Goal: Task Accomplishment & Management: Use online tool/utility

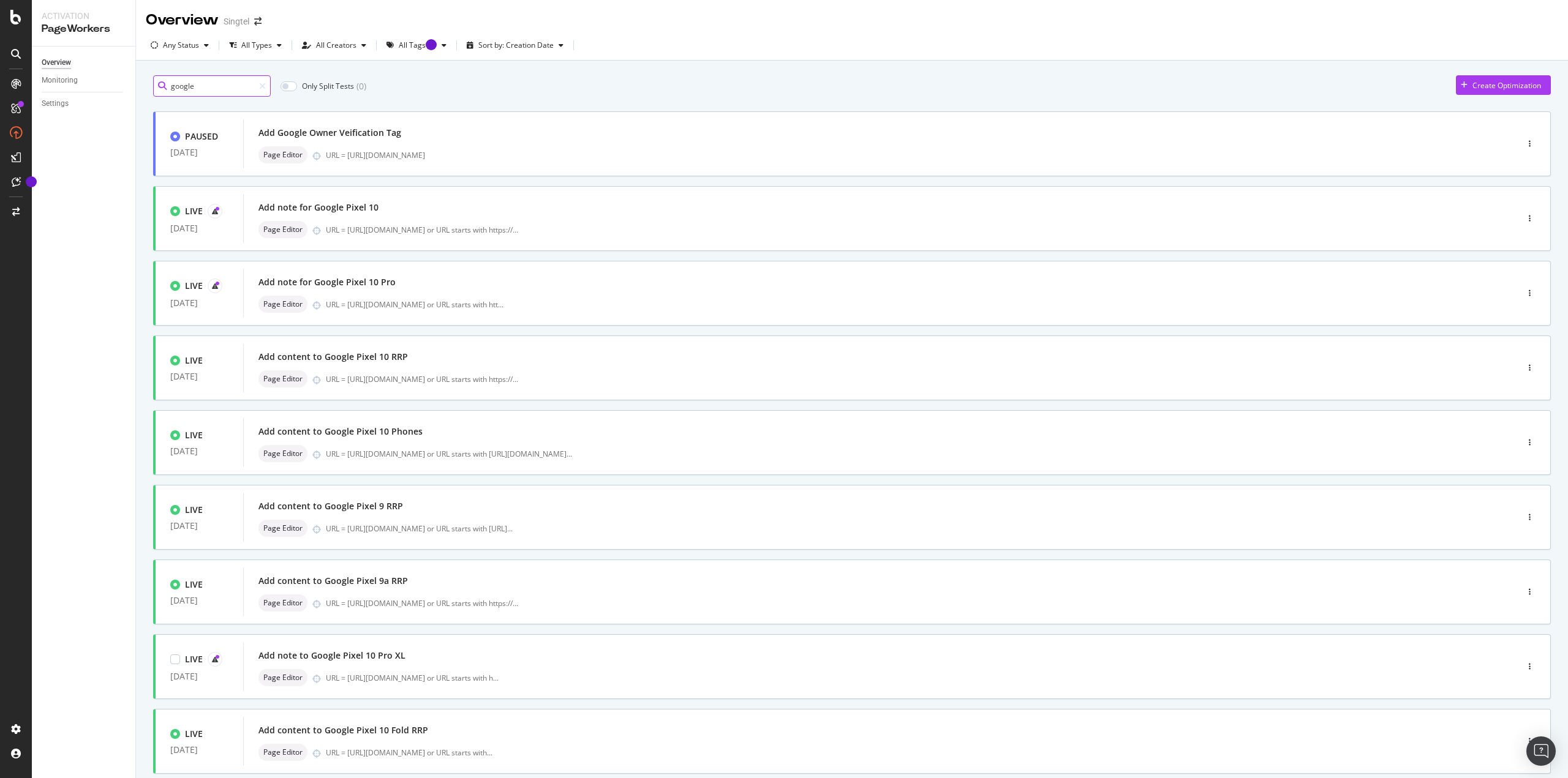
scroll to position [1, 0]
click at [208, 205] on span at bounding box center [215, 210] width 14 height 14
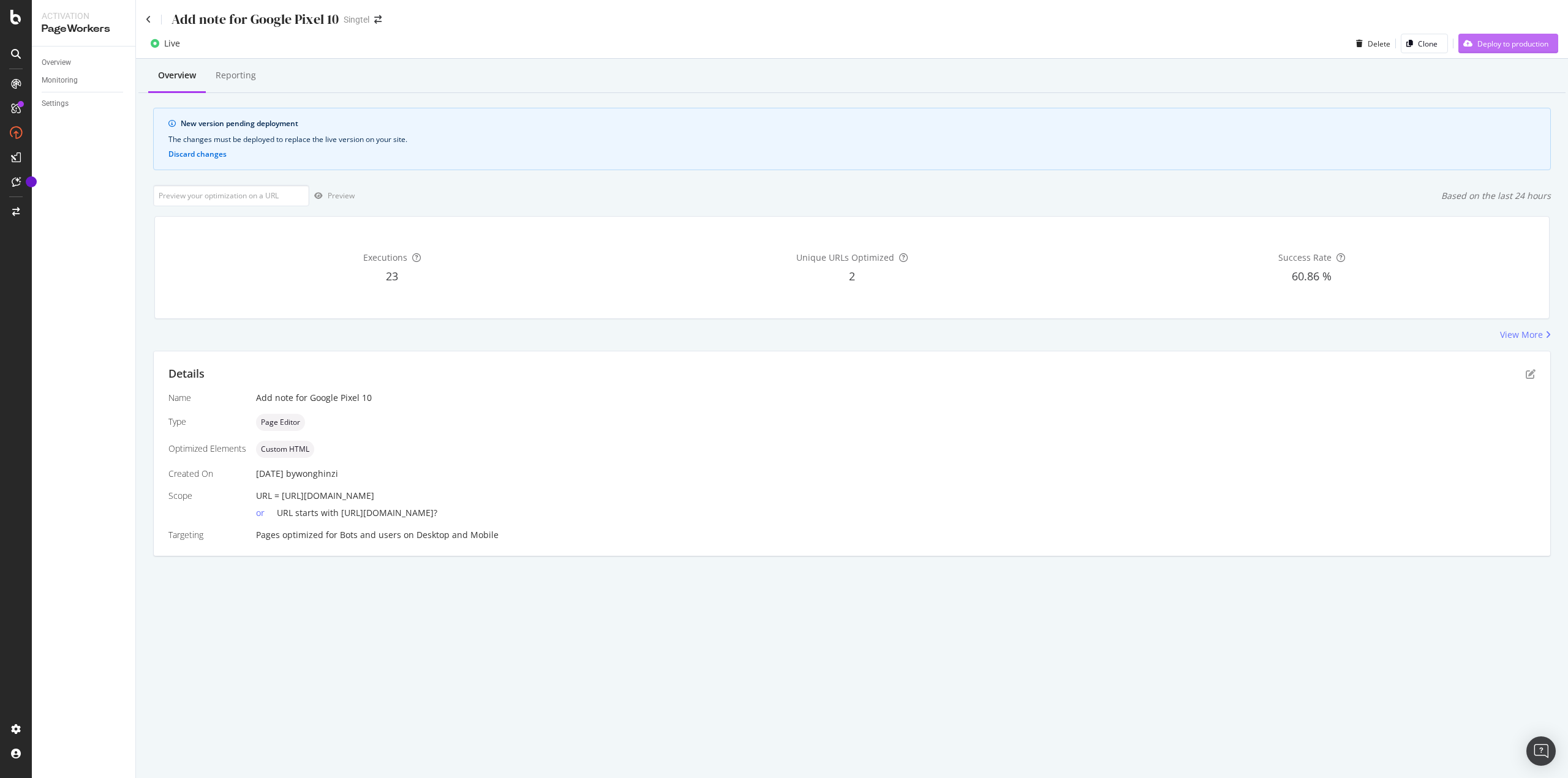
click at [783, 39] on div "Deploy to production" at bounding box center [1513, 43] width 71 height 10
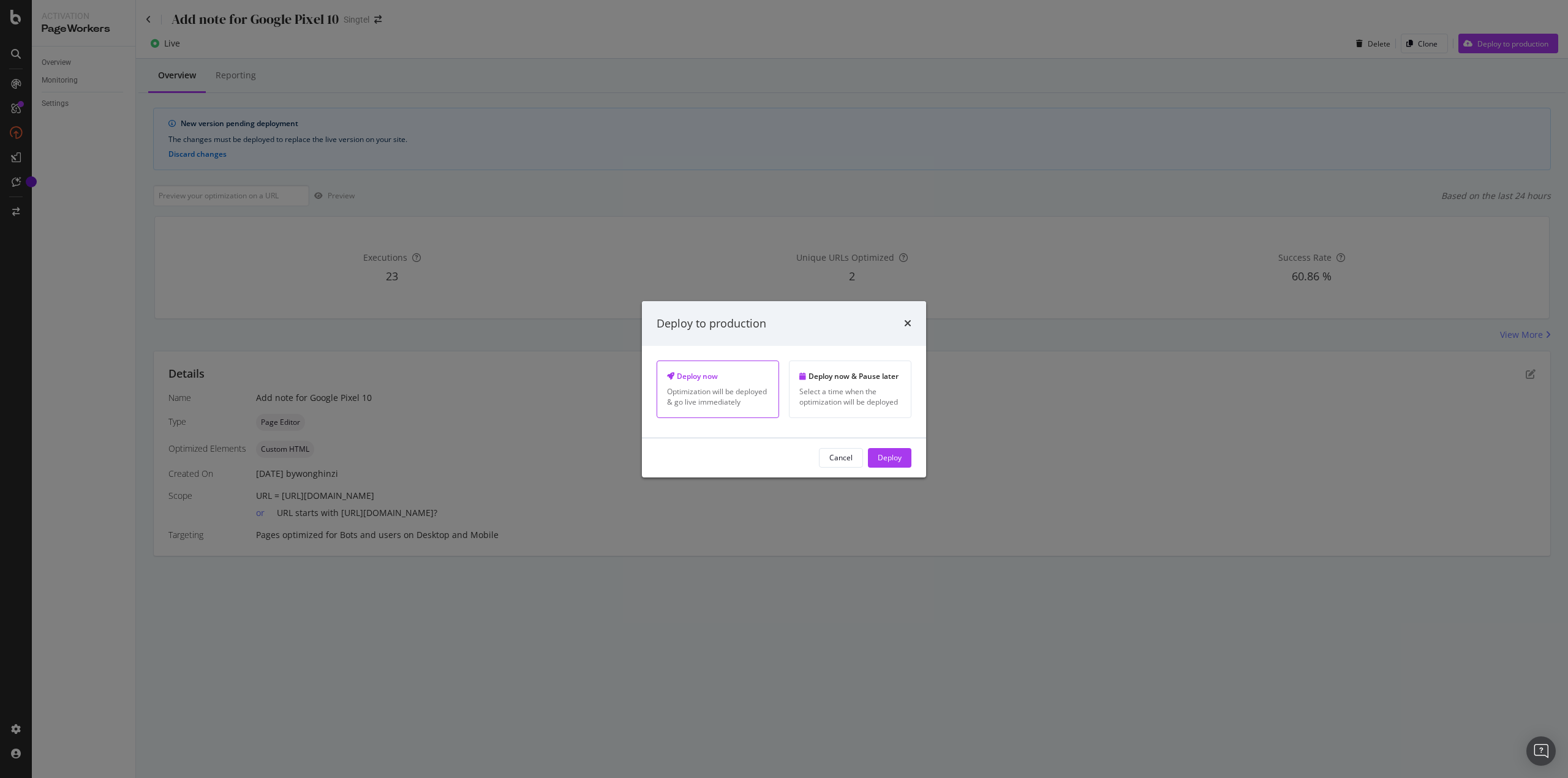
click at [783, 337] on div "Deploy" at bounding box center [890, 457] width 24 height 10
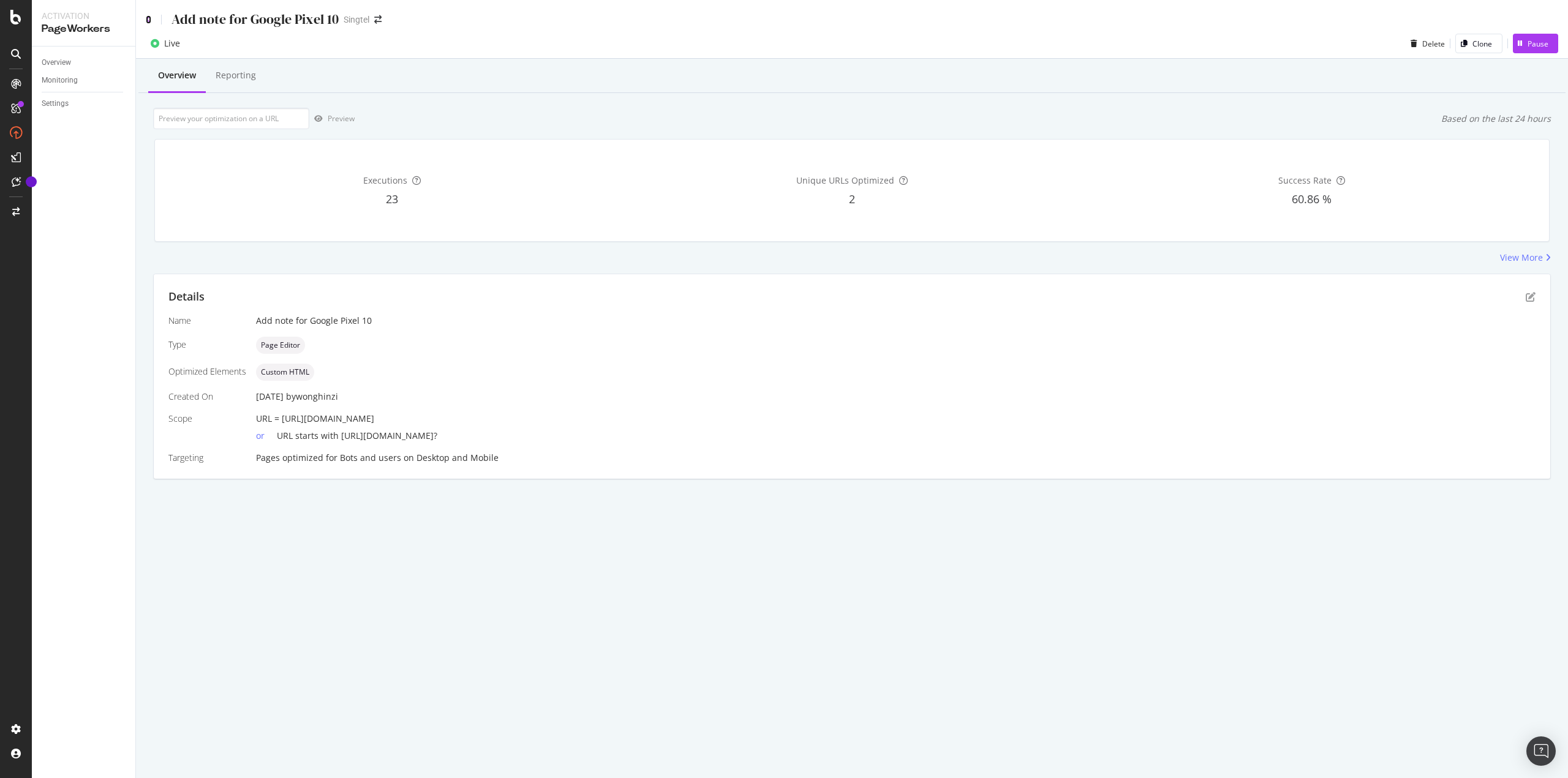
click at [149, 21] on icon at bounding box center [148, 19] width 6 height 8
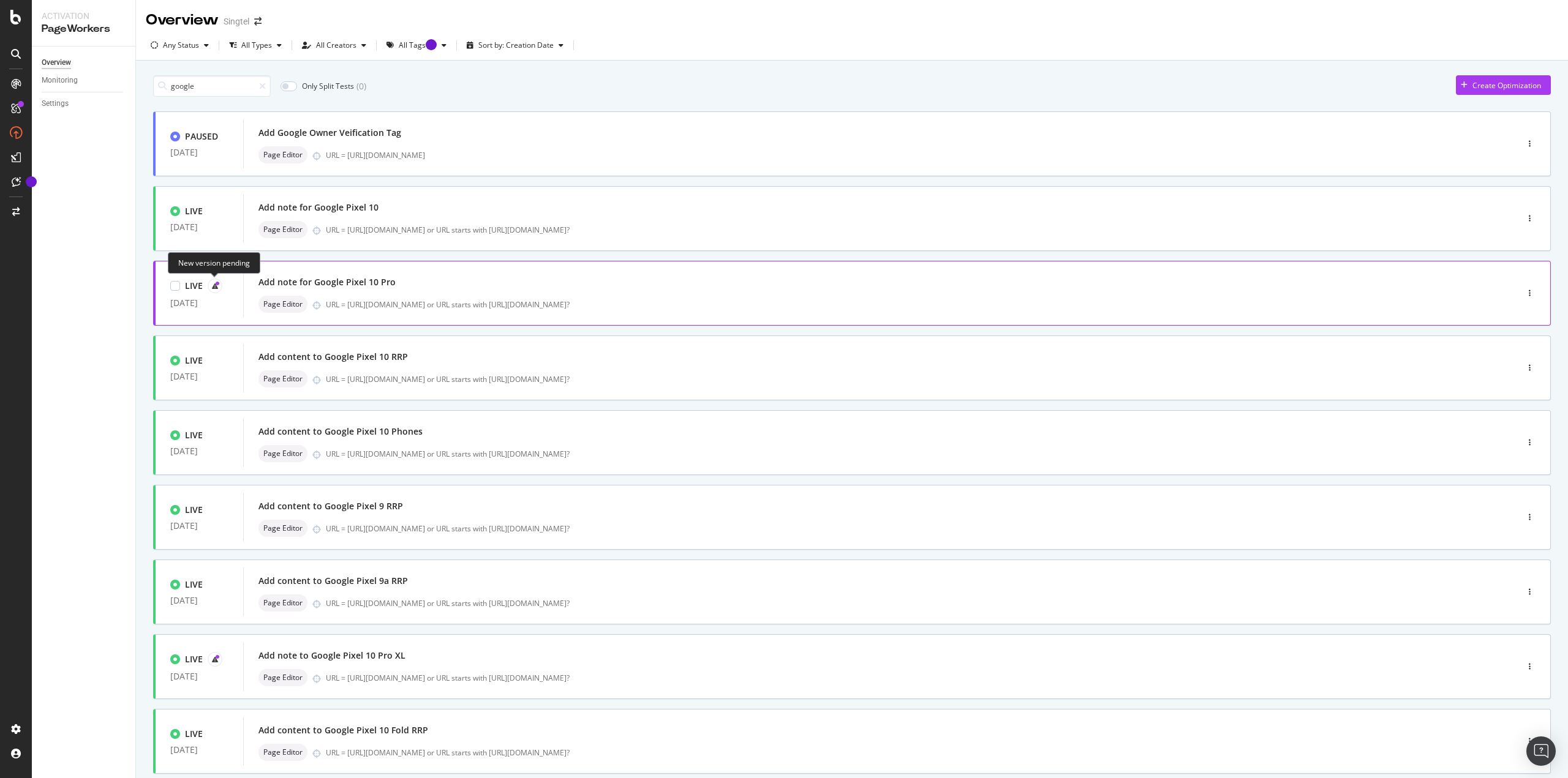
click at [210, 283] on div at bounding box center [215, 286] width 14 height 14
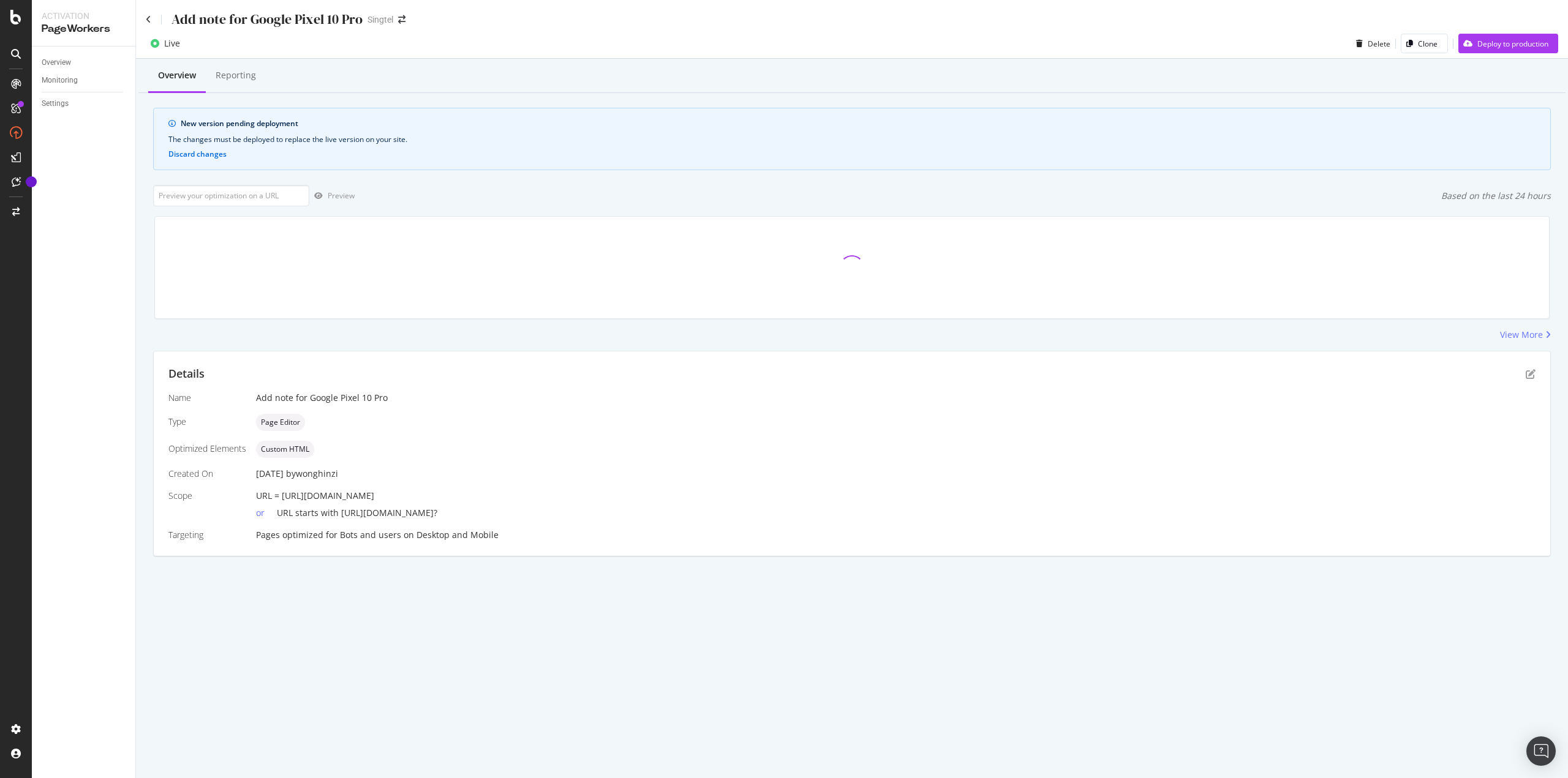
click at [783, 54] on div "Live Delete Clone Deploy to production" at bounding box center [852, 46] width 1432 height 25
click at [783, 46] on div "Deploy to production" at bounding box center [1513, 43] width 71 height 10
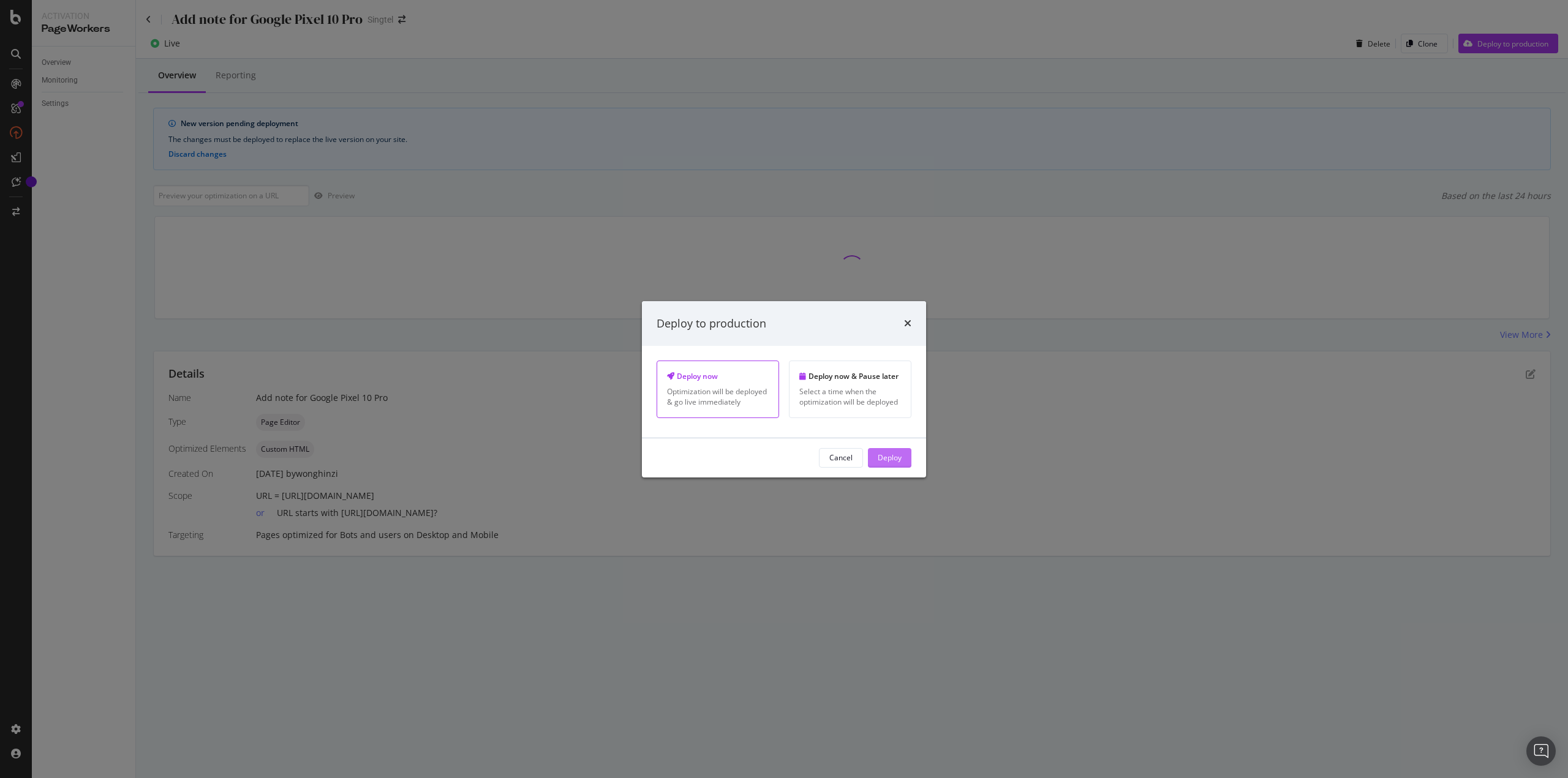
click at [783, 337] on div "Deploy" at bounding box center [890, 457] width 24 height 10
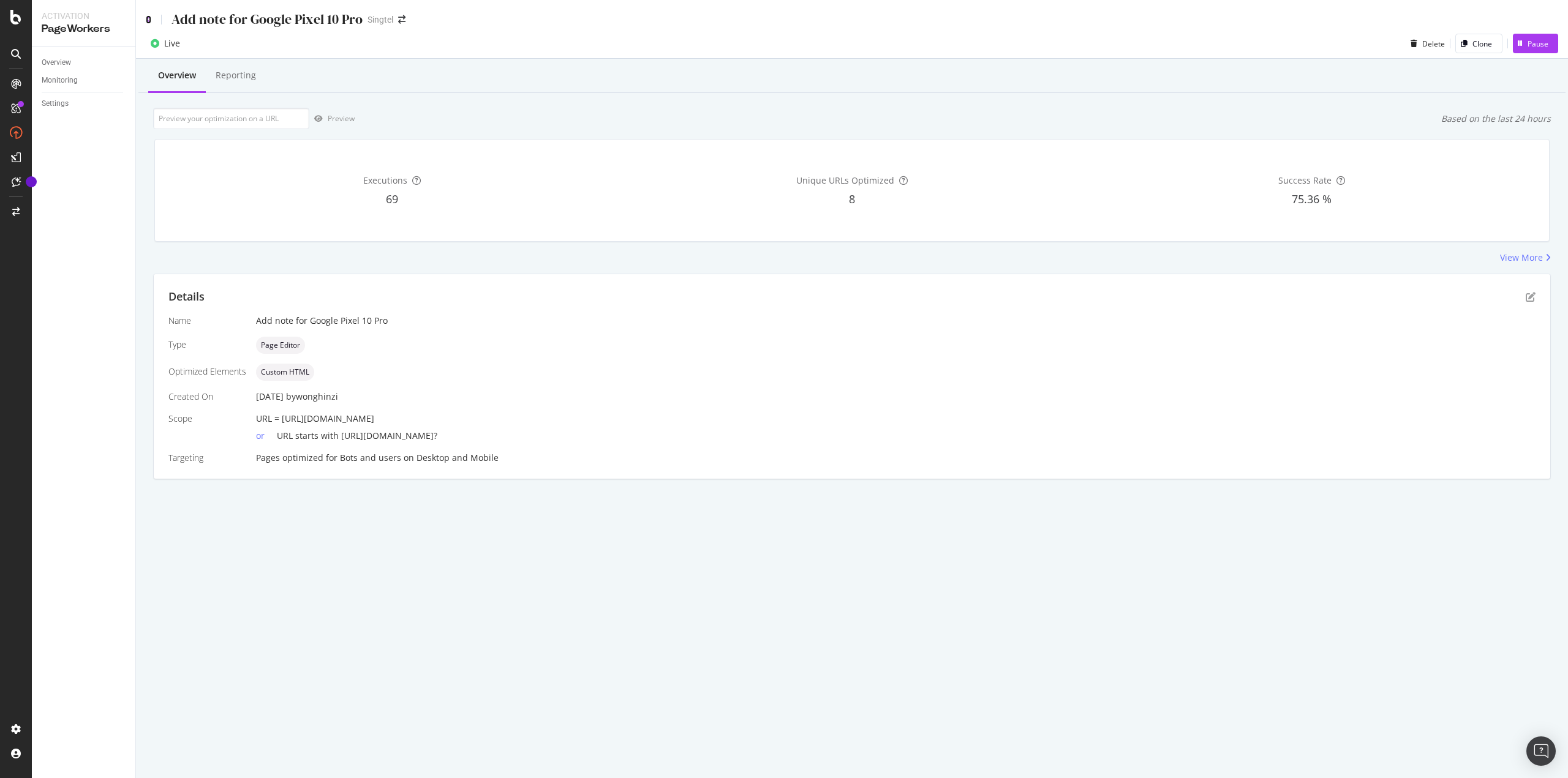
click at [148, 19] on icon at bounding box center [148, 19] width 6 height 8
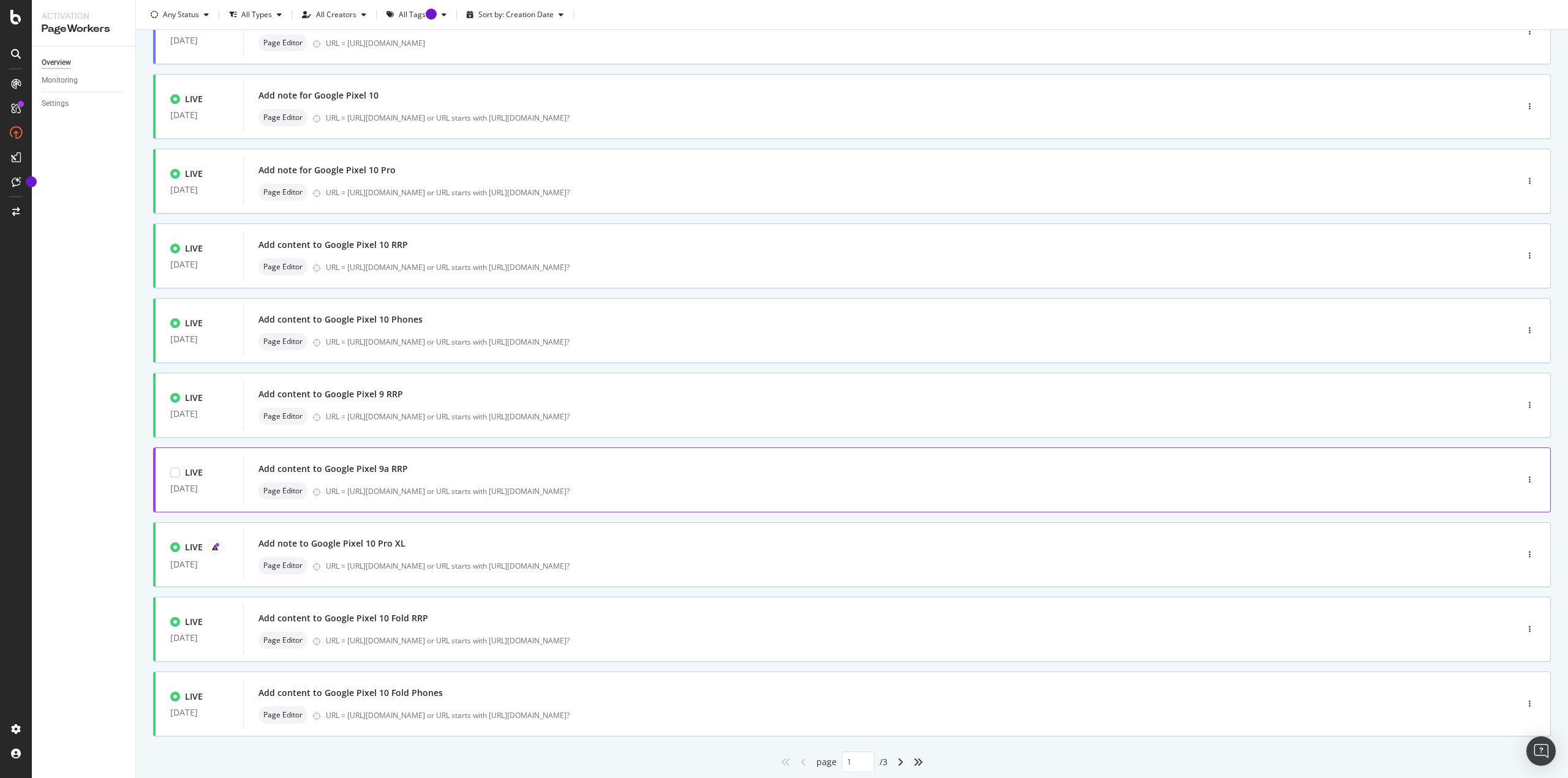
scroll to position [150, 0]
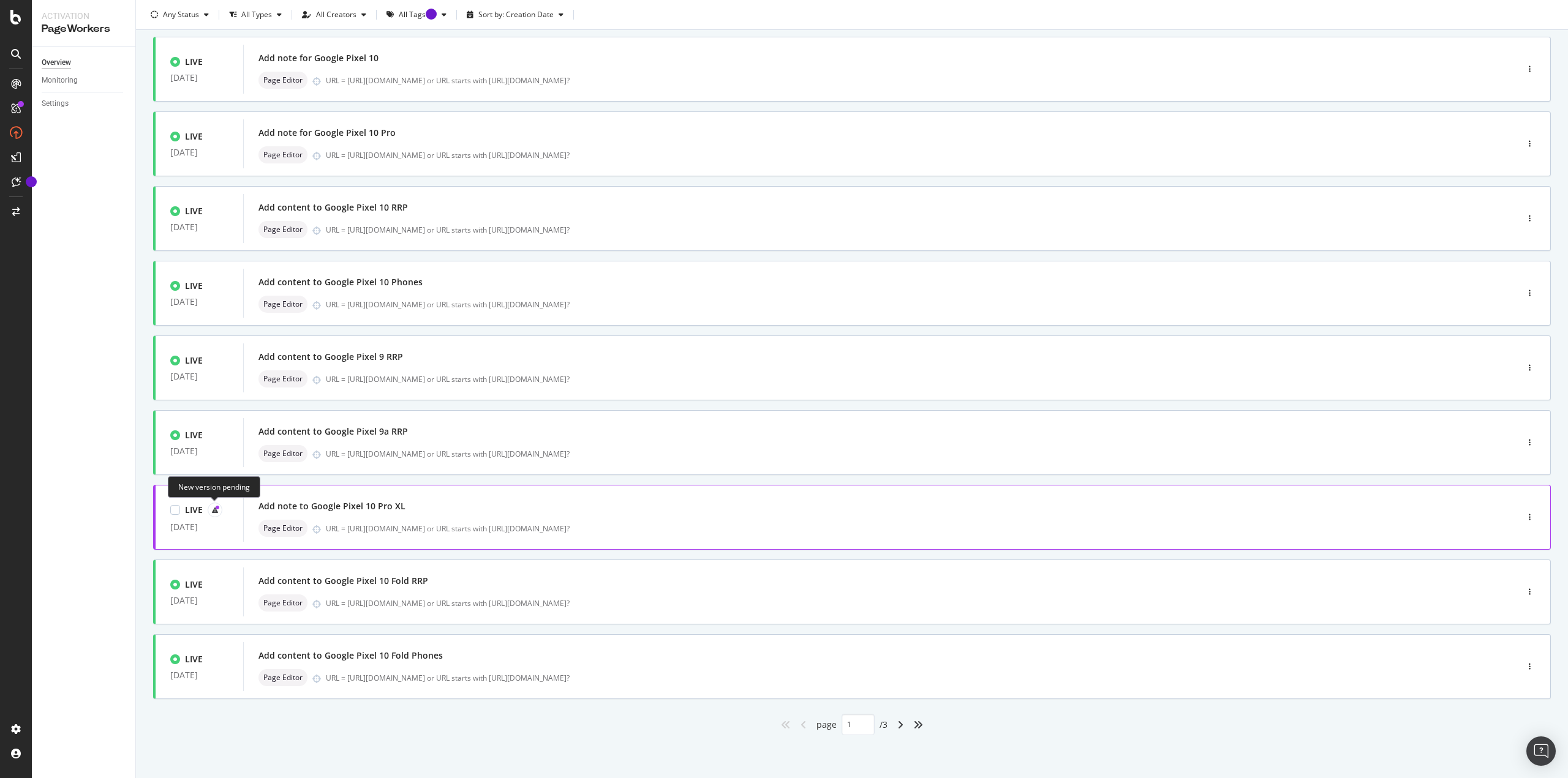
click at [208, 337] on div at bounding box center [215, 510] width 14 height 14
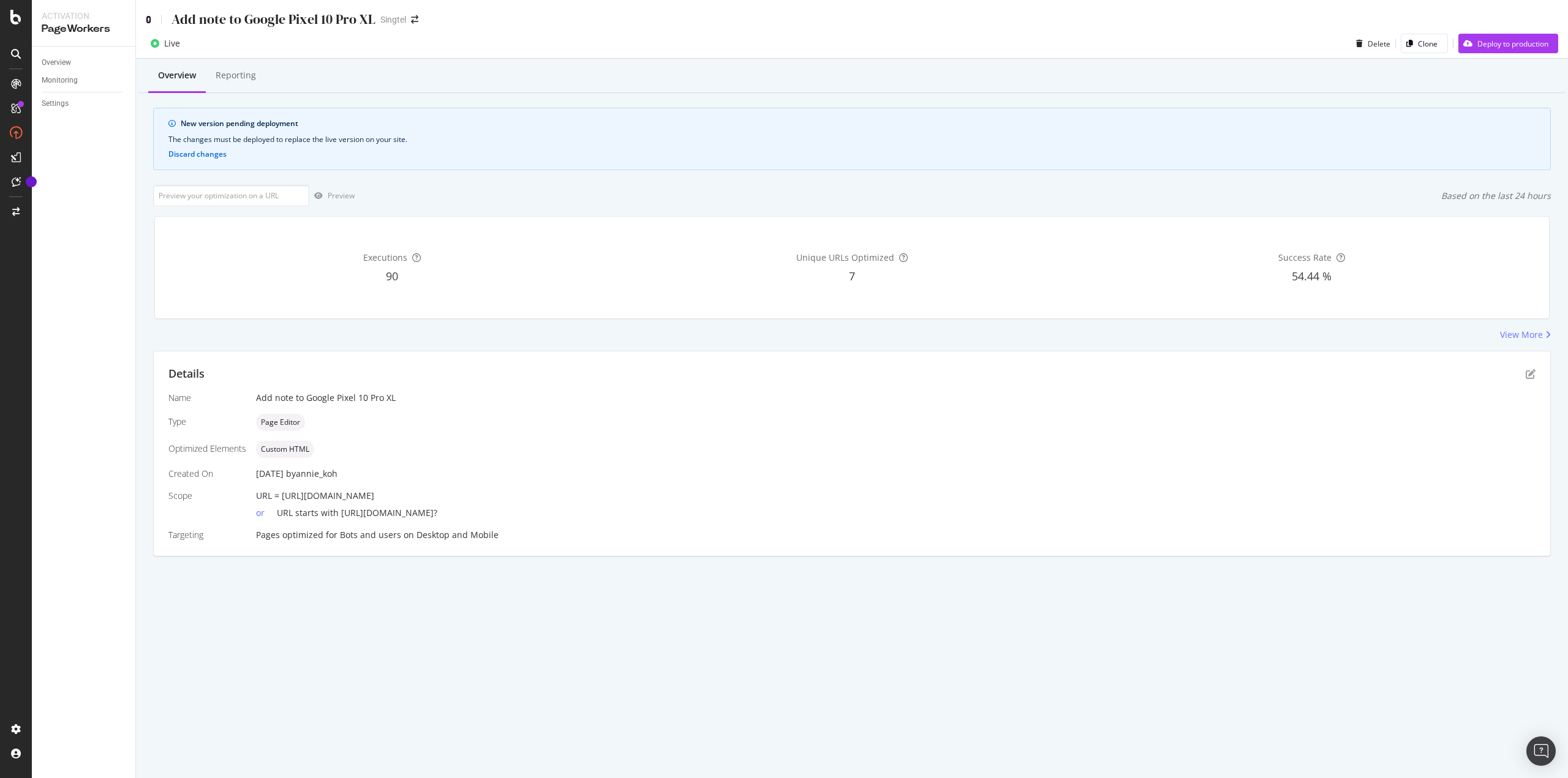
click at [147, 15] on icon at bounding box center [148, 19] width 6 height 8
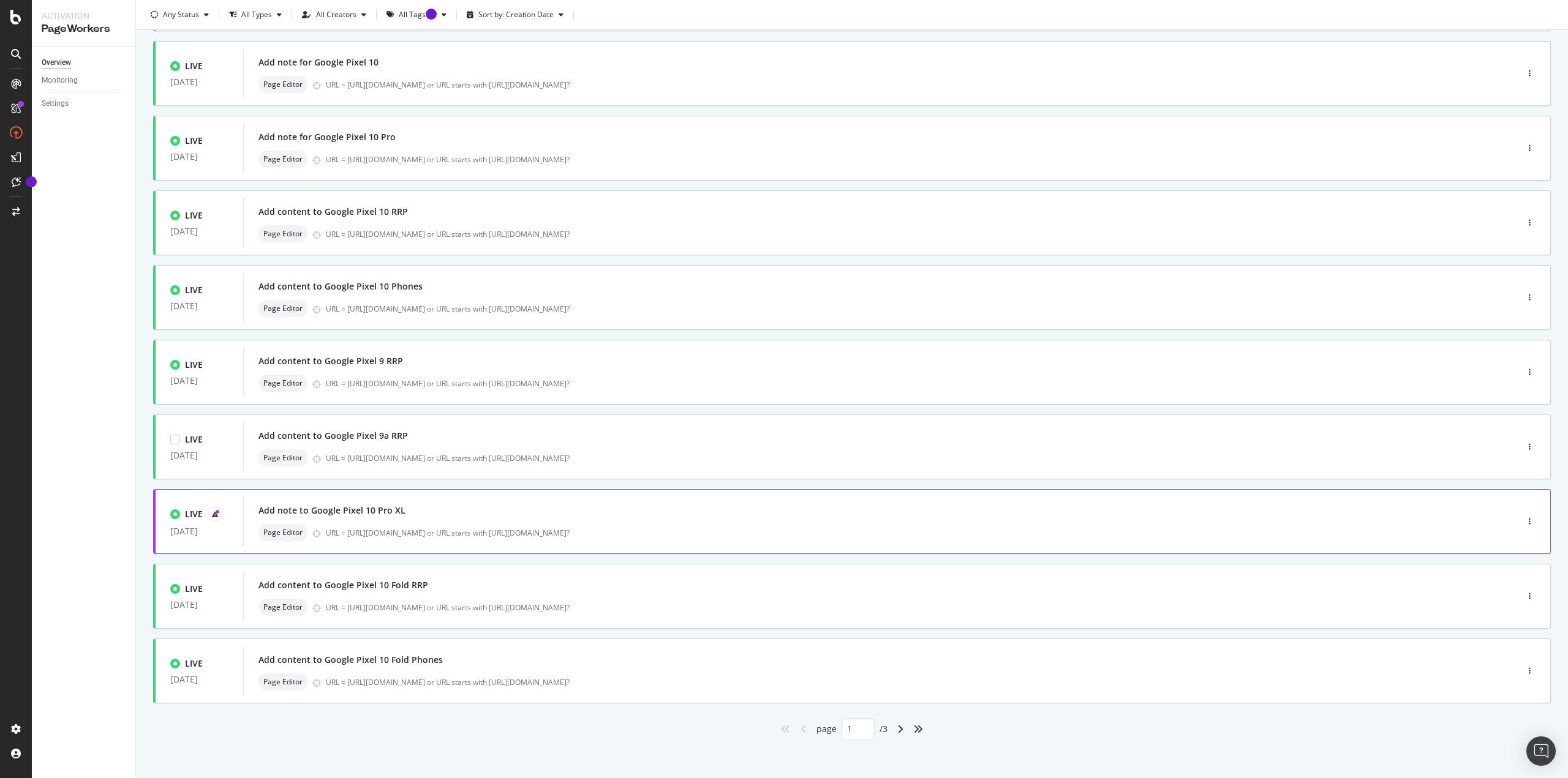
scroll to position [150, 0]
click at [211, 337] on div at bounding box center [215, 510] width 14 height 14
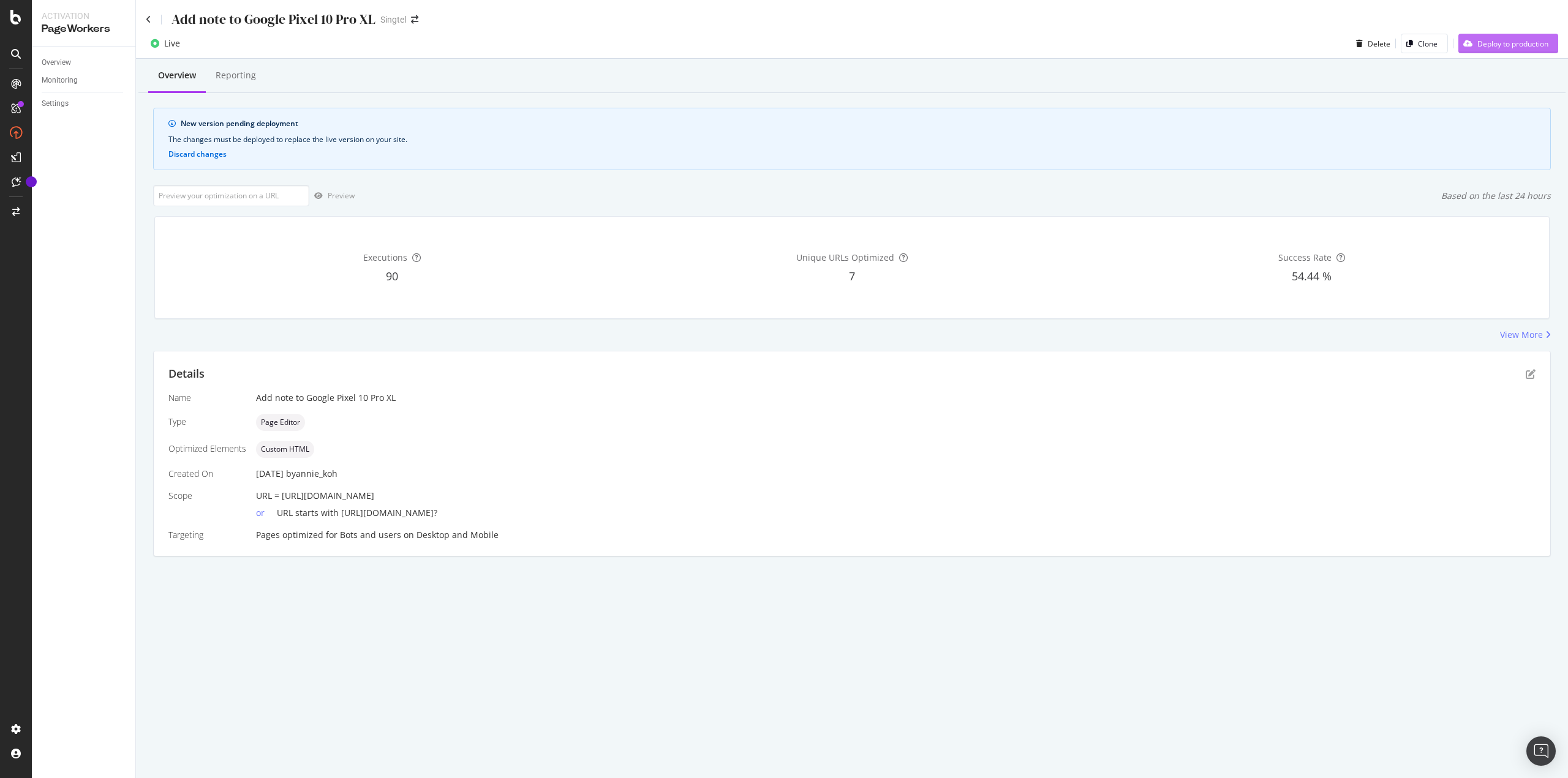
click at [783, 48] on div "Deploy to production" at bounding box center [1513, 43] width 71 height 10
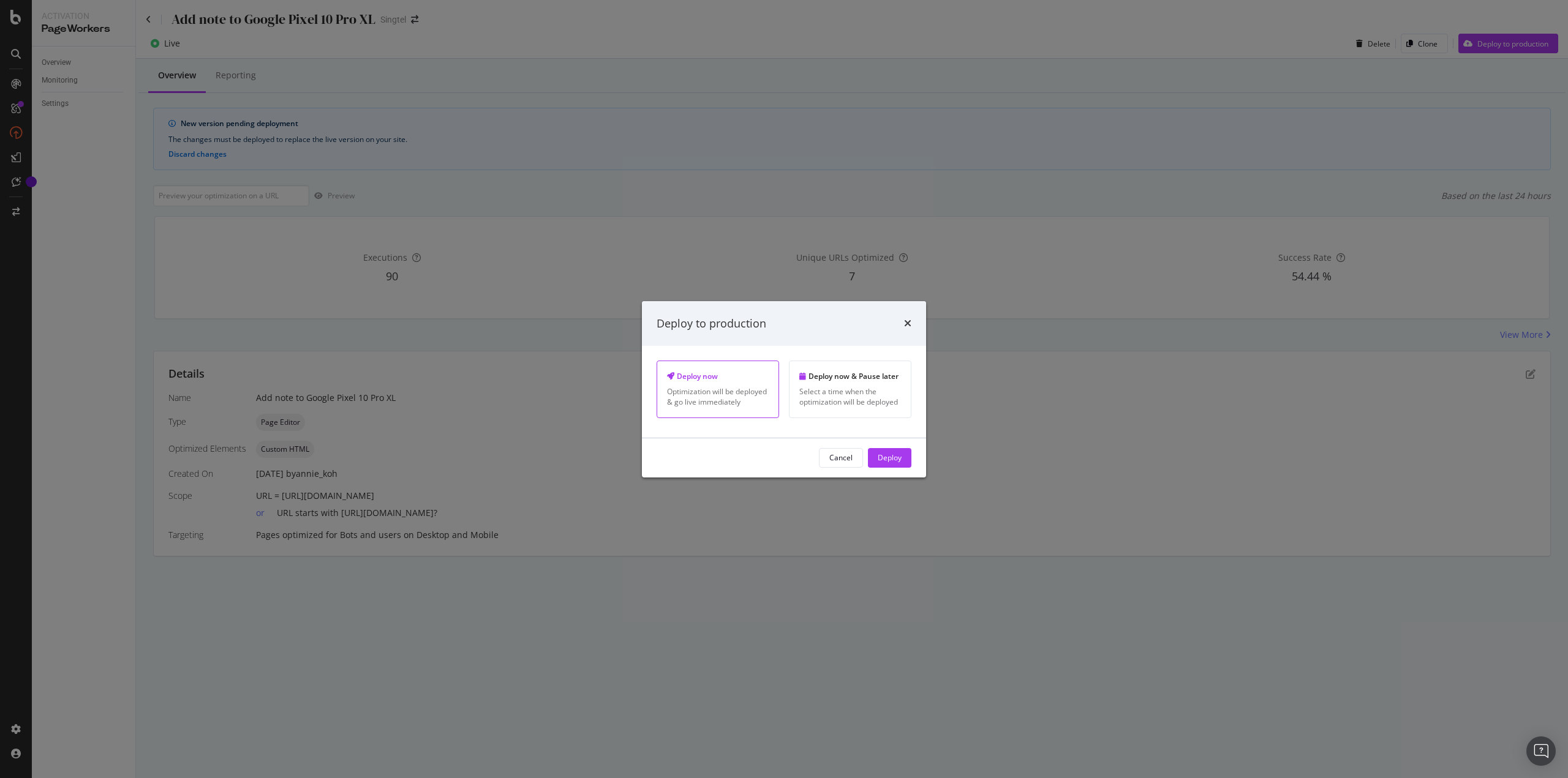
click at [783, 337] on button "Deploy" at bounding box center [890, 458] width 43 height 19
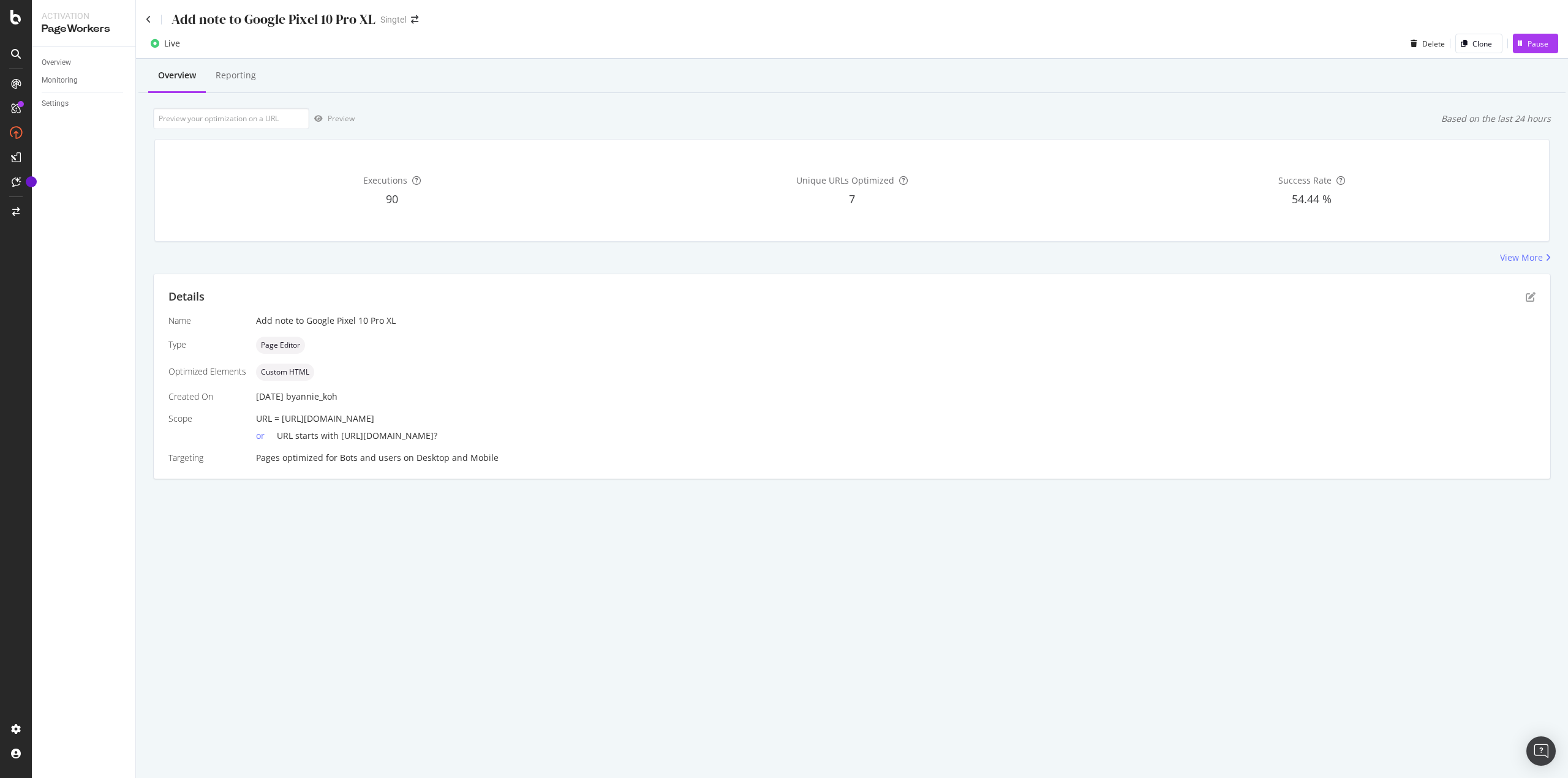
click at [157, 19] on div "Add note to Google Pixel 10 Pro XL" at bounding box center [260, 19] width 230 height 19
click at [150, 19] on icon at bounding box center [148, 19] width 6 height 8
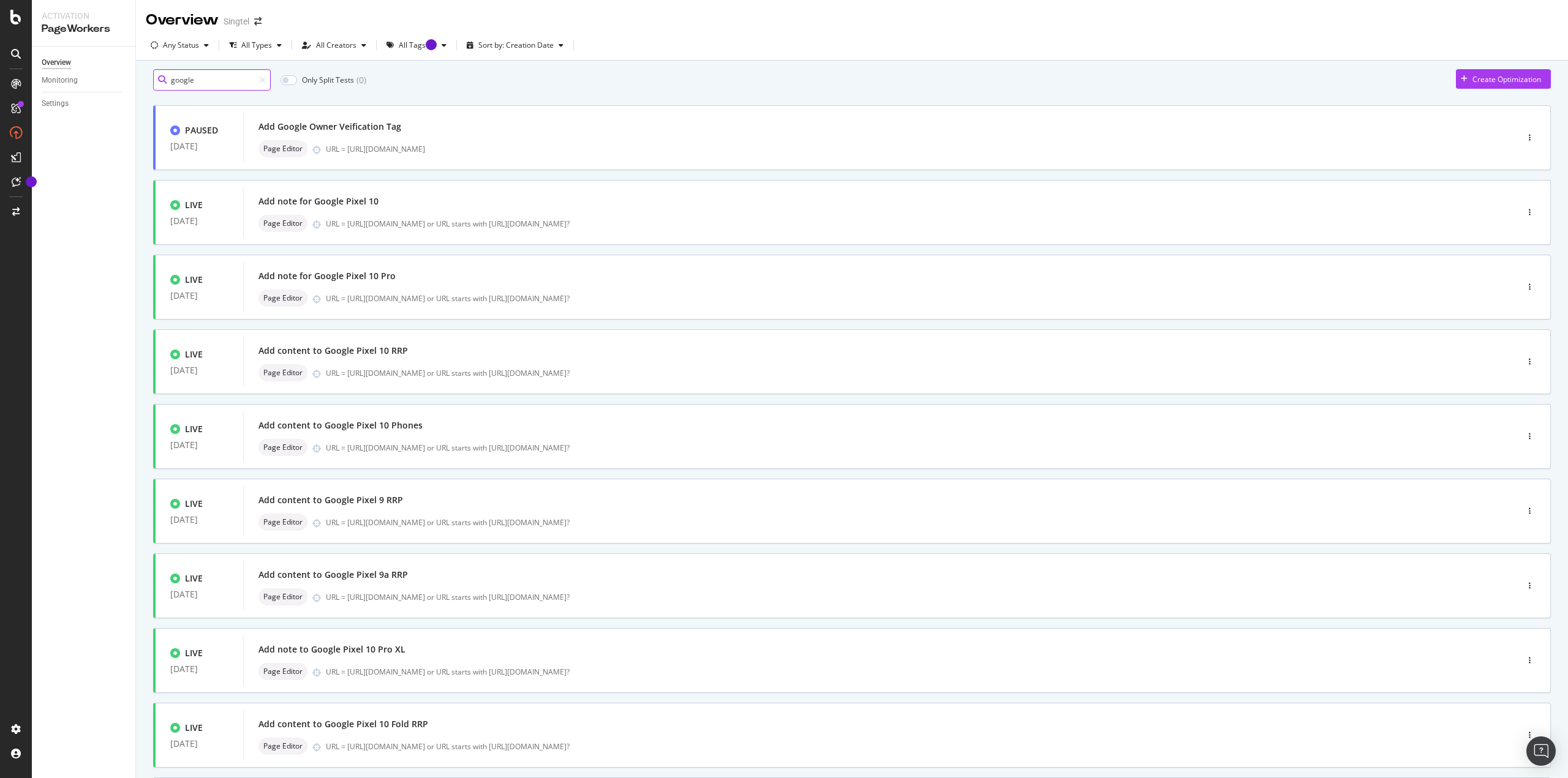
click at [236, 90] on input "google" at bounding box center [212, 79] width 117 height 21
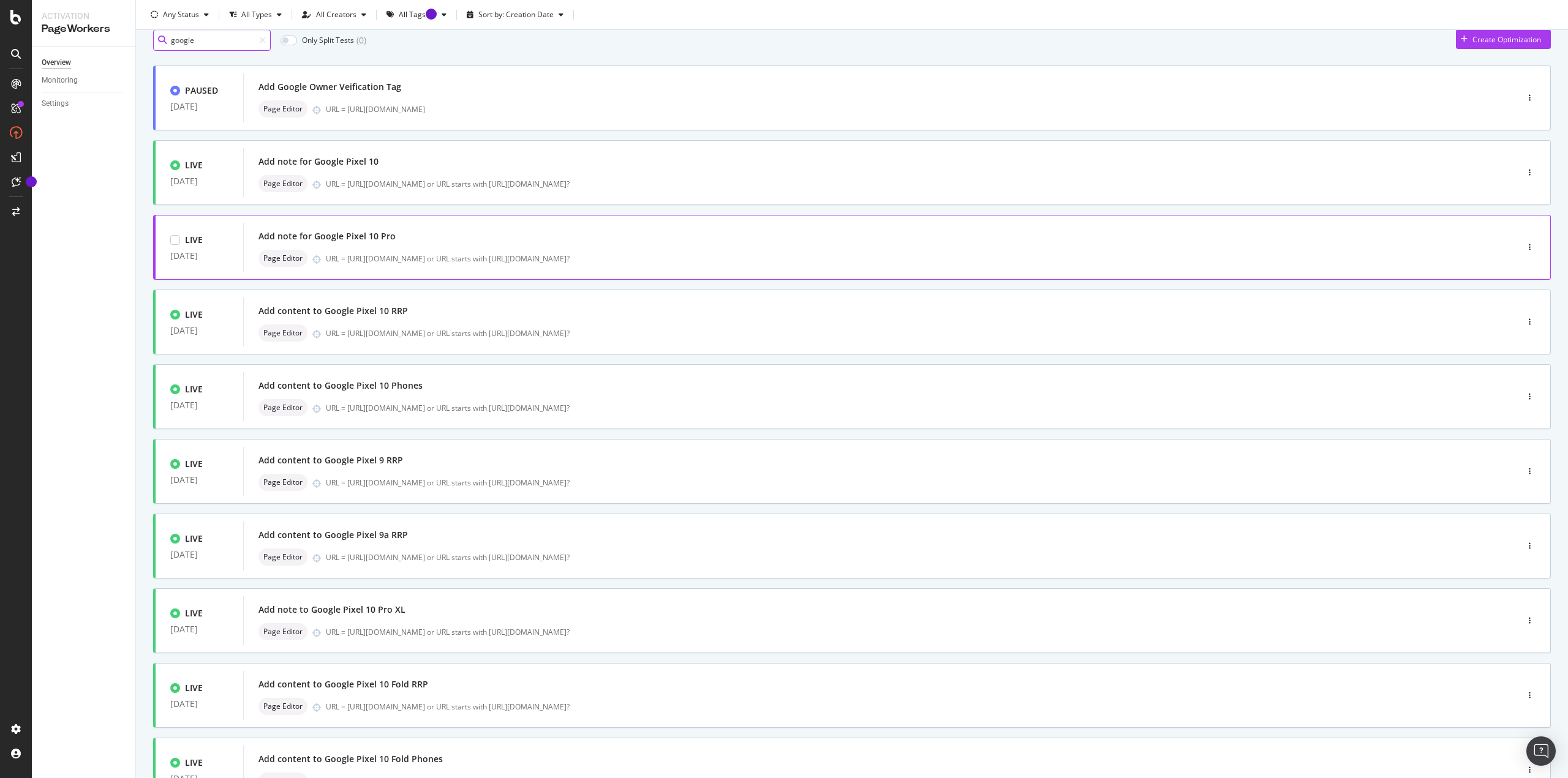
scroll to position [61, 0]
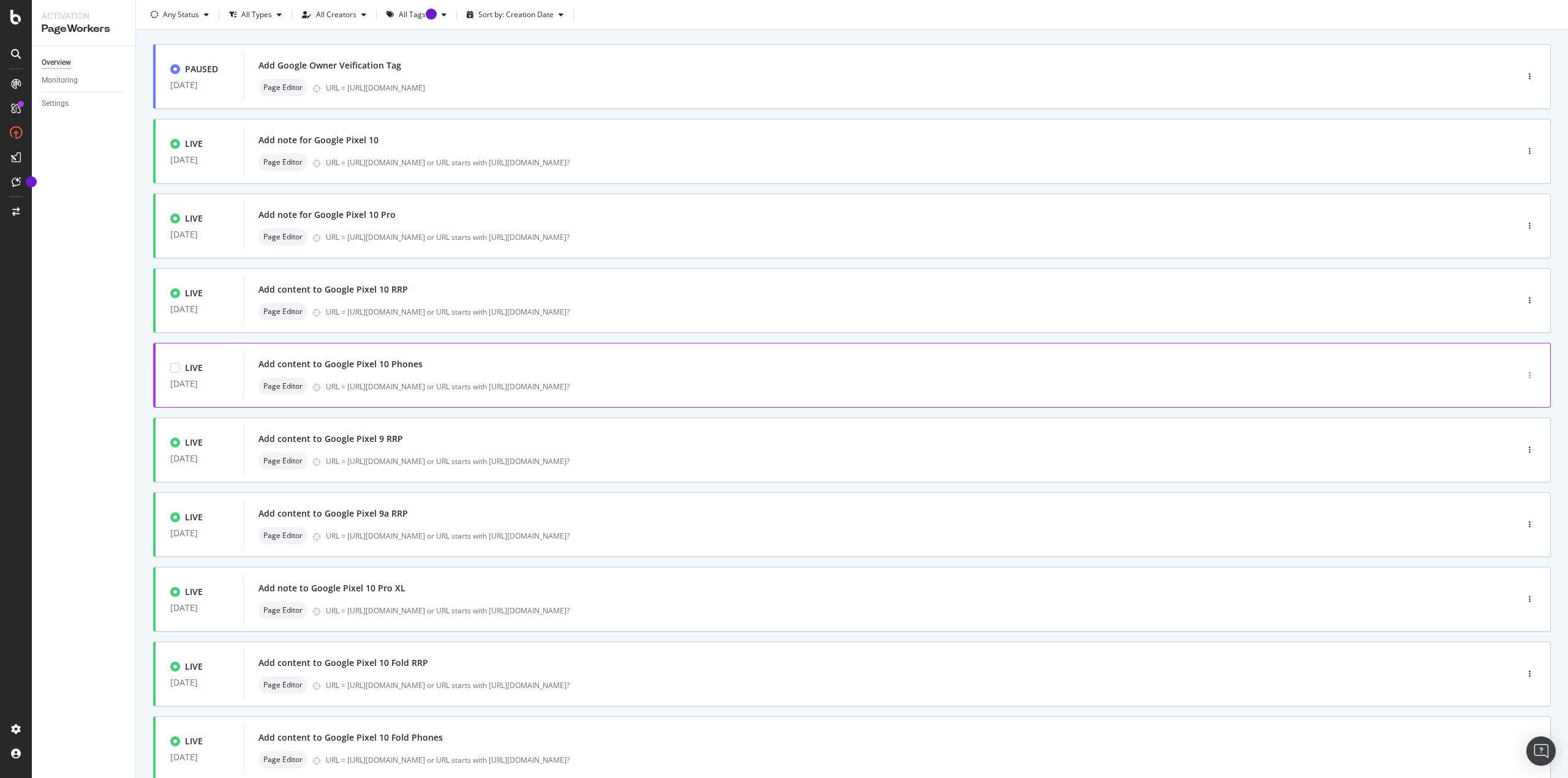
click at [783, 337] on div "button" at bounding box center [1529, 375] width 12 height 8
click at [783, 337] on div "Edit" at bounding box center [1502, 404] width 13 height 10
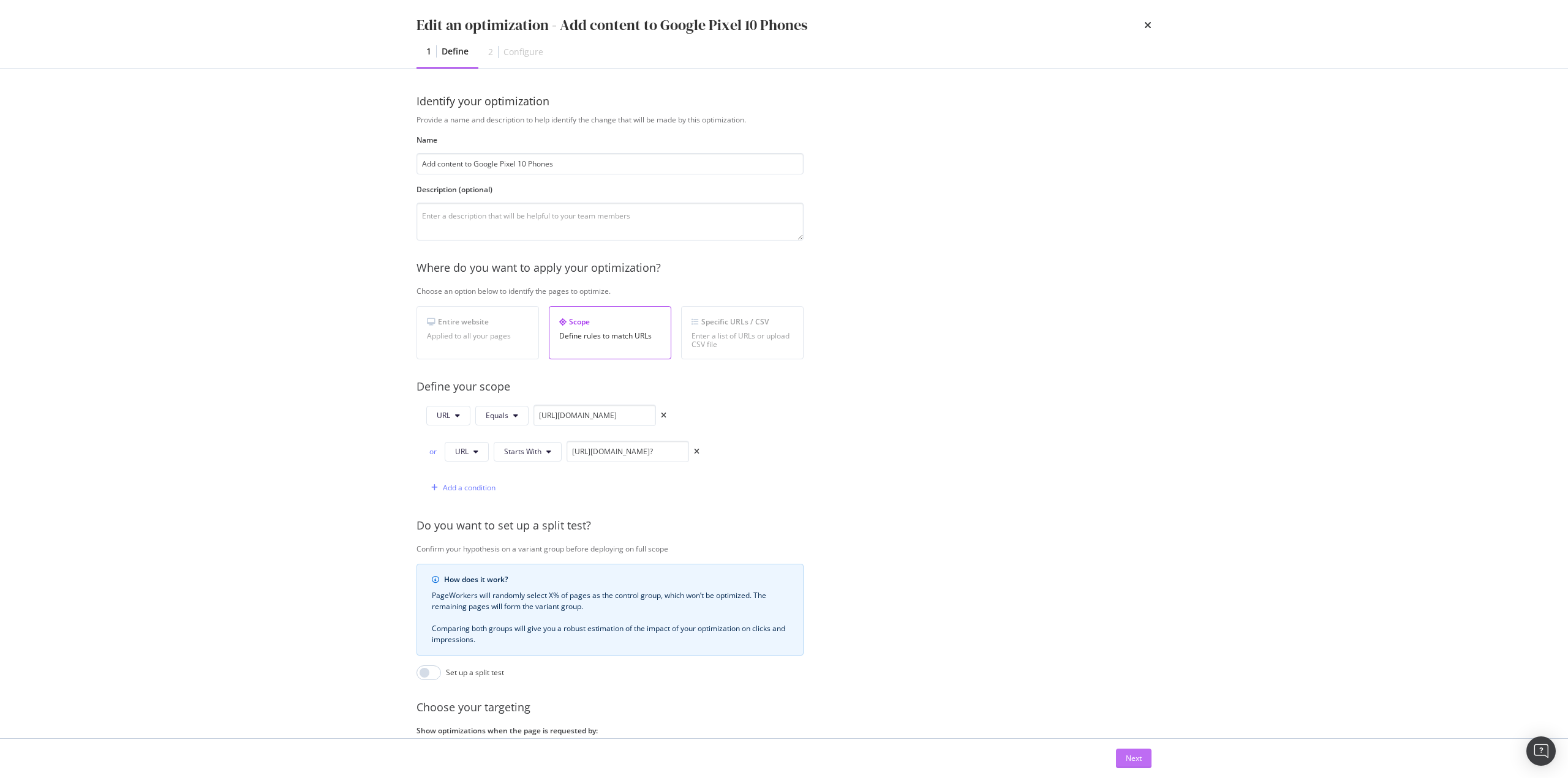
click at [783, 337] on div "Next" at bounding box center [1133, 758] width 16 height 10
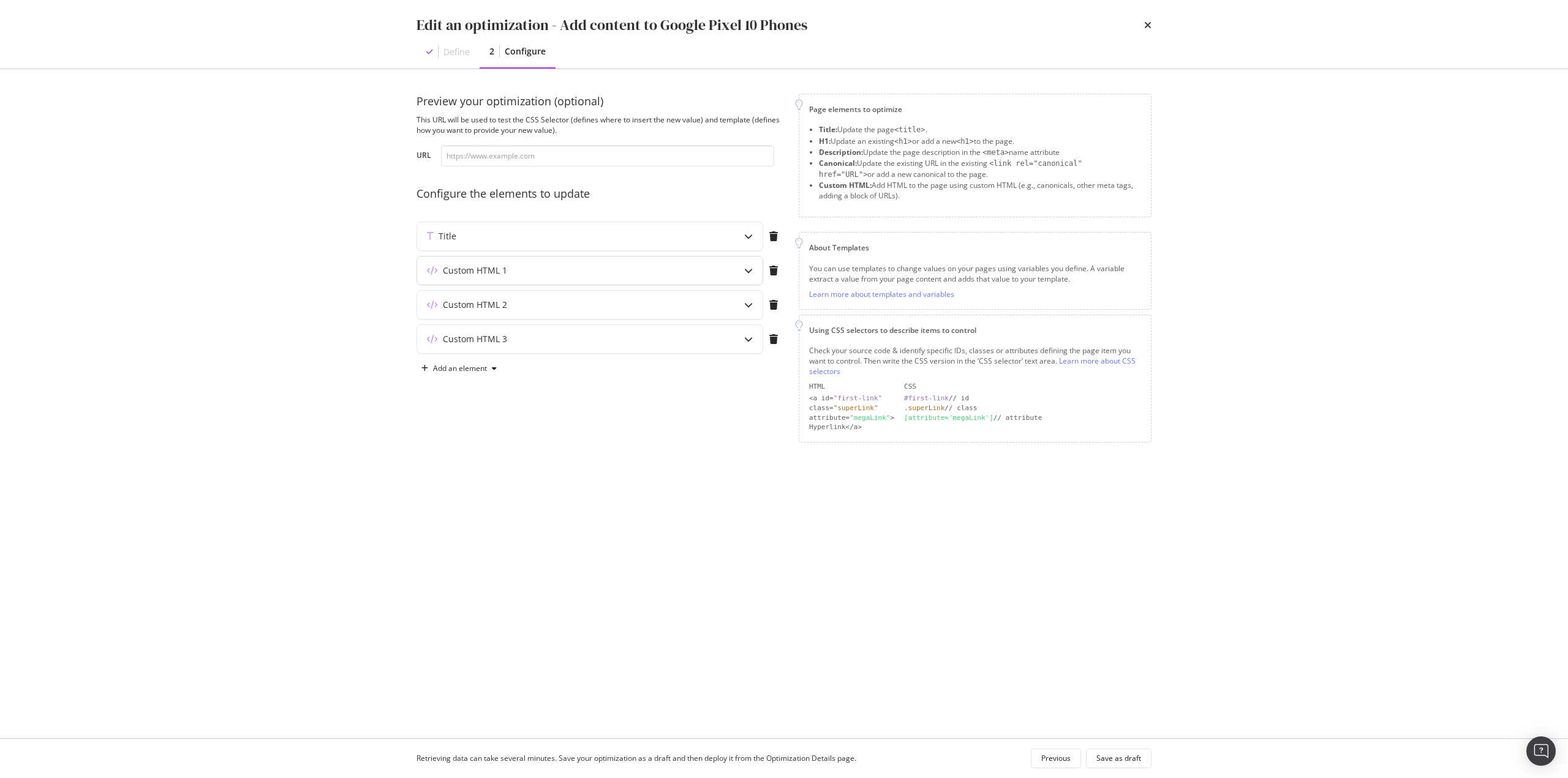
click at [607, 266] on div "Custom HTML 1" at bounding box center [565, 270] width 297 height 12
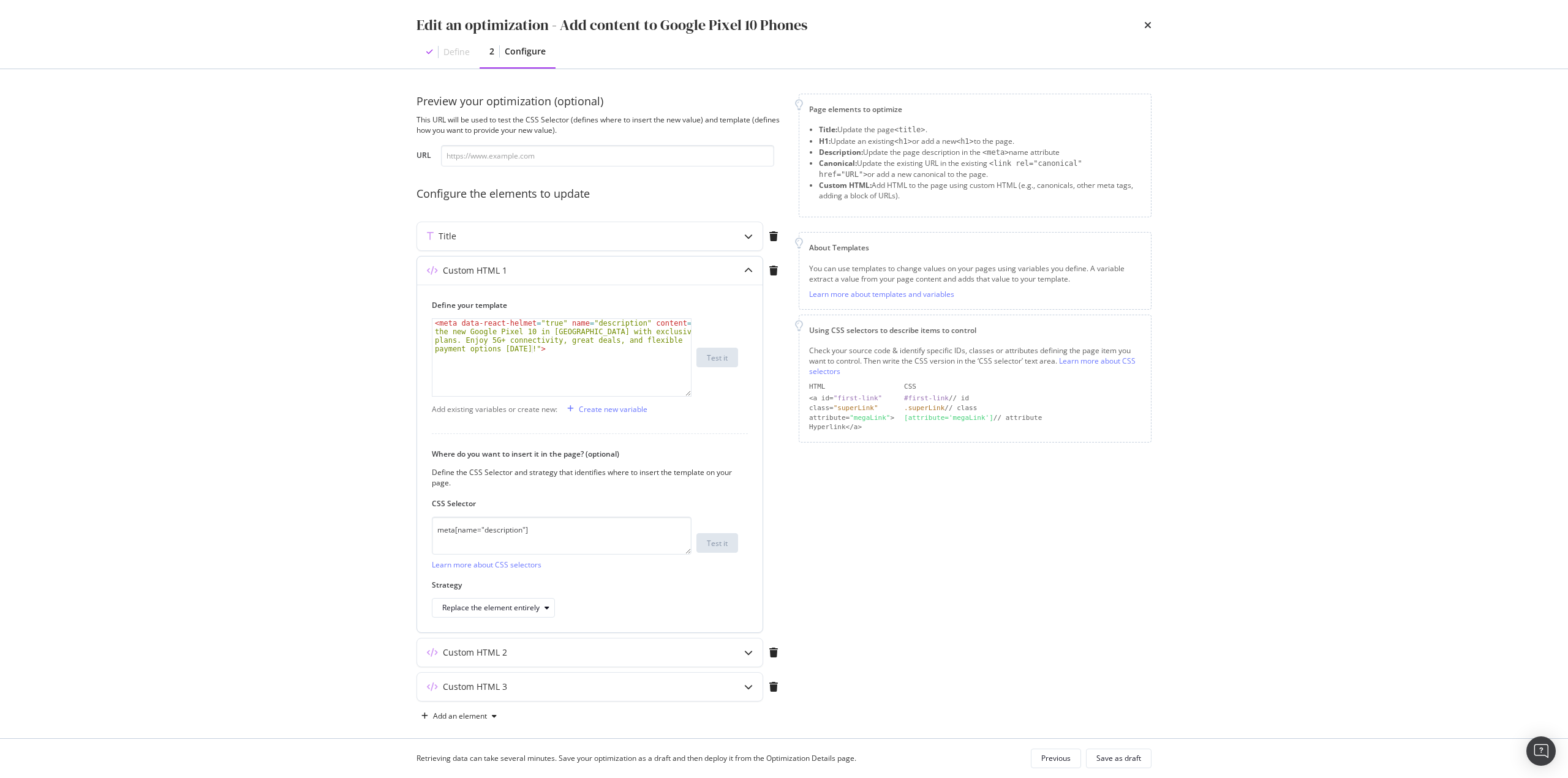
click at [643, 269] on div "Custom HTML 1" at bounding box center [565, 270] width 297 height 12
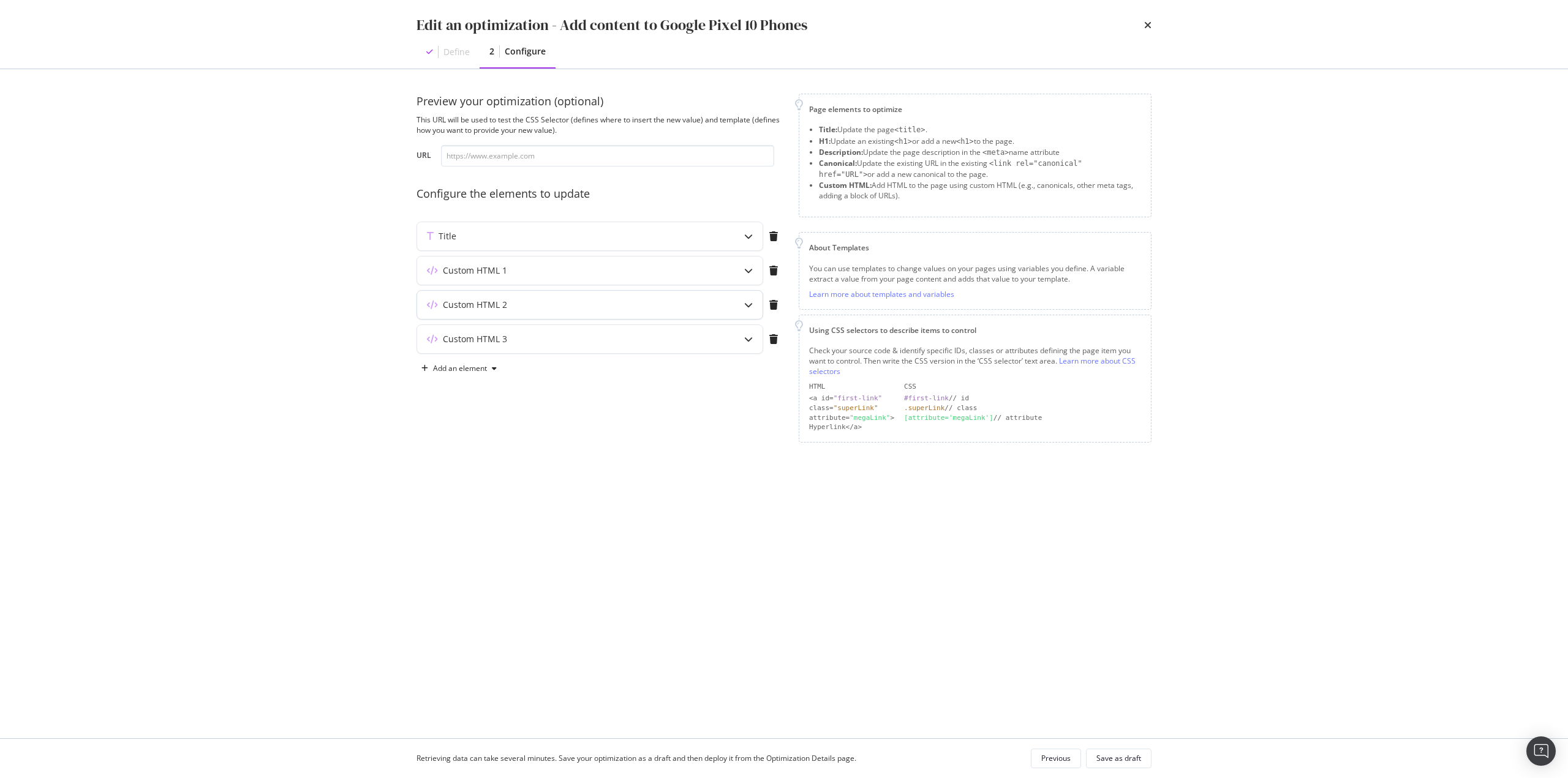
click at [644, 314] on div "Custom HTML 2" at bounding box center [589, 305] width 346 height 28
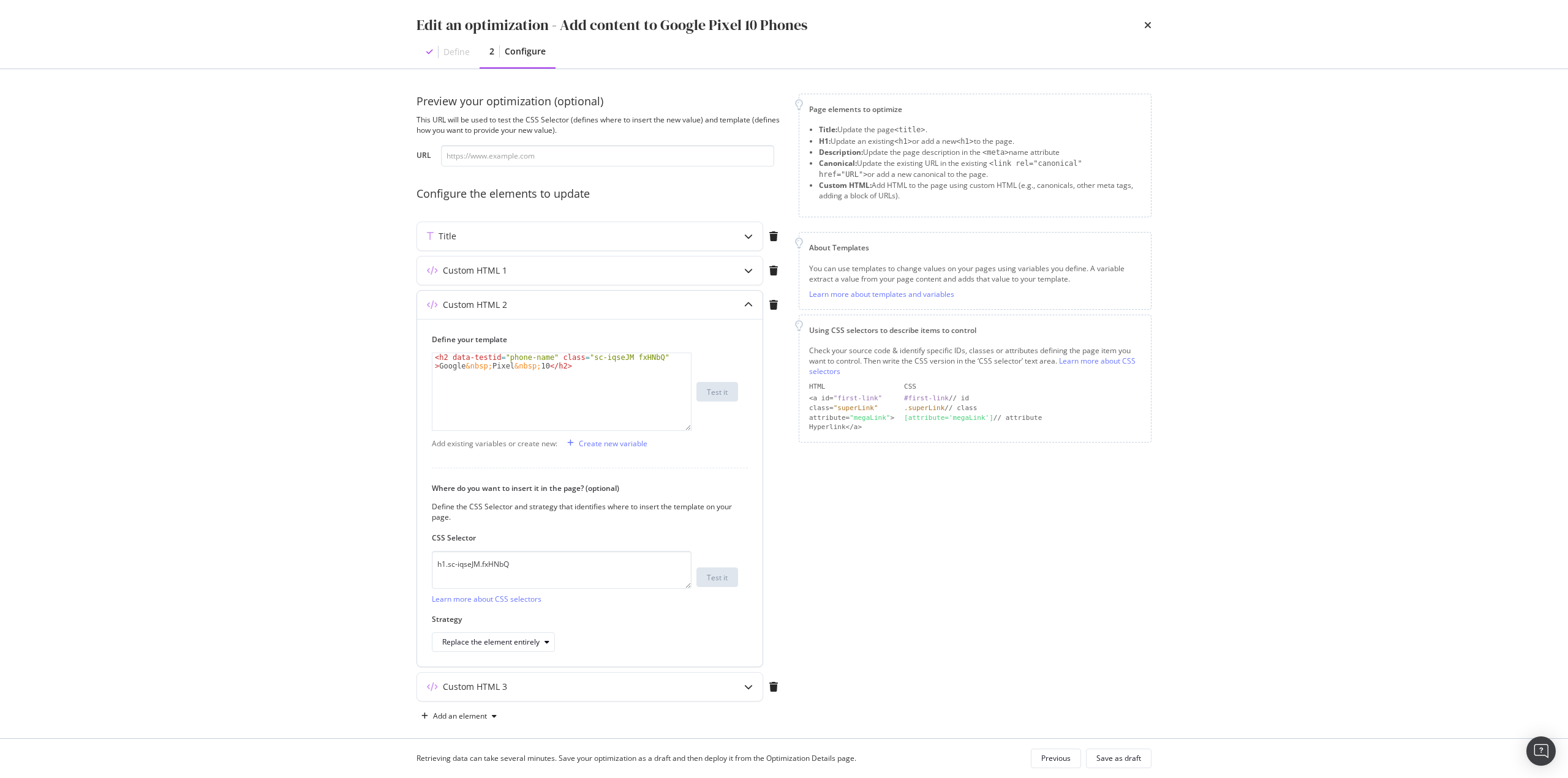
click at [640, 301] on div "Custom HTML 2" at bounding box center [565, 305] width 297 height 12
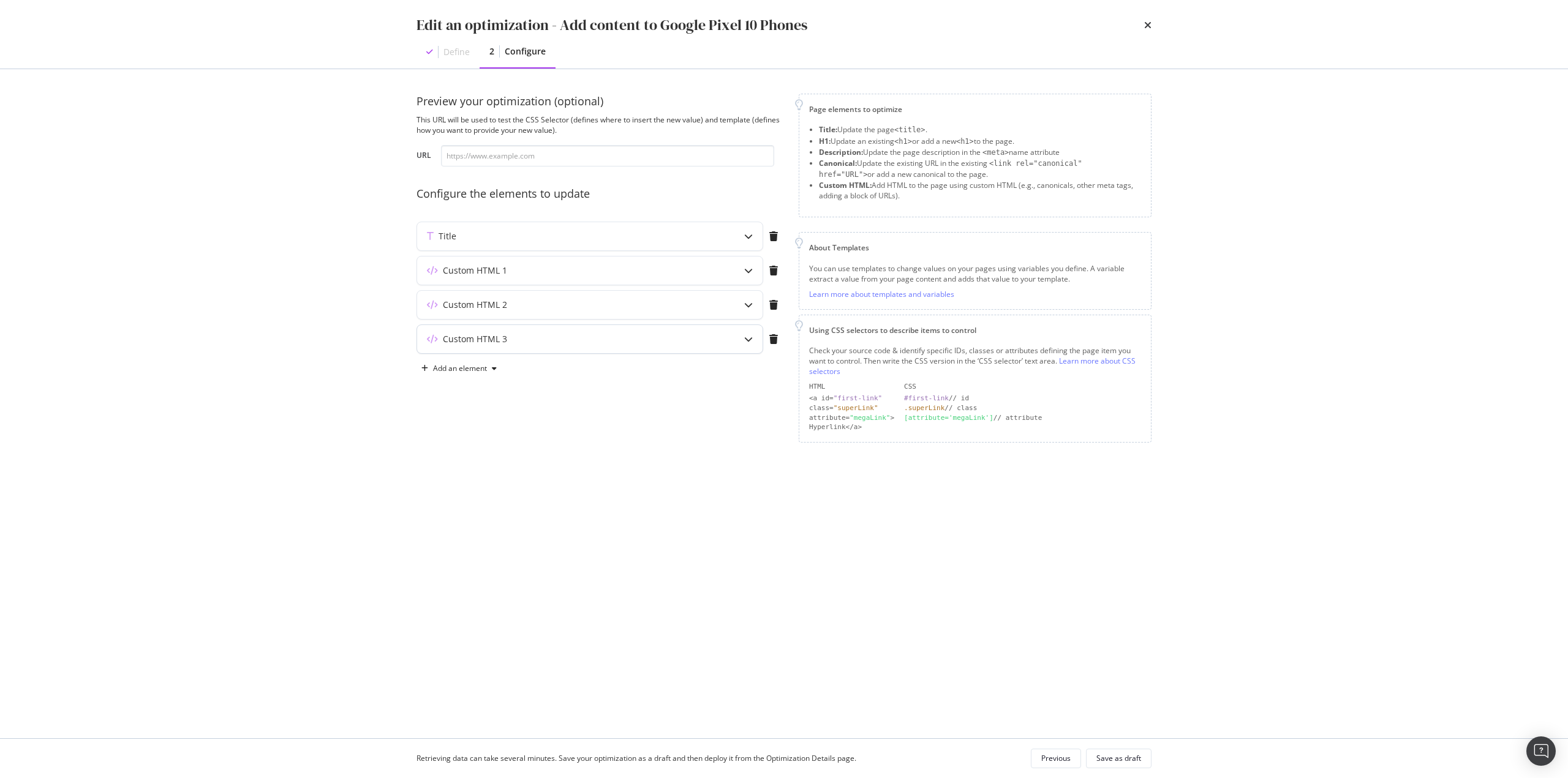
click at [651, 335] on div "Custom HTML 3" at bounding box center [565, 339] width 297 height 12
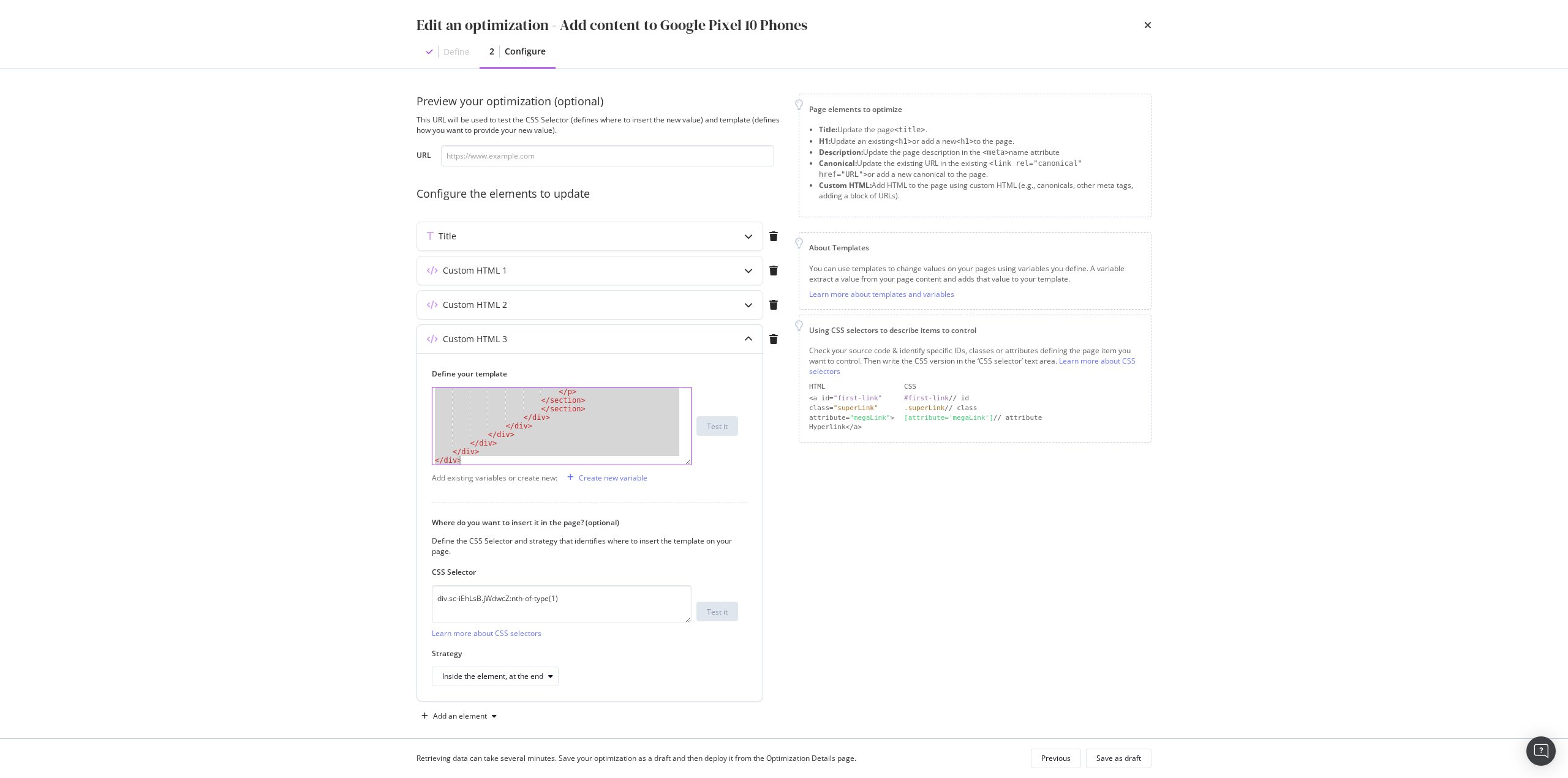
scroll to position [1166, 0]
drag, startPoint x: 434, startPoint y: 394, endPoint x: 650, endPoint y: 623, distance: 314.8
click at [606, 337] on div "Define your template 1 </ p > </ section > </ section > </ div > </ div > </ di…" at bounding box center [589, 527] width 346 height 348
type textarea "</div> </div>"
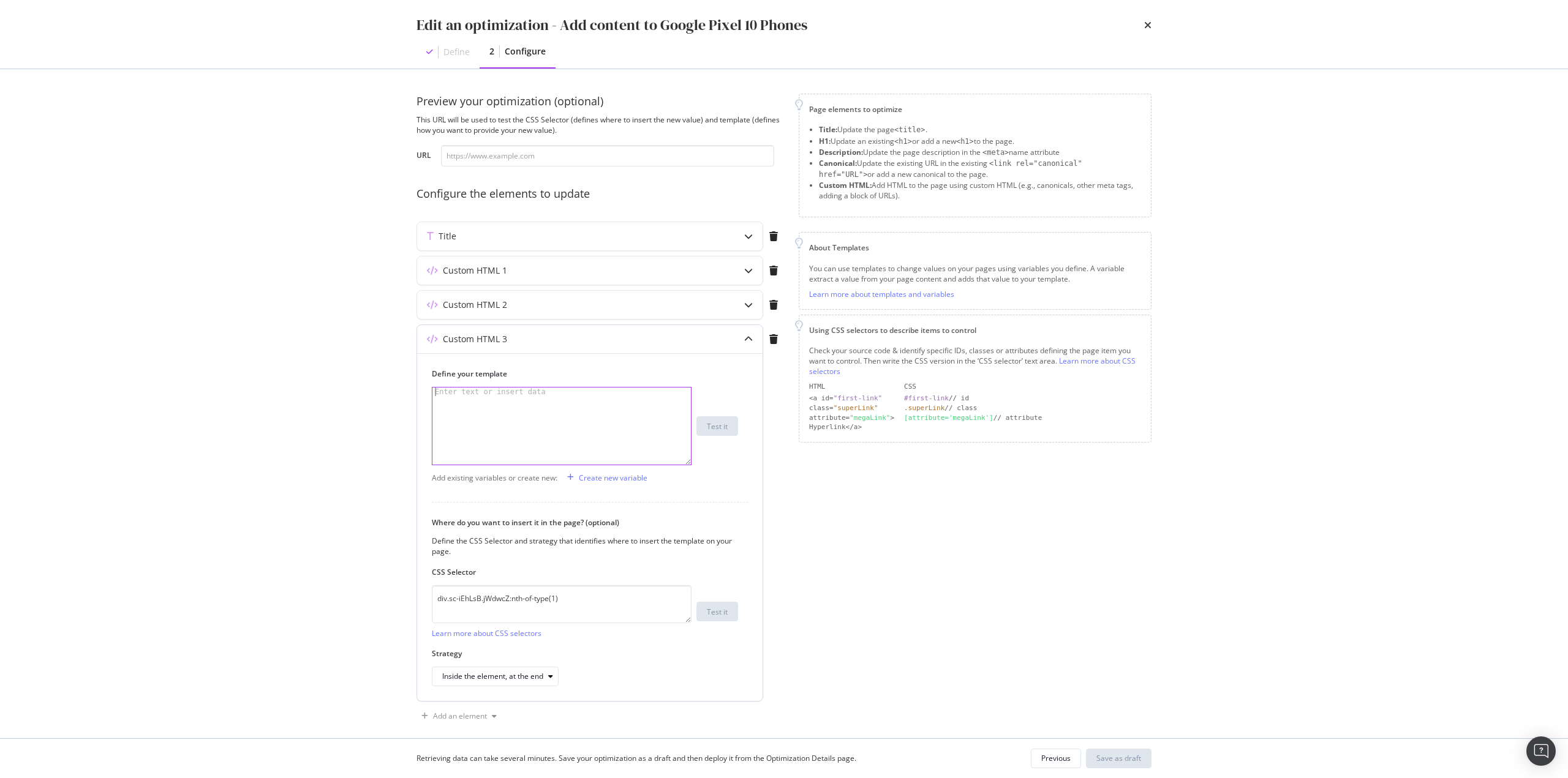
paste textarea "</div>"
type textarea "</div>"
click at [783, 337] on div "Save as draft" at bounding box center [1119, 758] width 45 height 10
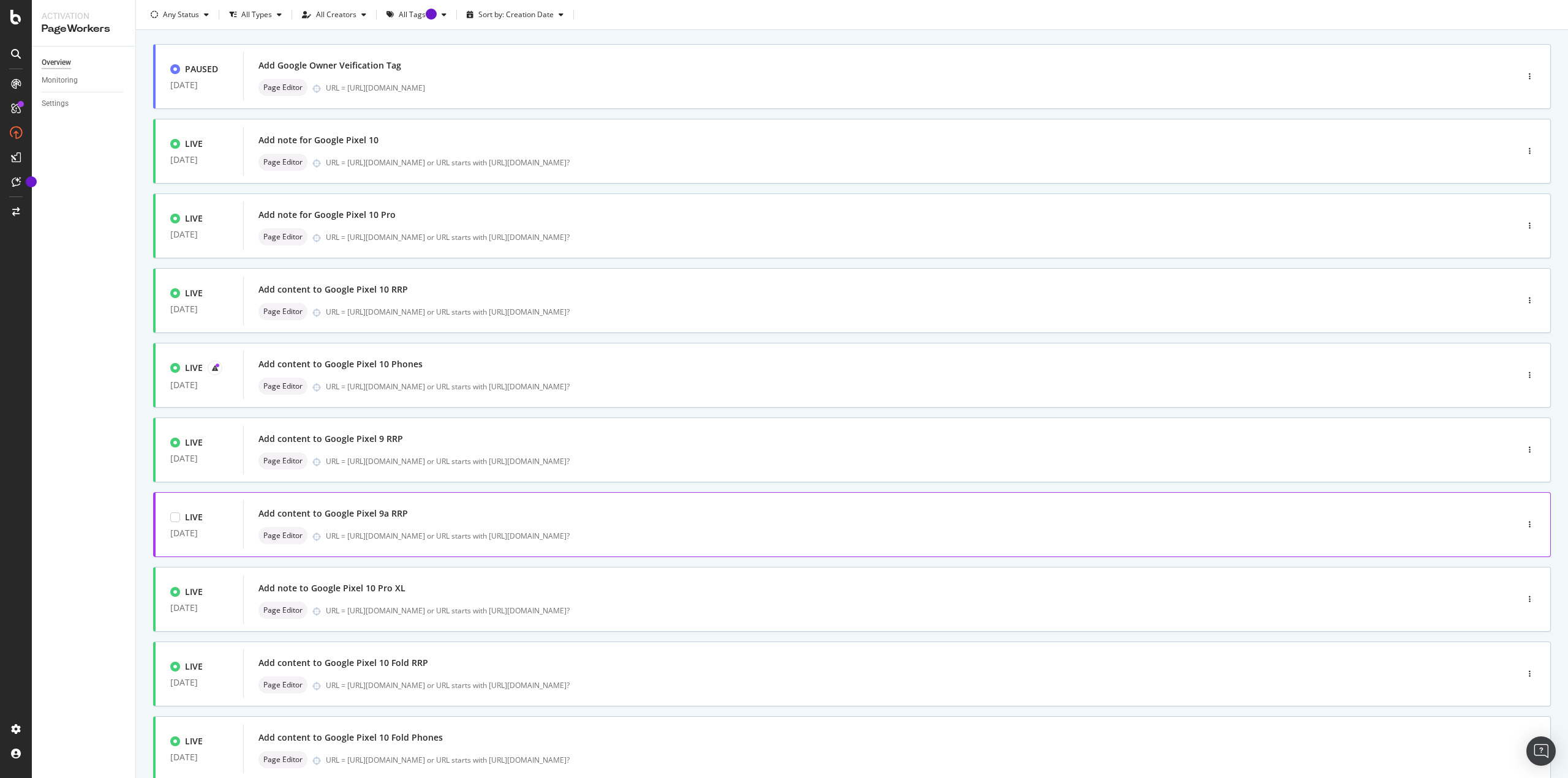
scroll to position [123, 0]
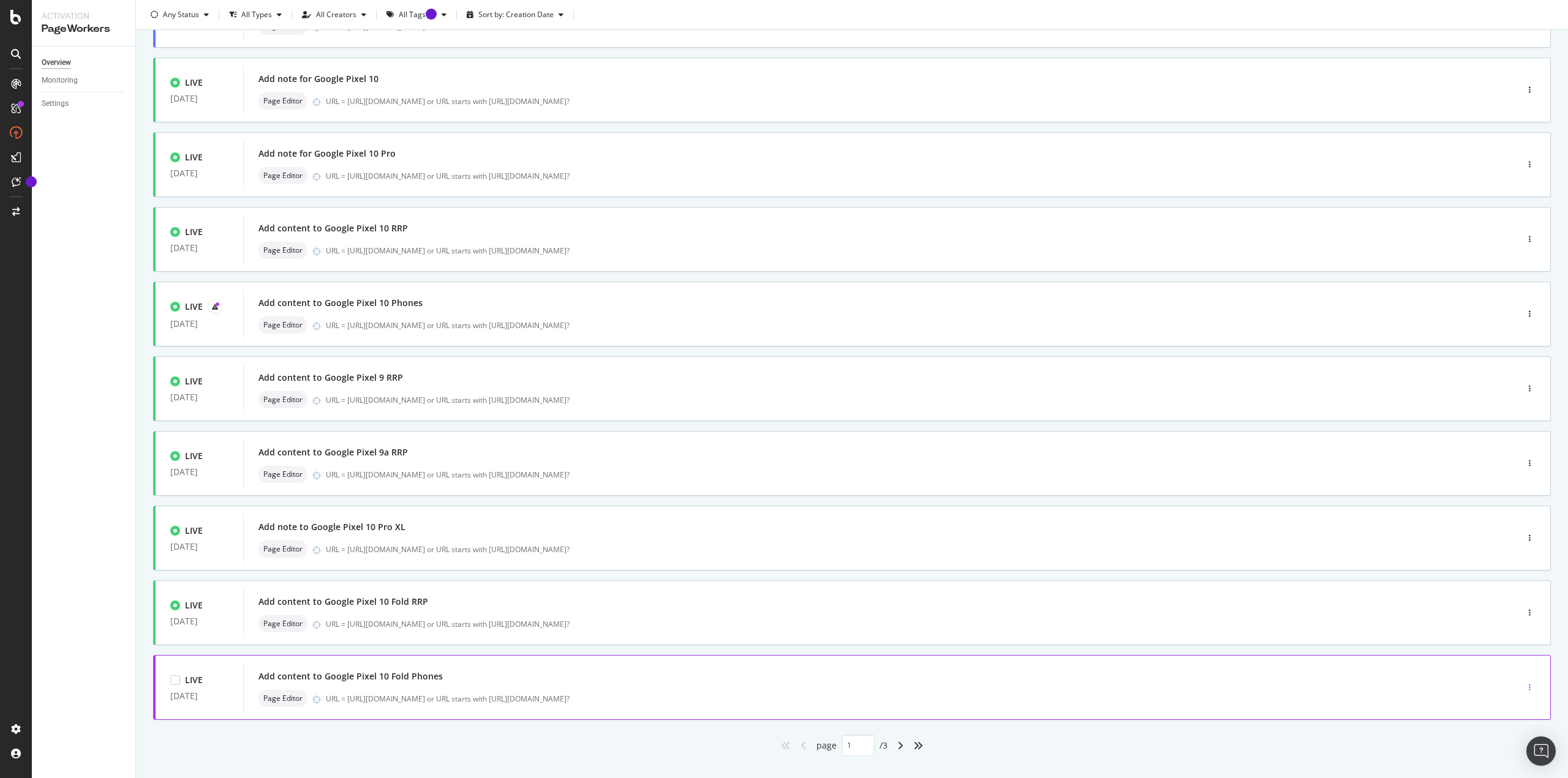
click at [783, 337] on icon "button" at bounding box center [1529, 687] width 2 height 8
click at [783, 337] on div "Edit" at bounding box center [1500, 589] width 57 height 15
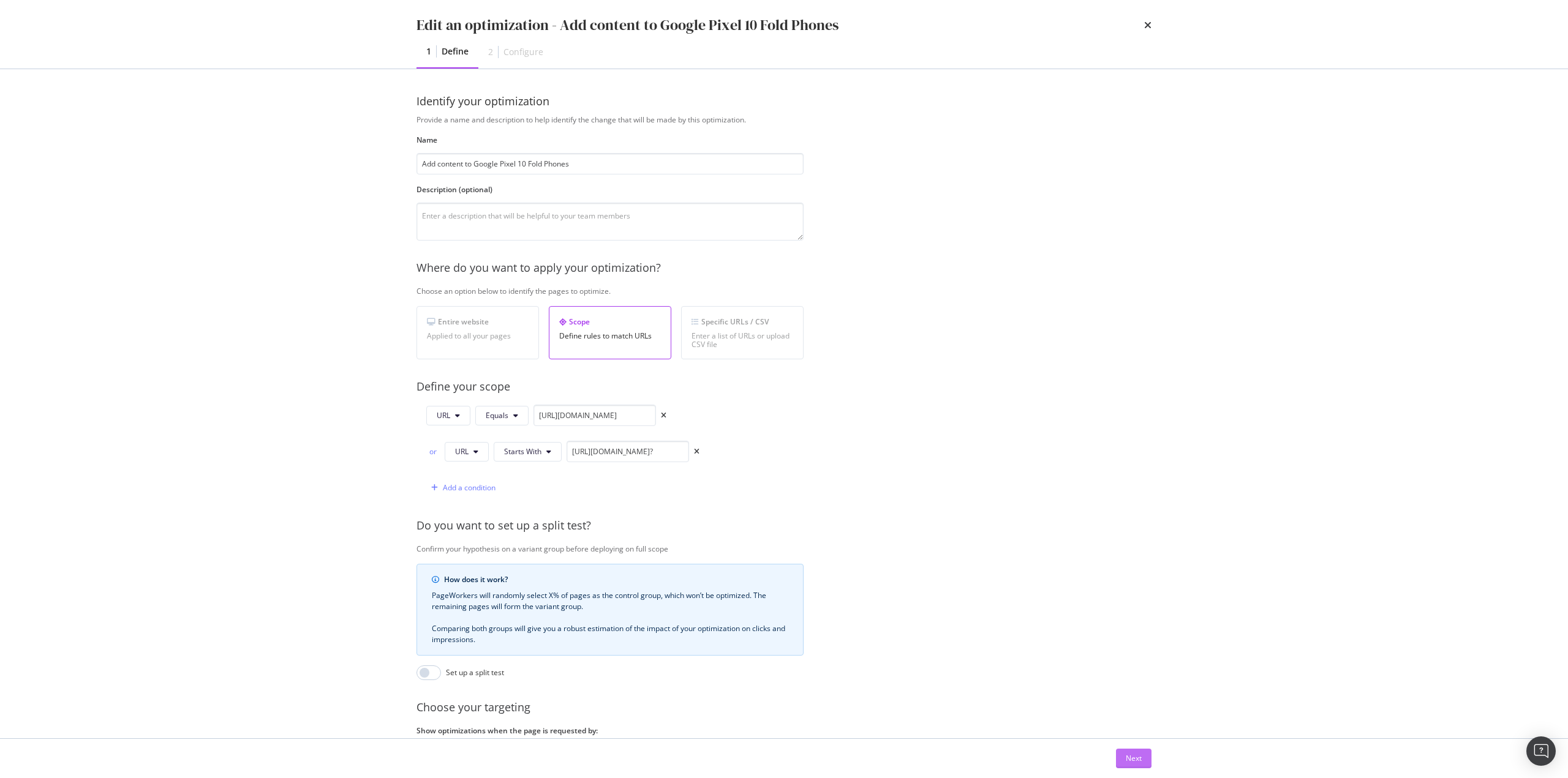
click at [783, 337] on div "Next" at bounding box center [1133, 758] width 16 height 10
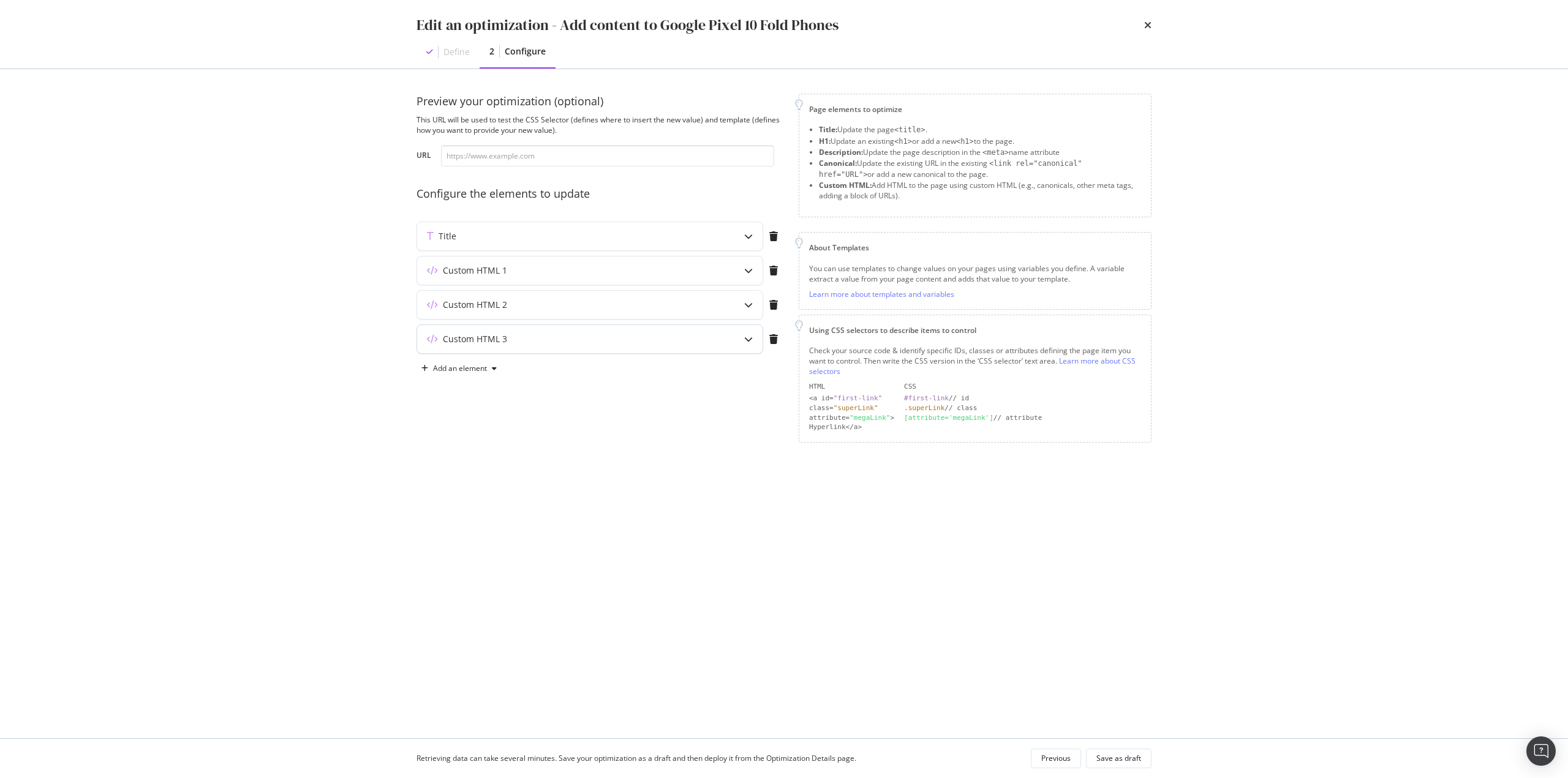
click at [507, 331] on div "Custom HTML 3" at bounding box center [589, 339] width 346 height 28
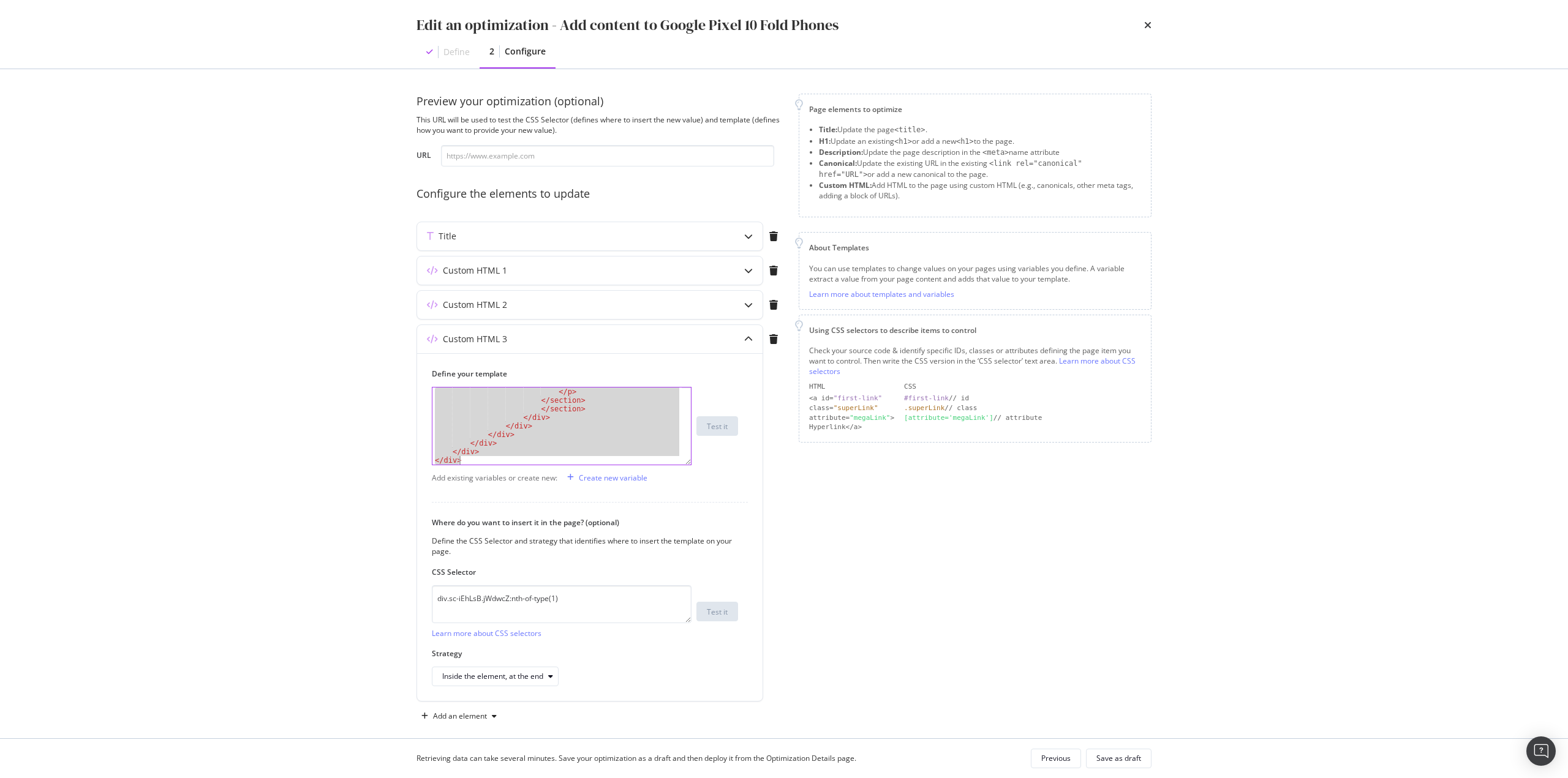
scroll to position [1011, 0]
drag, startPoint x: 433, startPoint y: 396, endPoint x: 777, endPoint y: 735, distance: 483.0
click at [756, 337] on div "Edit an optimization - Add content to Google Pixel 10 Fold Phones Define 2 Conf…" at bounding box center [784, 389] width 1568 height 778
type textarea "</div> </div>"
click at [783, 25] on icon "times" at bounding box center [1148, 25] width 8 height 10
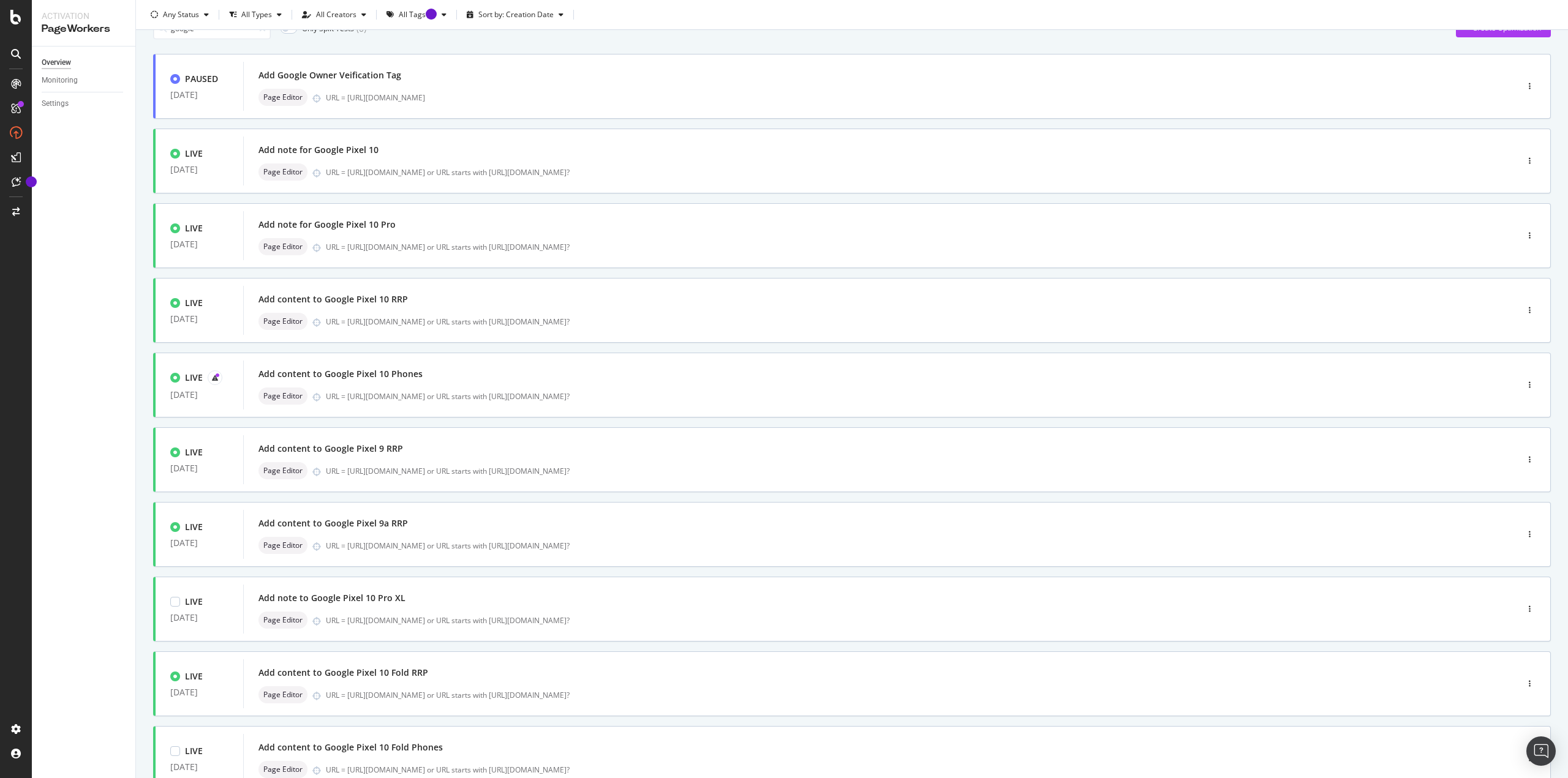
scroll to position [150, 0]
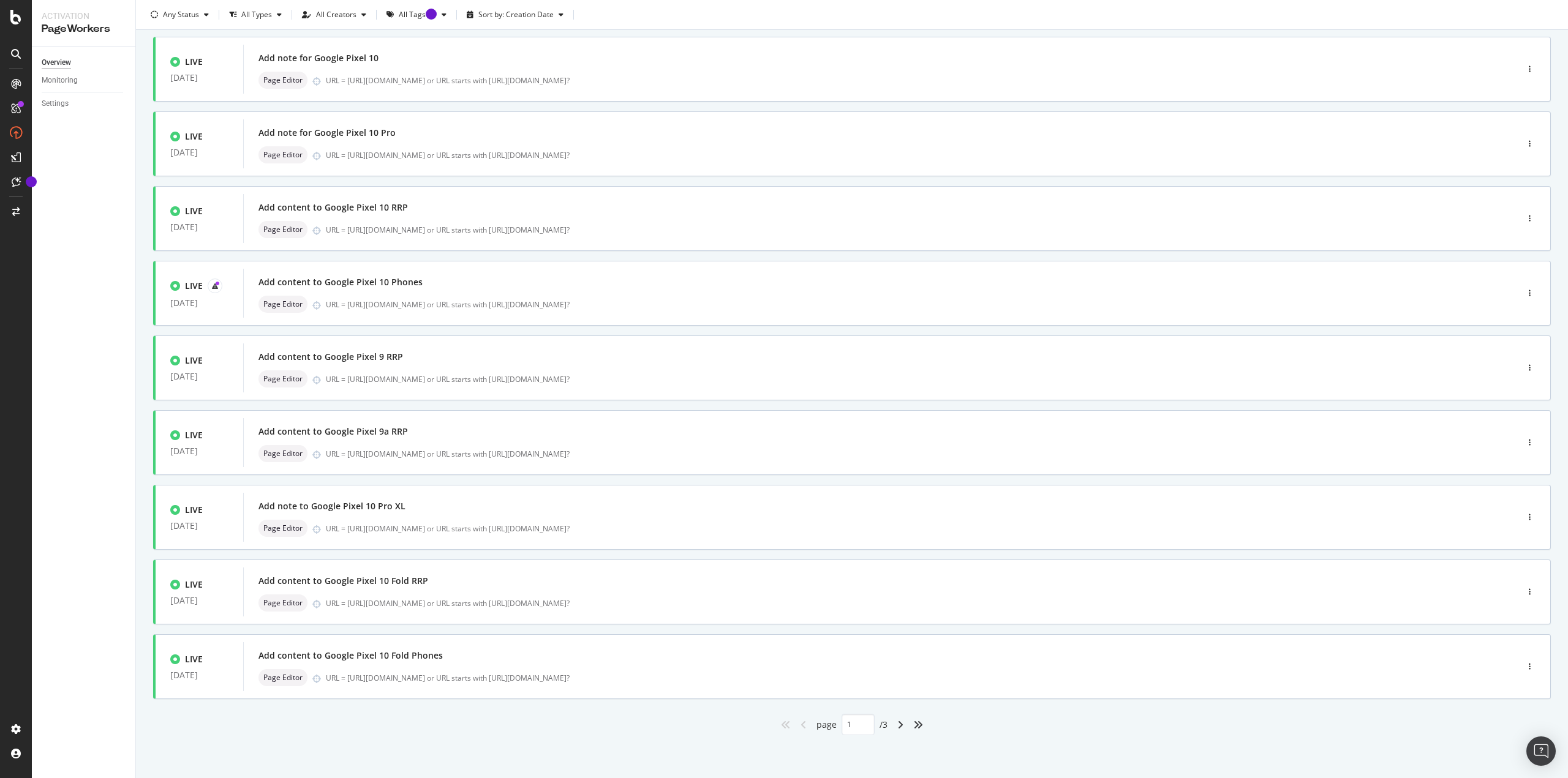
click at [783, 337] on icon "angle-right" at bounding box center [900, 725] width 6 height 10
type input "2"
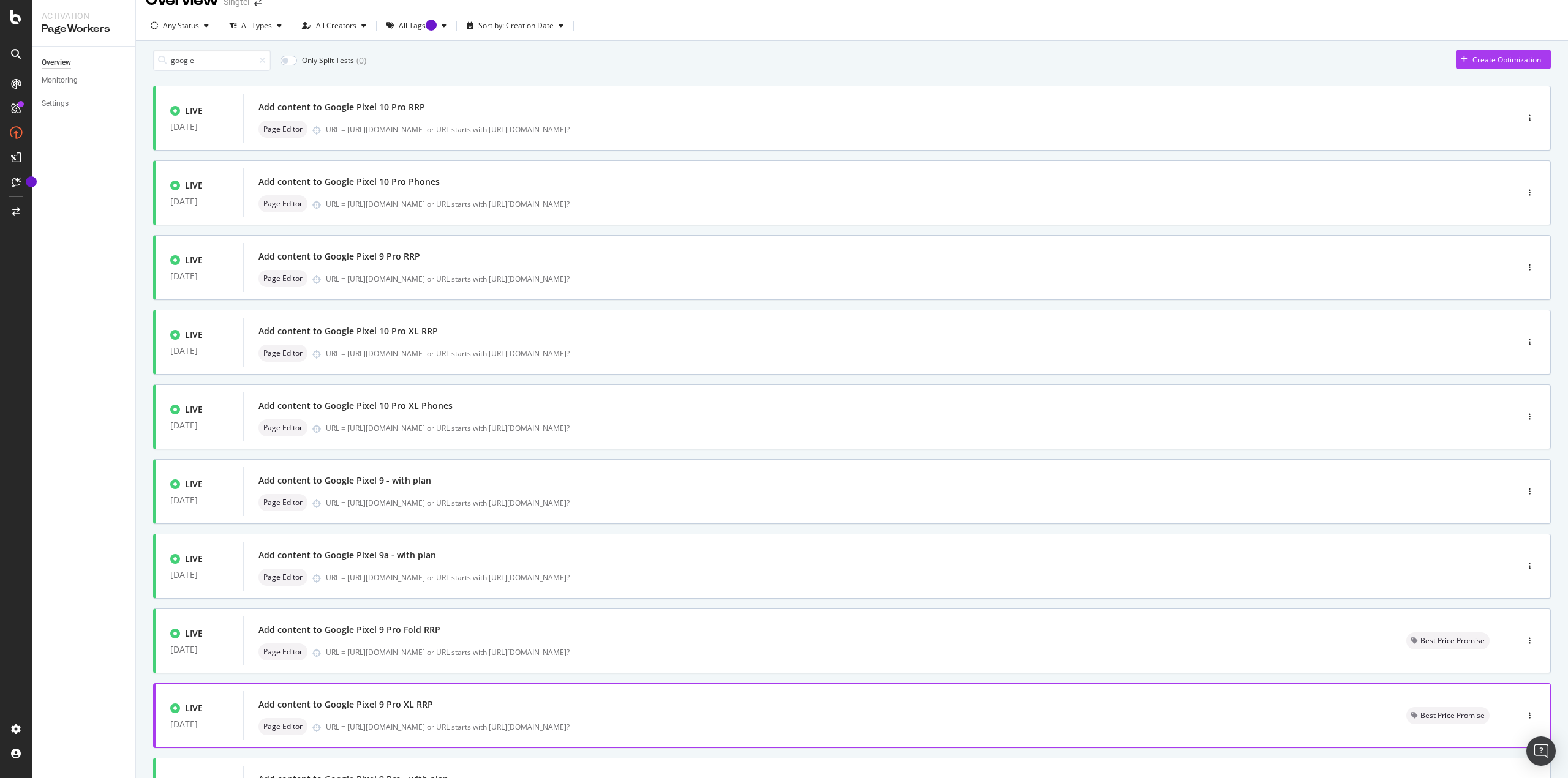
scroll to position [0, 0]
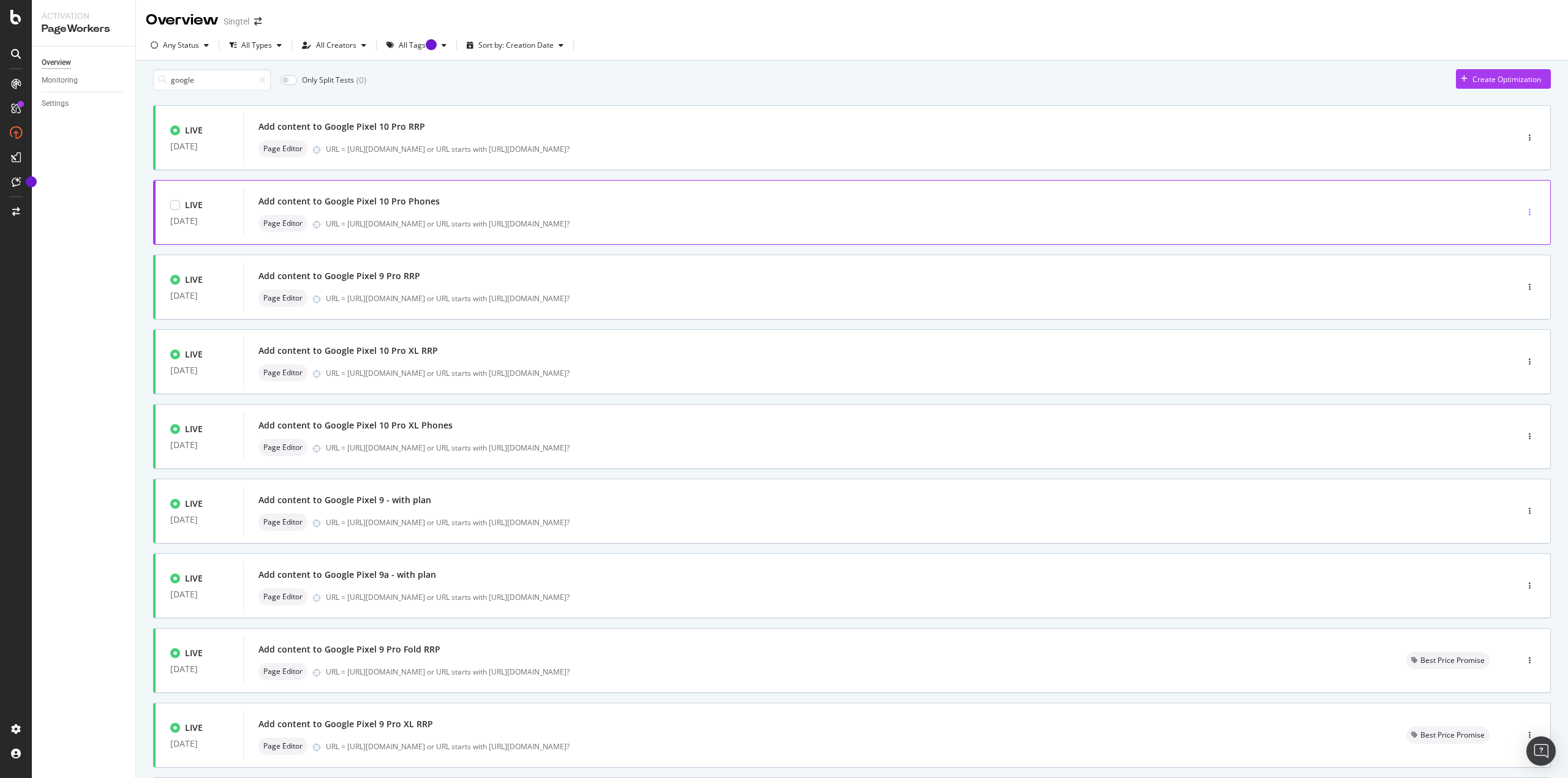
click at [783, 214] on div "button" at bounding box center [1529, 212] width 12 height 19
click at [783, 241] on div "Edit" at bounding box center [1500, 241] width 57 height 15
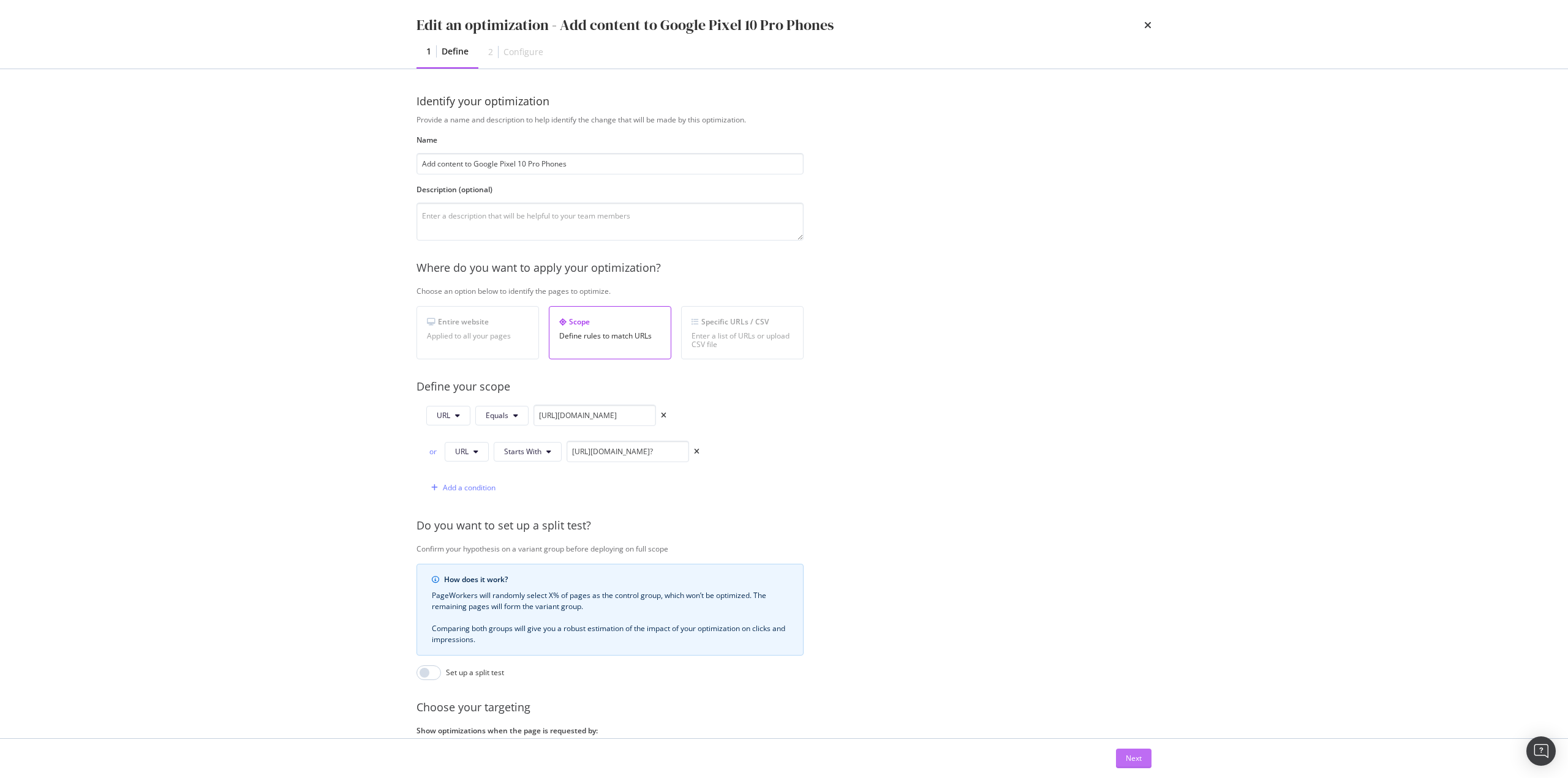
click at [783, 337] on button "Next" at bounding box center [1133, 758] width 35 height 19
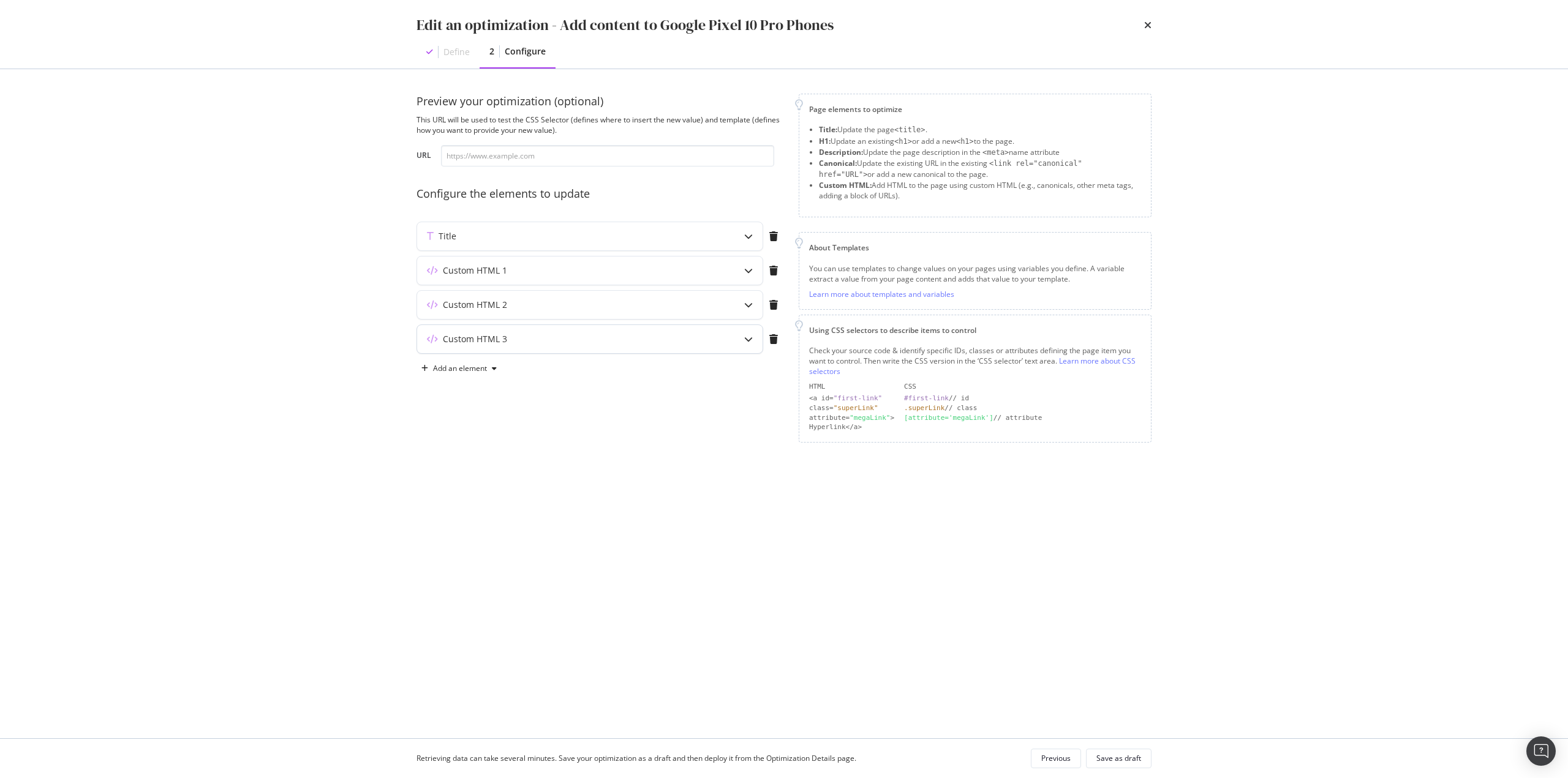
click at [549, 328] on div "Custom HTML 3" at bounding box center [589, 339] width 346 height 28
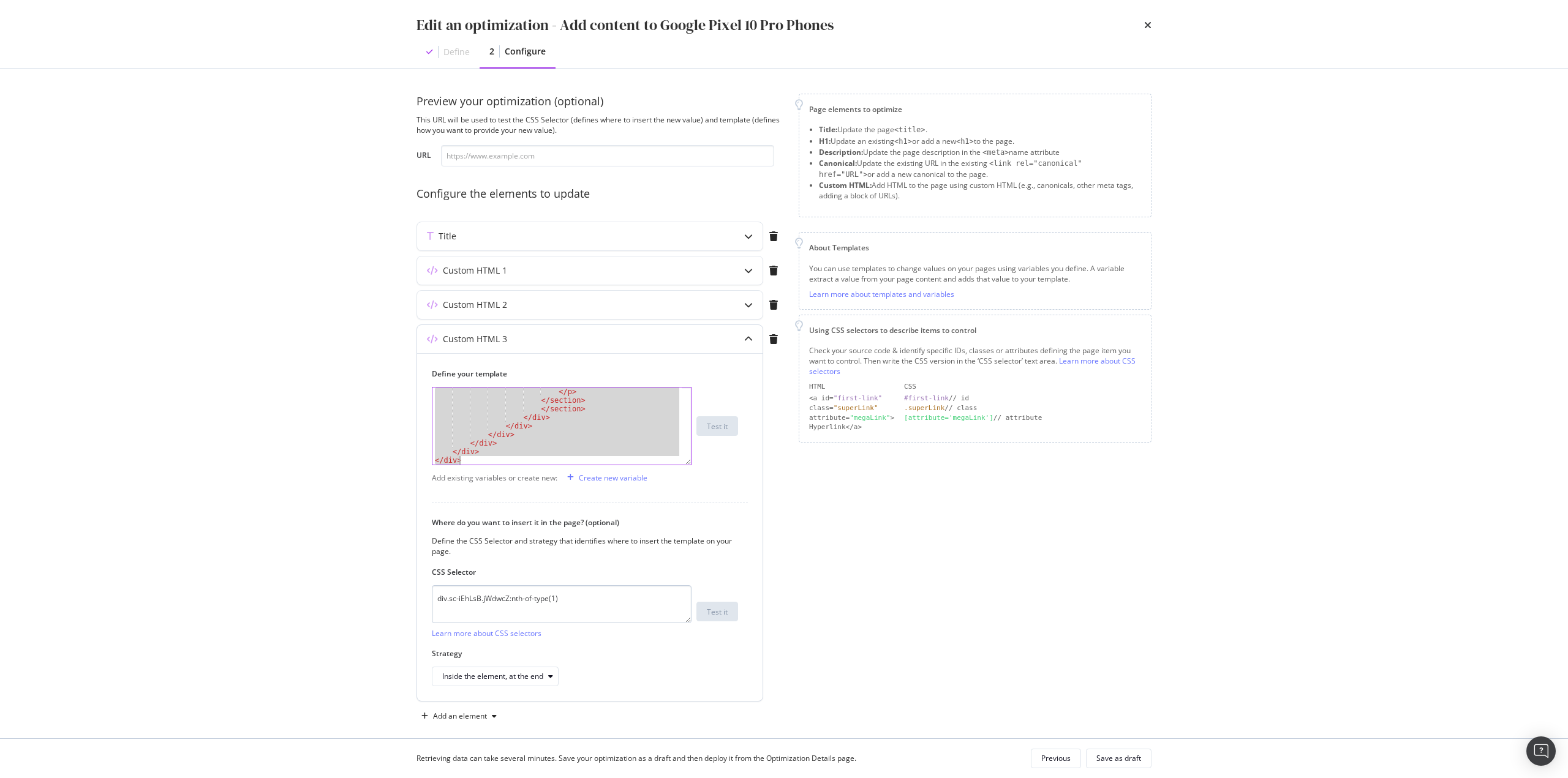
scroll to position [1054, 0]
drag, startPoint x: 435, startPoint y: 391, endPoint x: 676, endPoint y: 612, distance: 327.0
click at [678, 337] on div "Define your template </ p > </ section > </ section > </ div > </ div > </ div …" at bounding box center [589, 527] width 346 height 348
type textarea "</div> </div>"
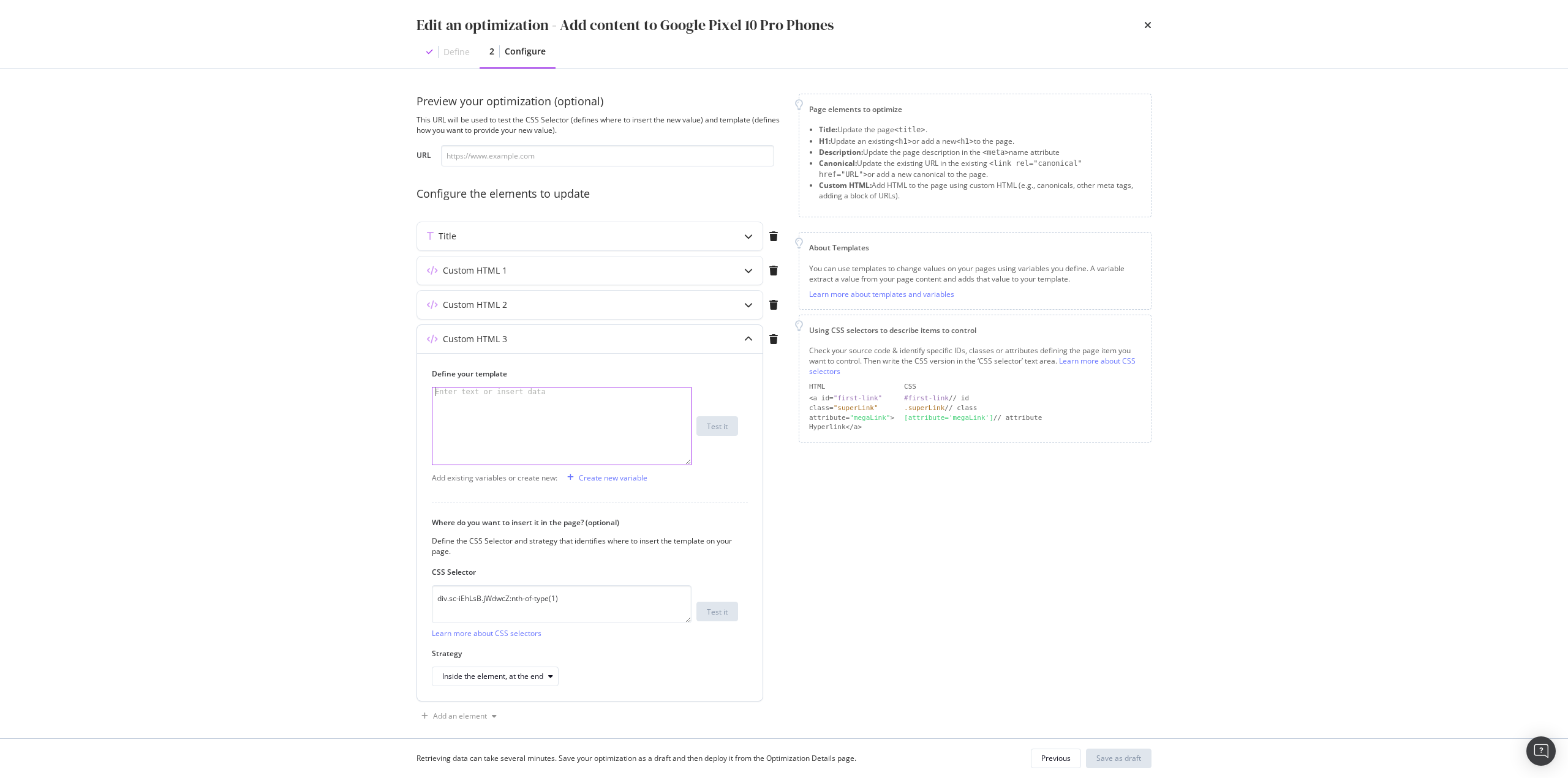
paste textarea "</div>"
type textarea "</div>"
click at [783, 337] on div "Save as draft" at bounding box center [1119, 758] width 45 height 10
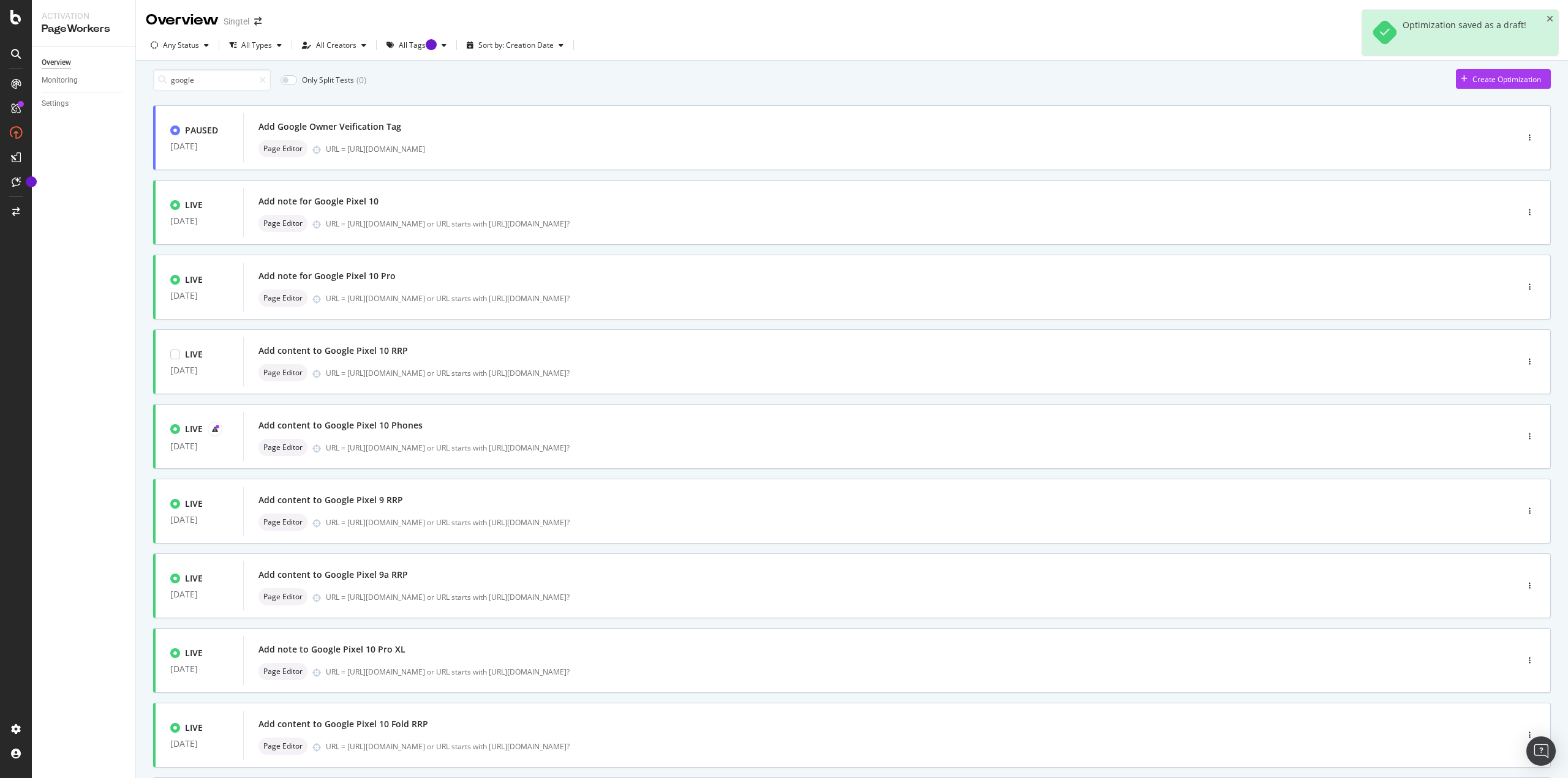
type input "1"
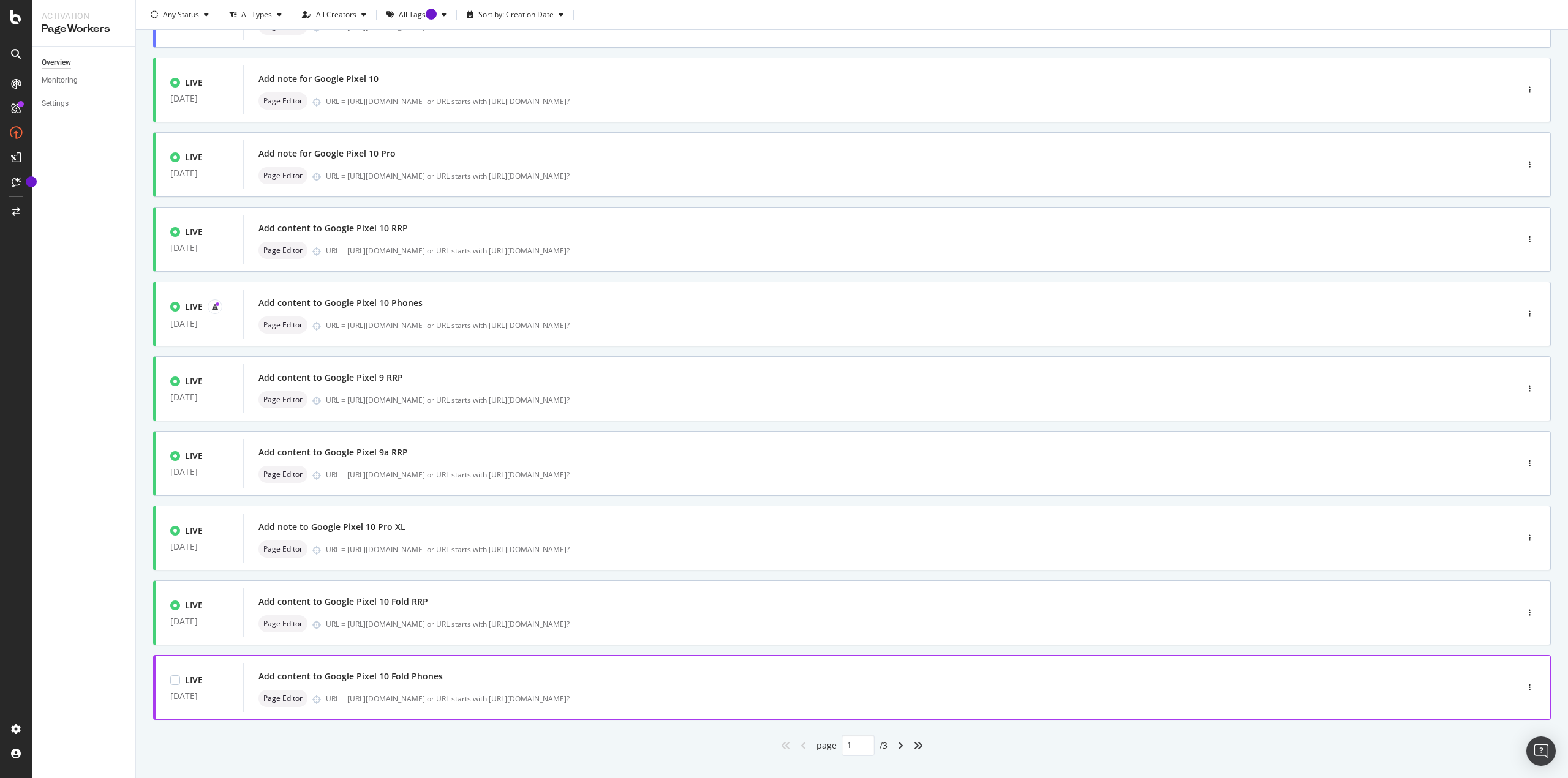
scroll to position [0, 0]
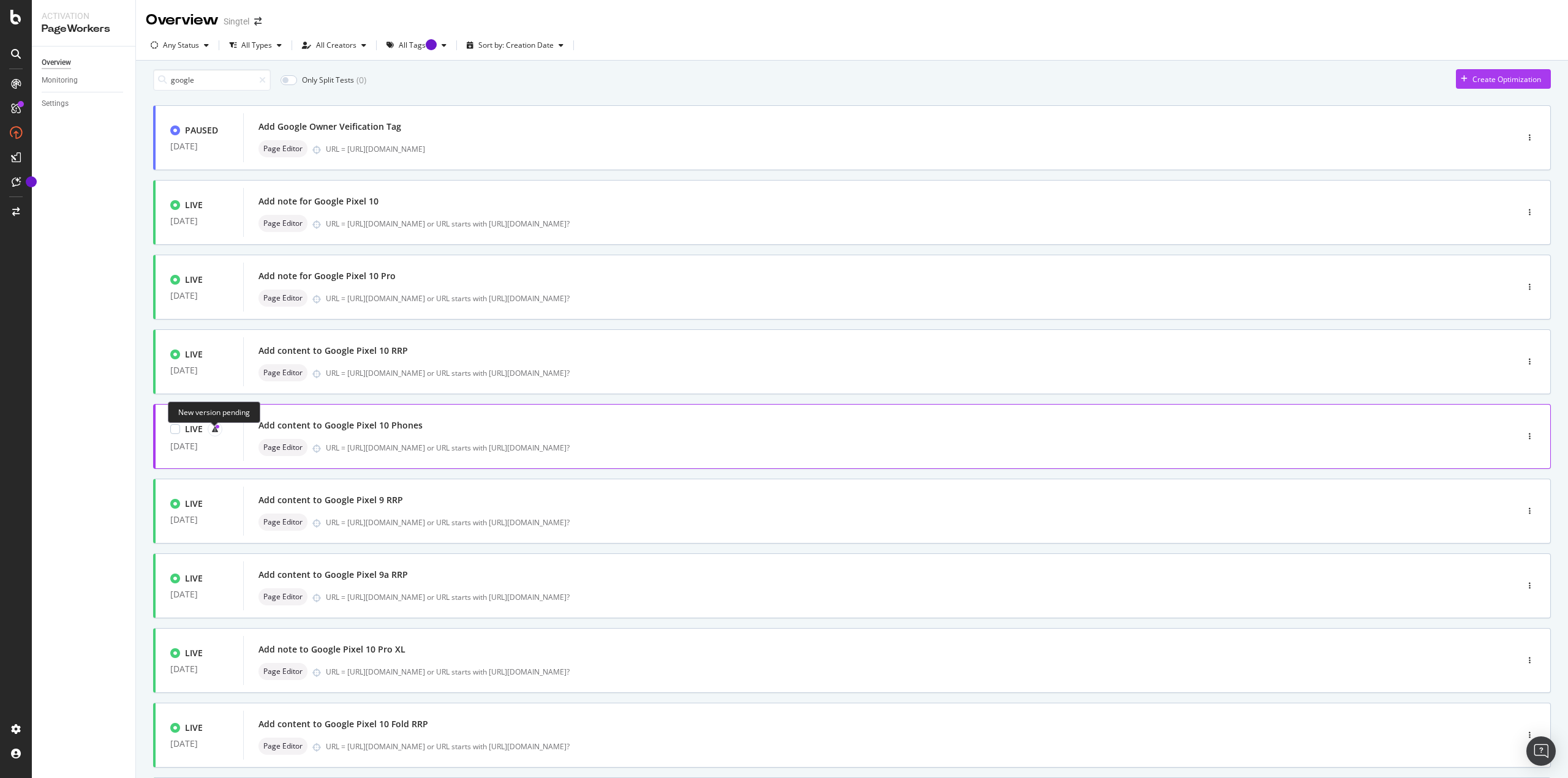
click at [213, 337] on icon at bounding box center [215, 429] width 6 height 6
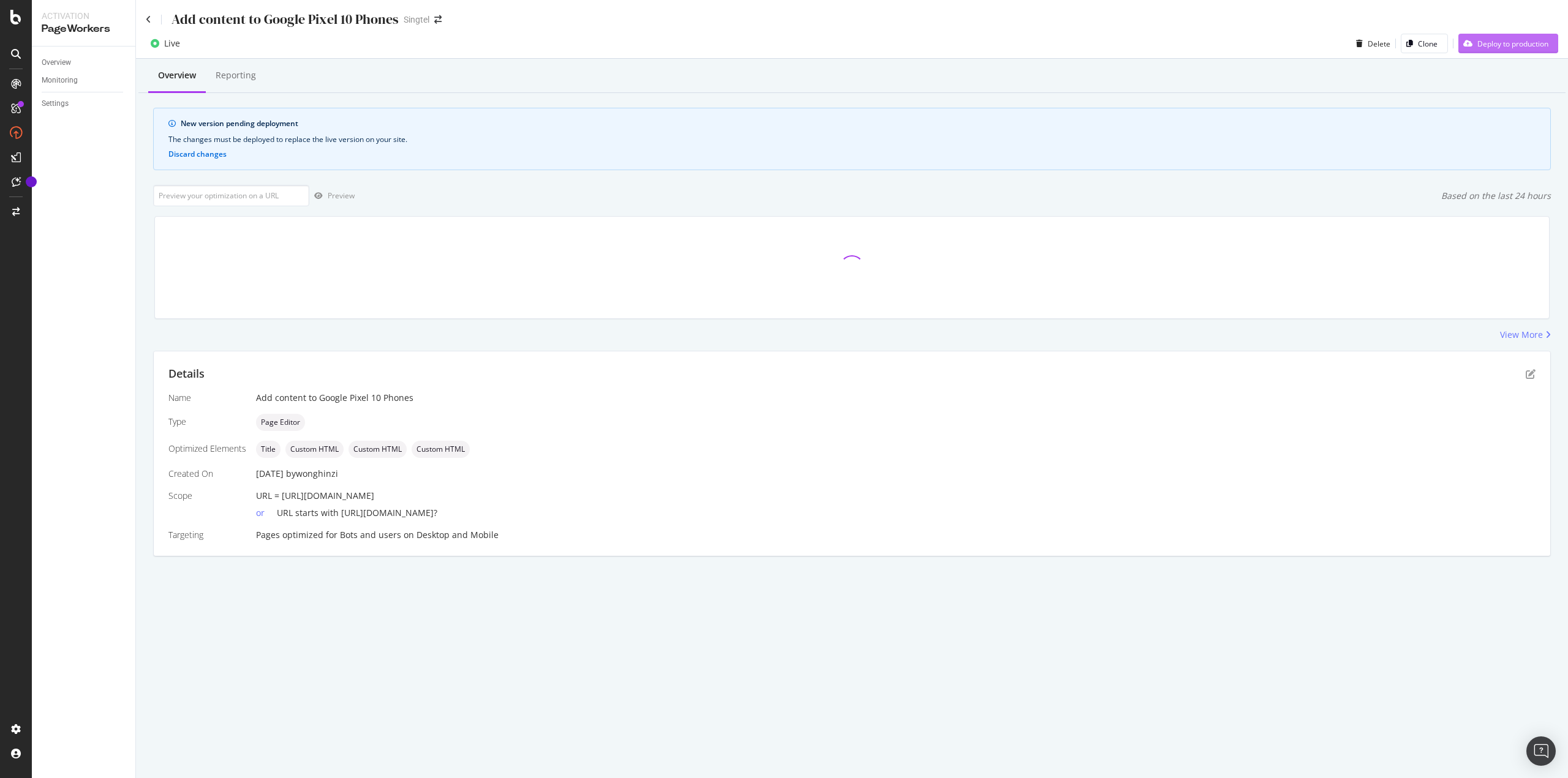
click at [783, 46] on div "Deploy to production" at bounding box center [1513, 43] width 71 height 10
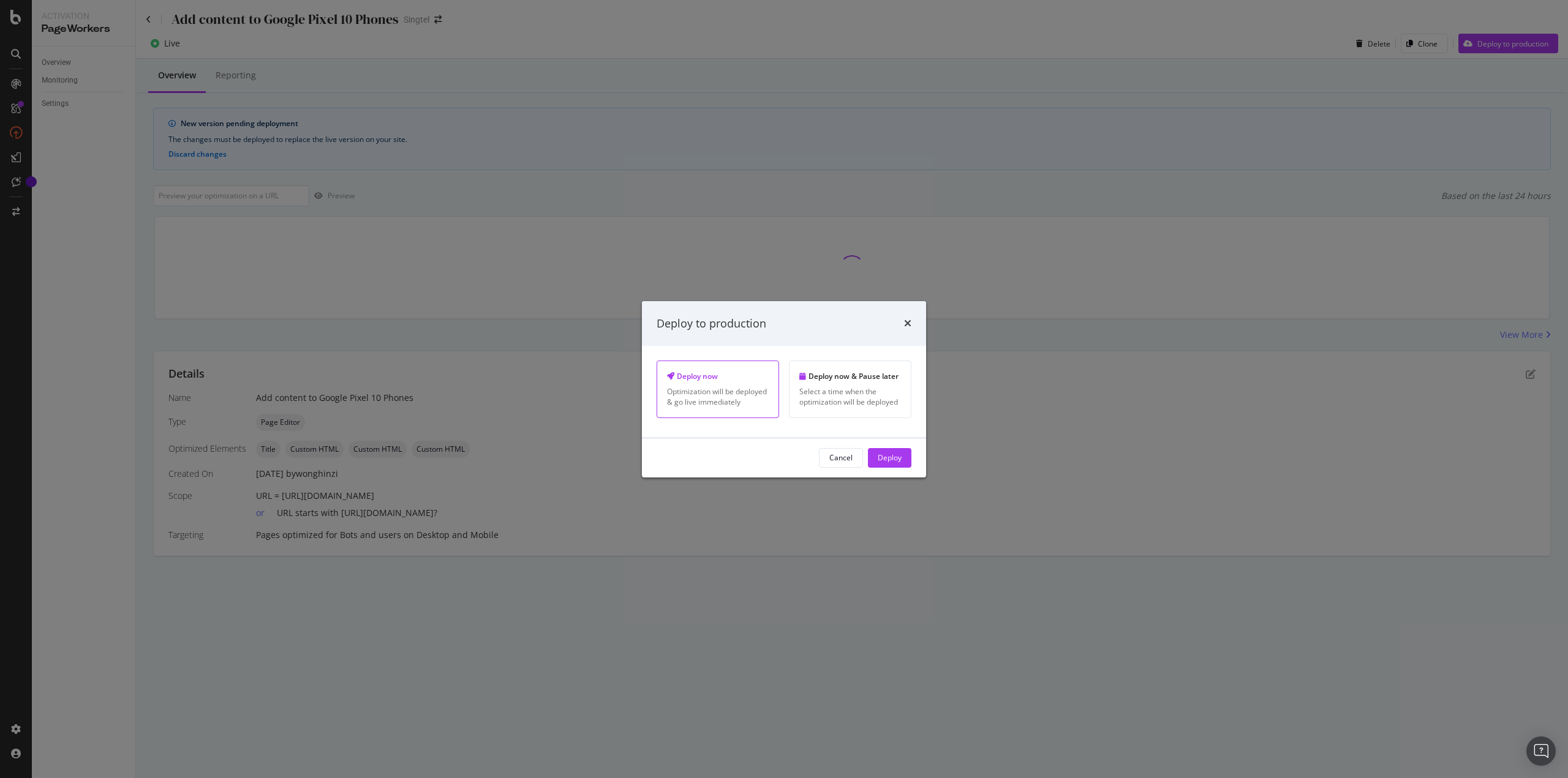
click at [783, 159] on div "Deploy to production Deploy now Optimization will be deployed & go live immedia…" at bounding box center [784, 389] width 1568 height 778
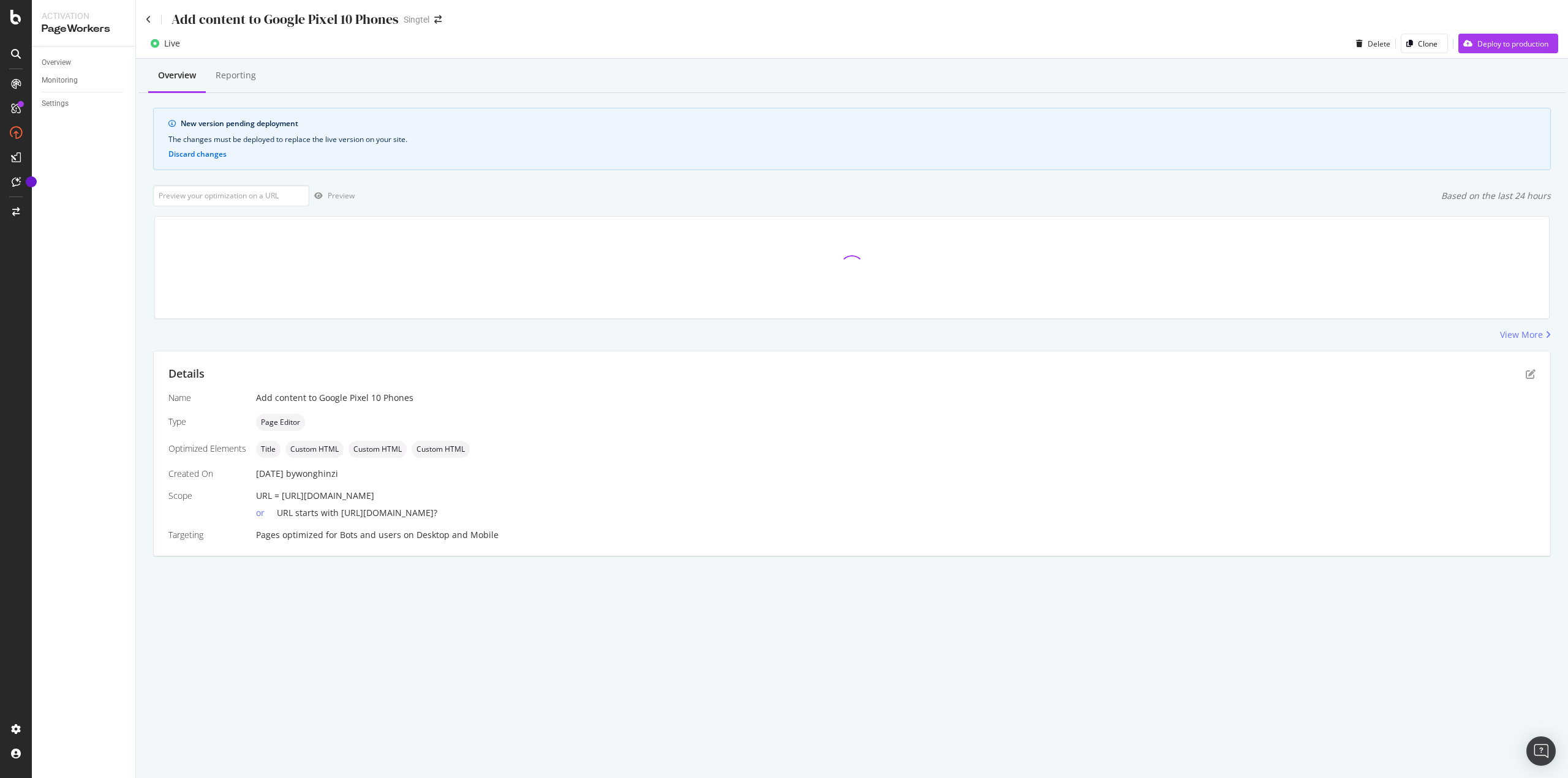
click at [150, 24] on div "Add content to Google Pixel 10 Phones" at bounding box center [272, 19] width 253 height 19
click at [149, 18] on icon at bounding box center [148, 19] width 6 height 8
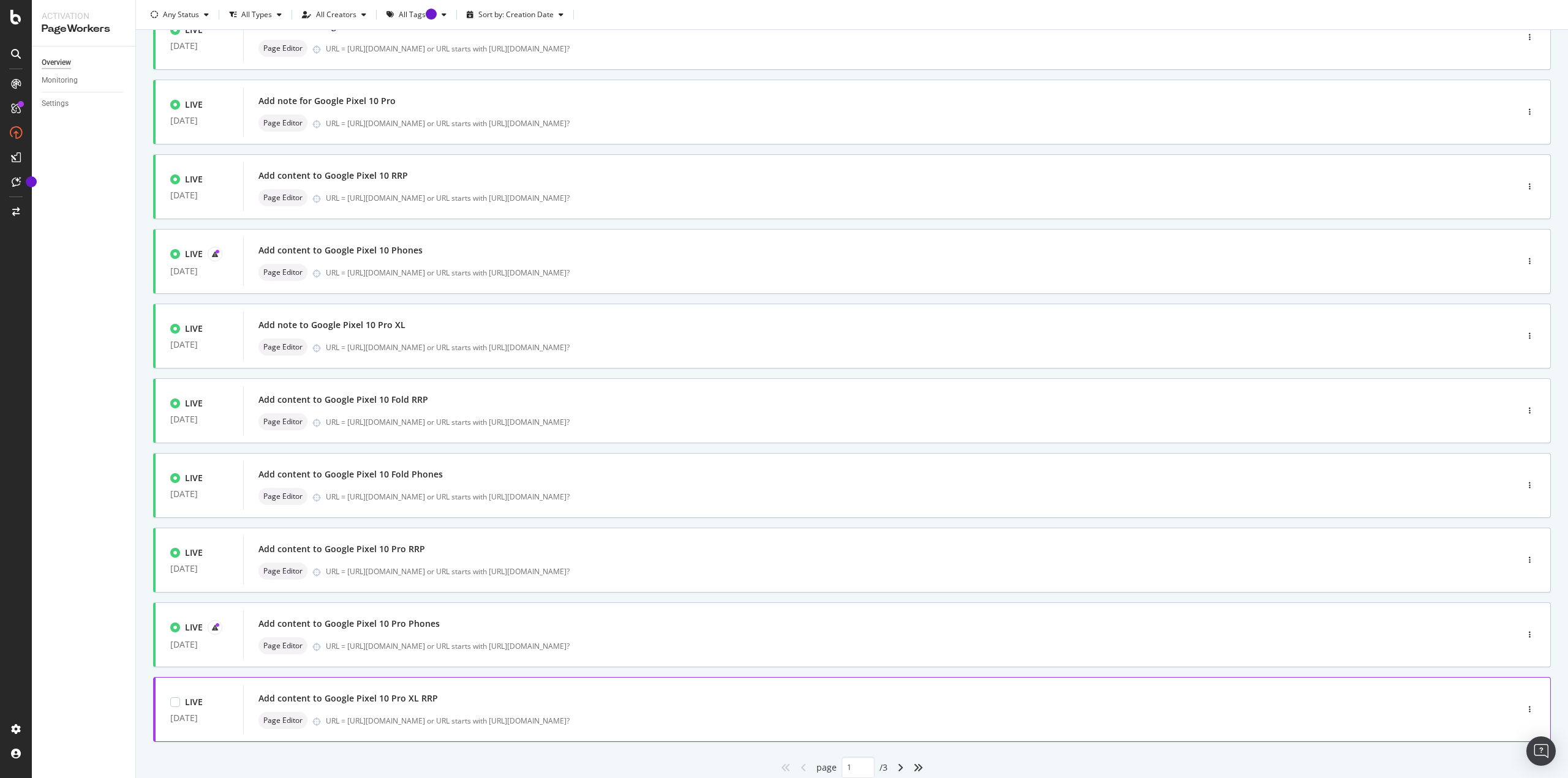
scroll to position [123, 0]
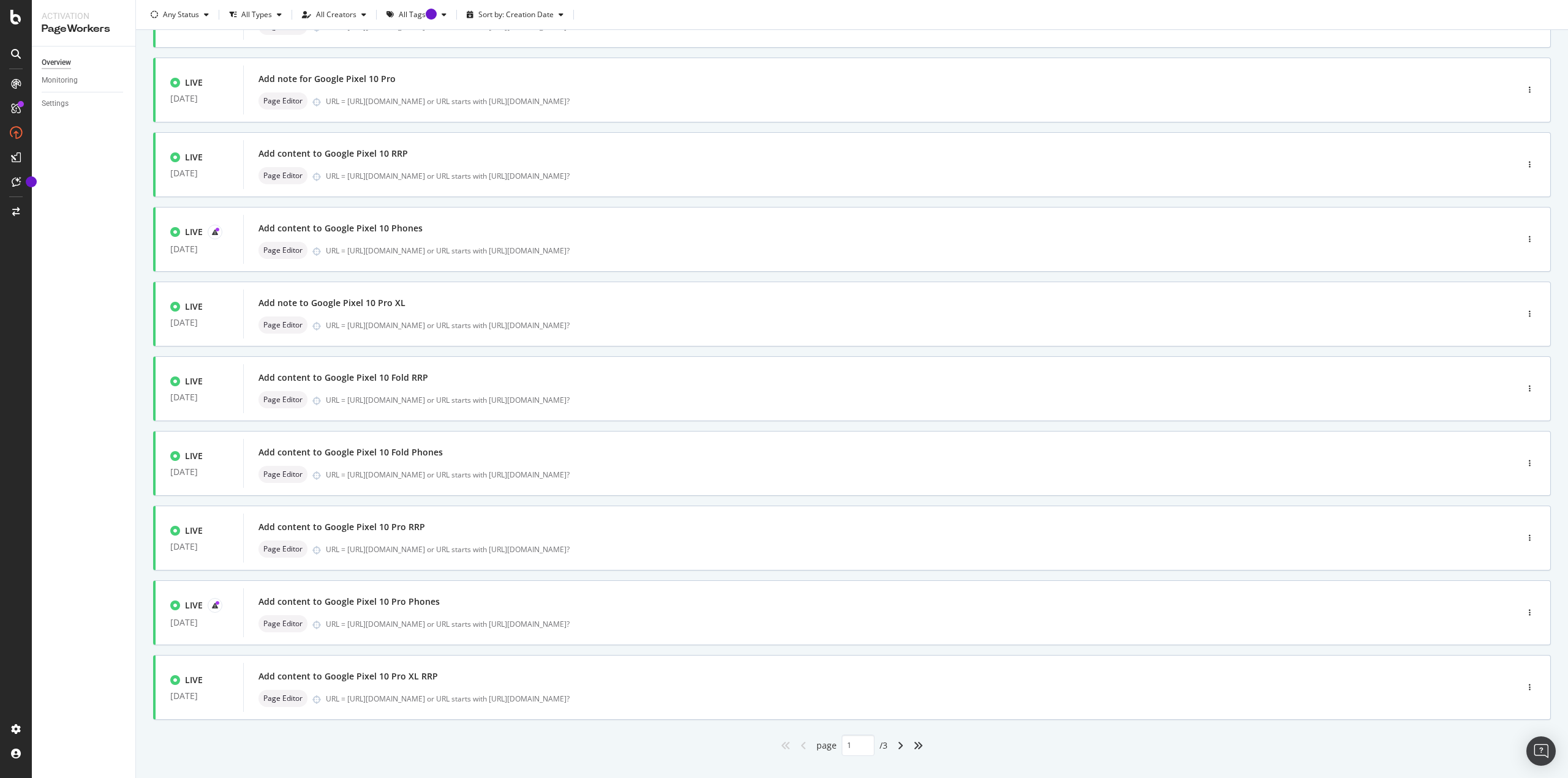
click at [783, 337] on div "angle-right" at bounding box center [900, 746] width 16 height 19
type input "2"
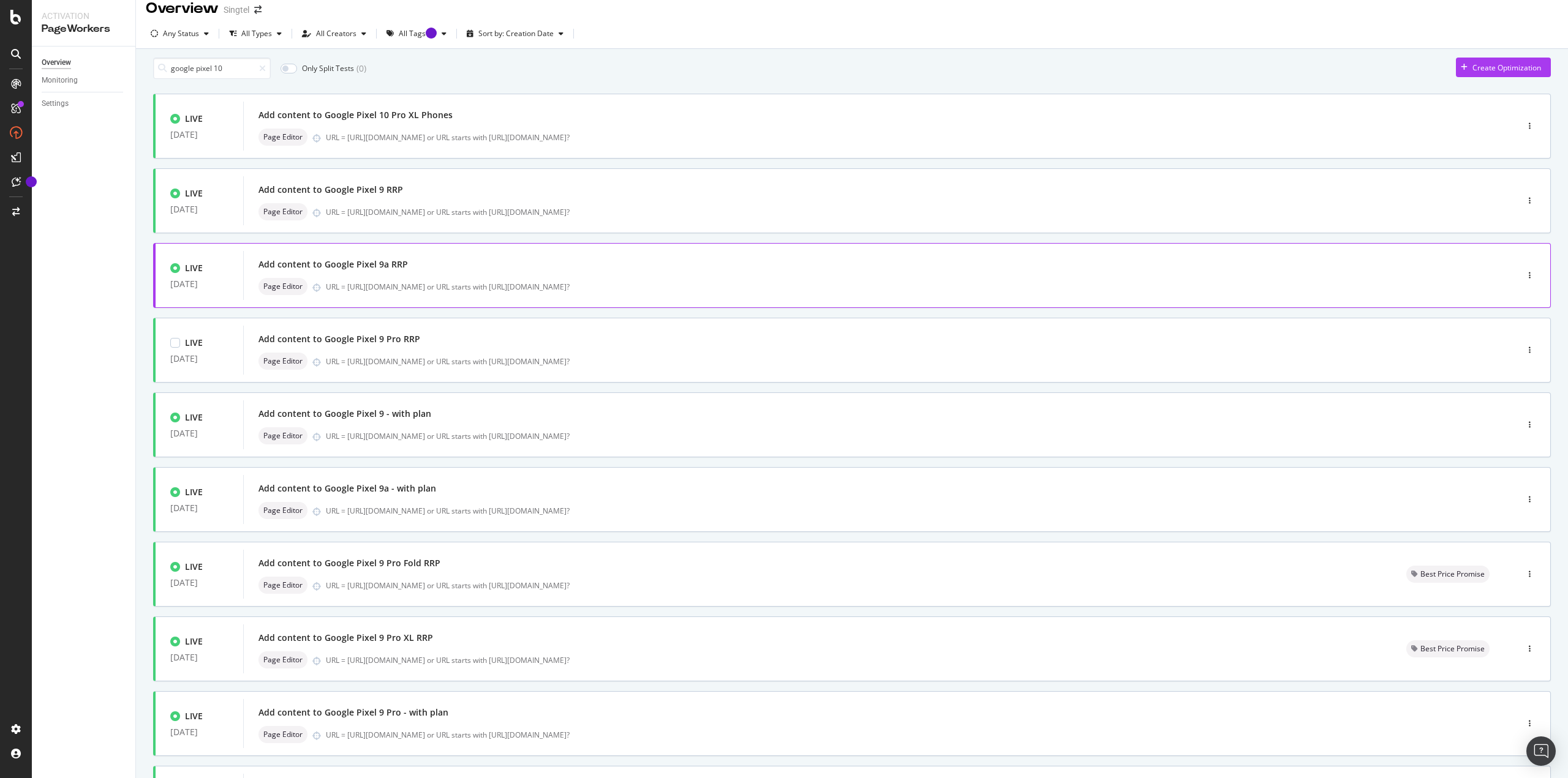
scroll to position [0, 0]
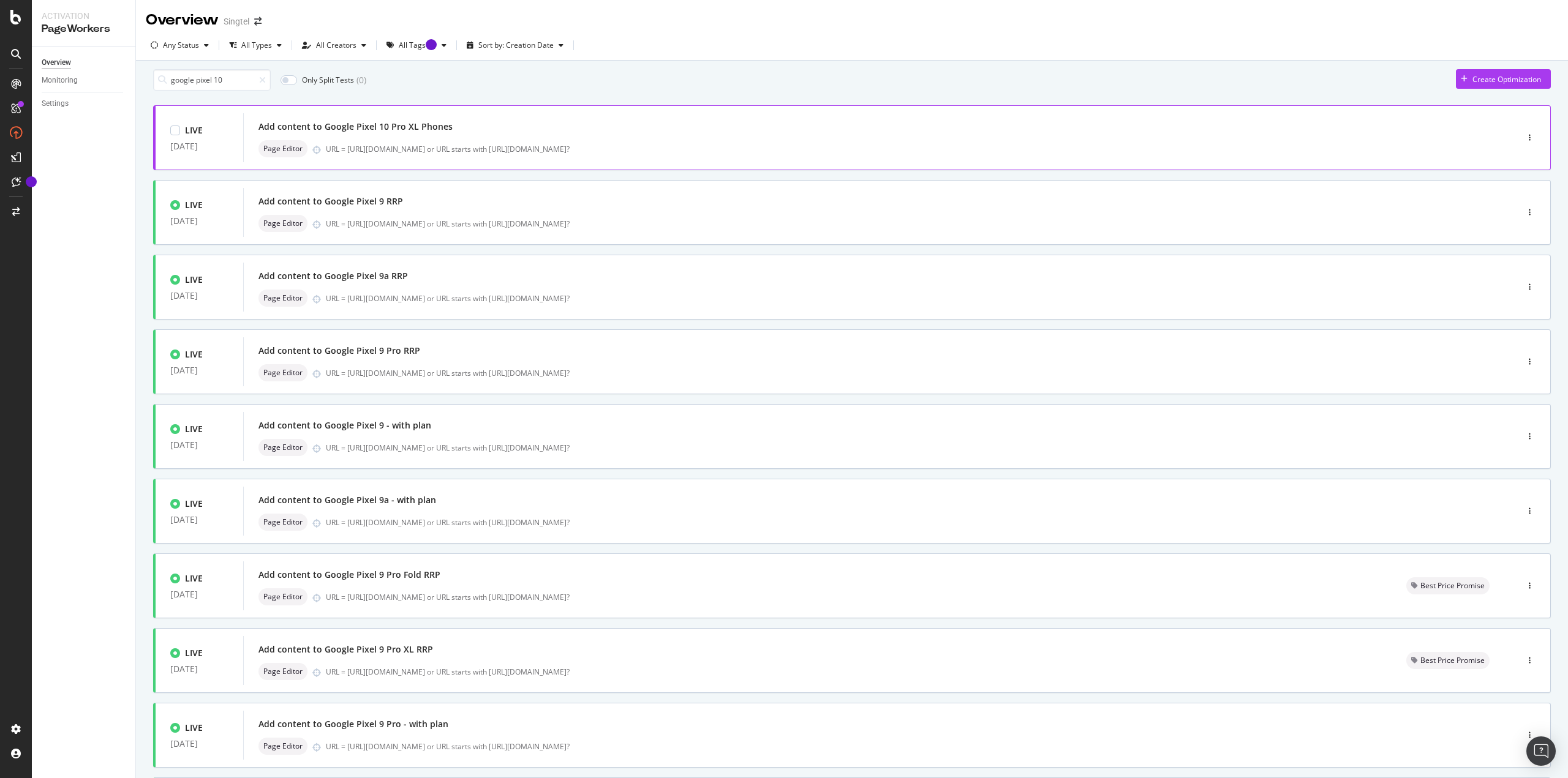
click at [371, 135] on div "Add content to Google Pixel 10 Pro XL Phones" at bounding box center [862, 126] width 1206 height 17
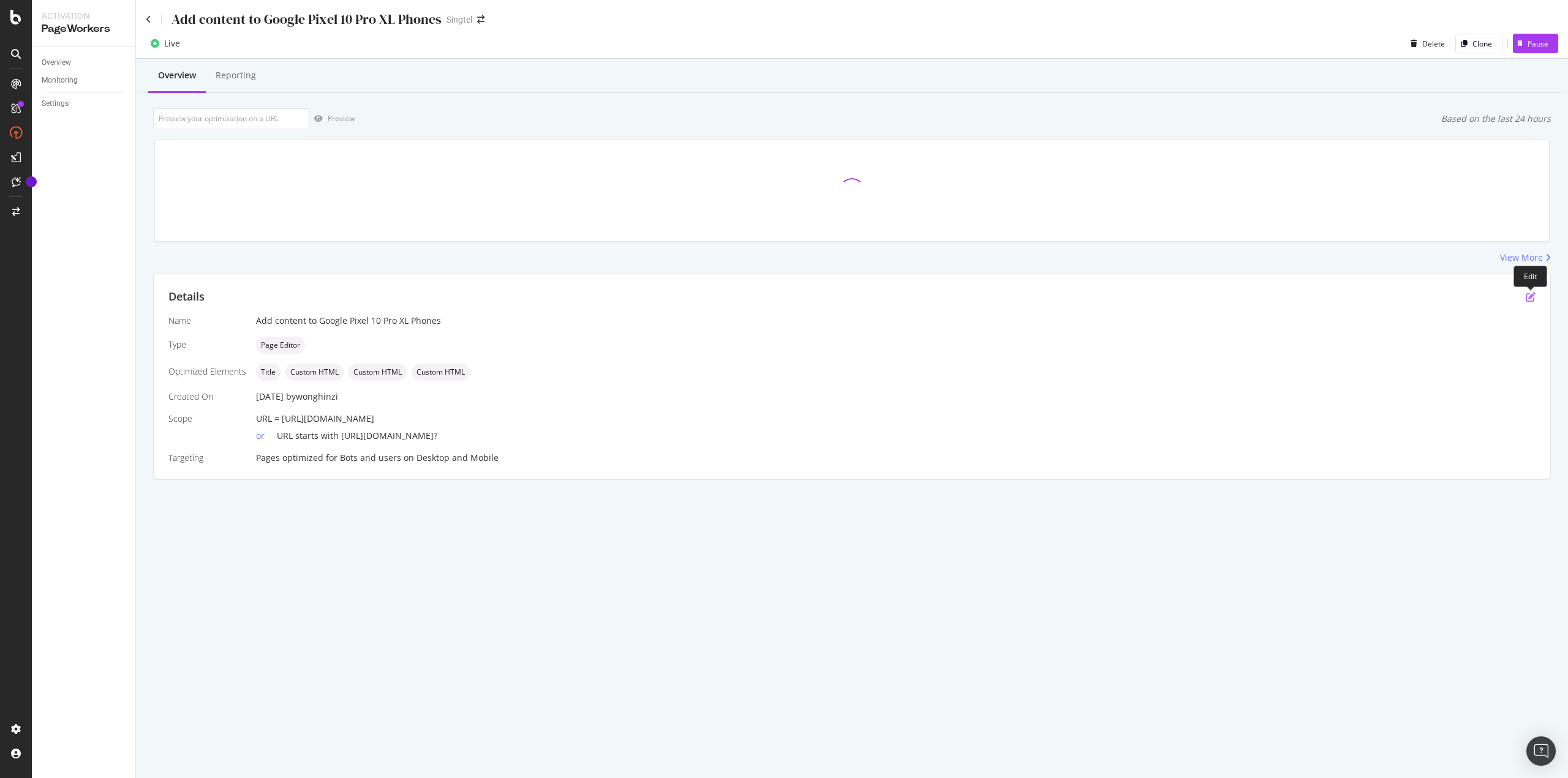
click at [783, 297] on icon "pen-to-square" at bounding box center [1531, 297] width 10 height 10
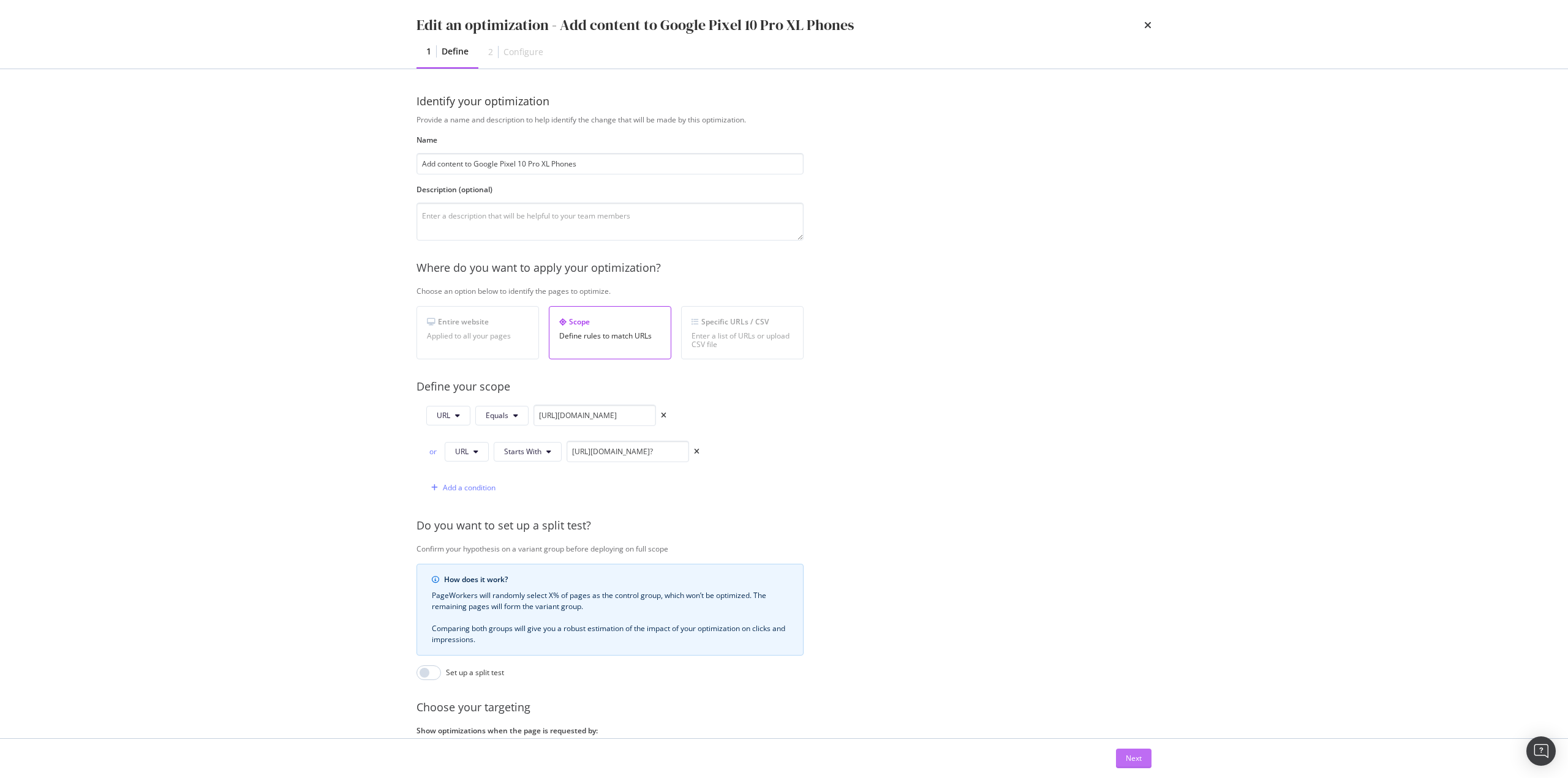
click at [783, 337] on div "Next" at bounding box center [1133, 758] width 16 height 10
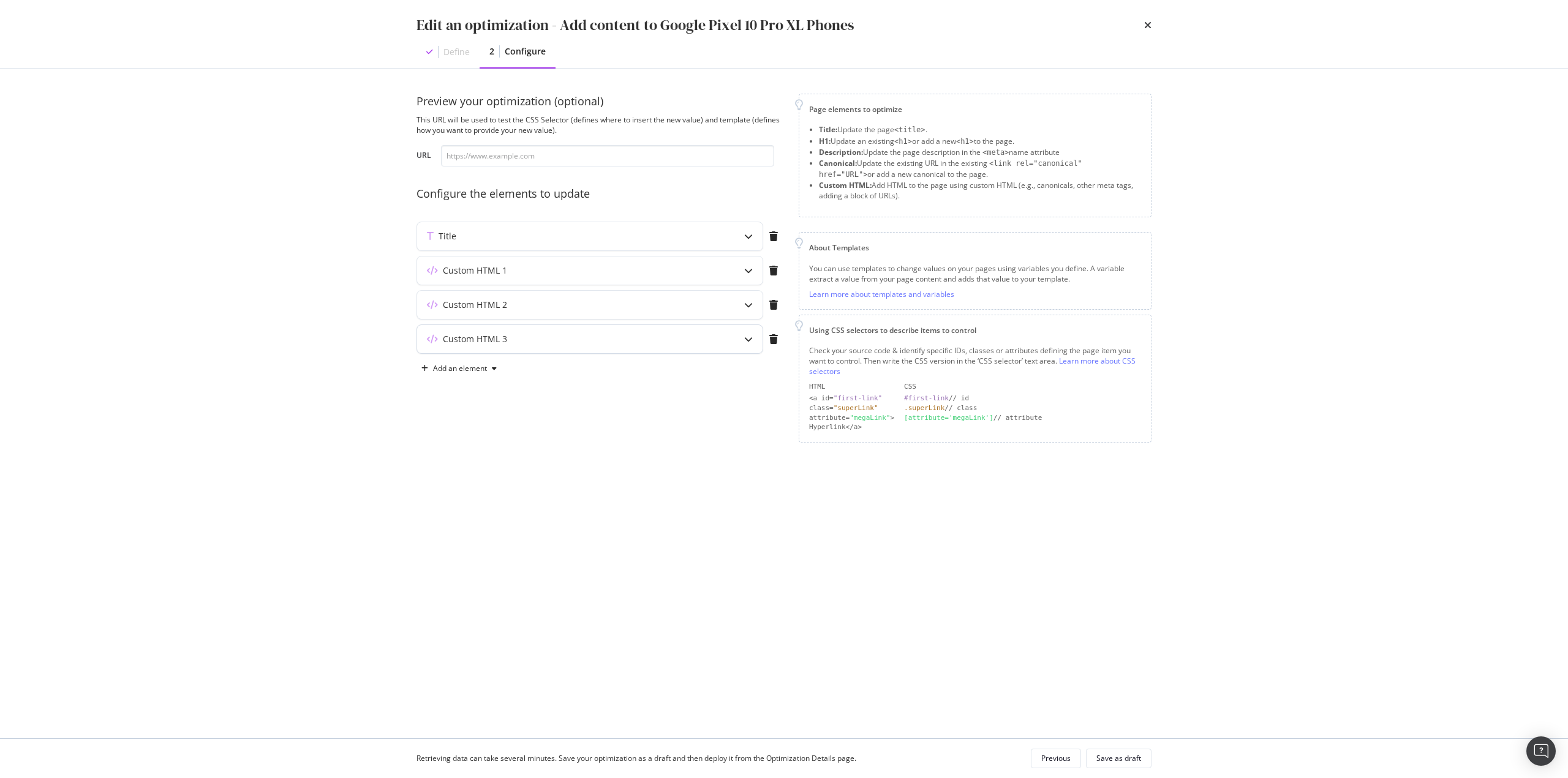
click at [614, 337] on div "Custom HTML 3" at bounding box center [565, 339] width 297 height 12
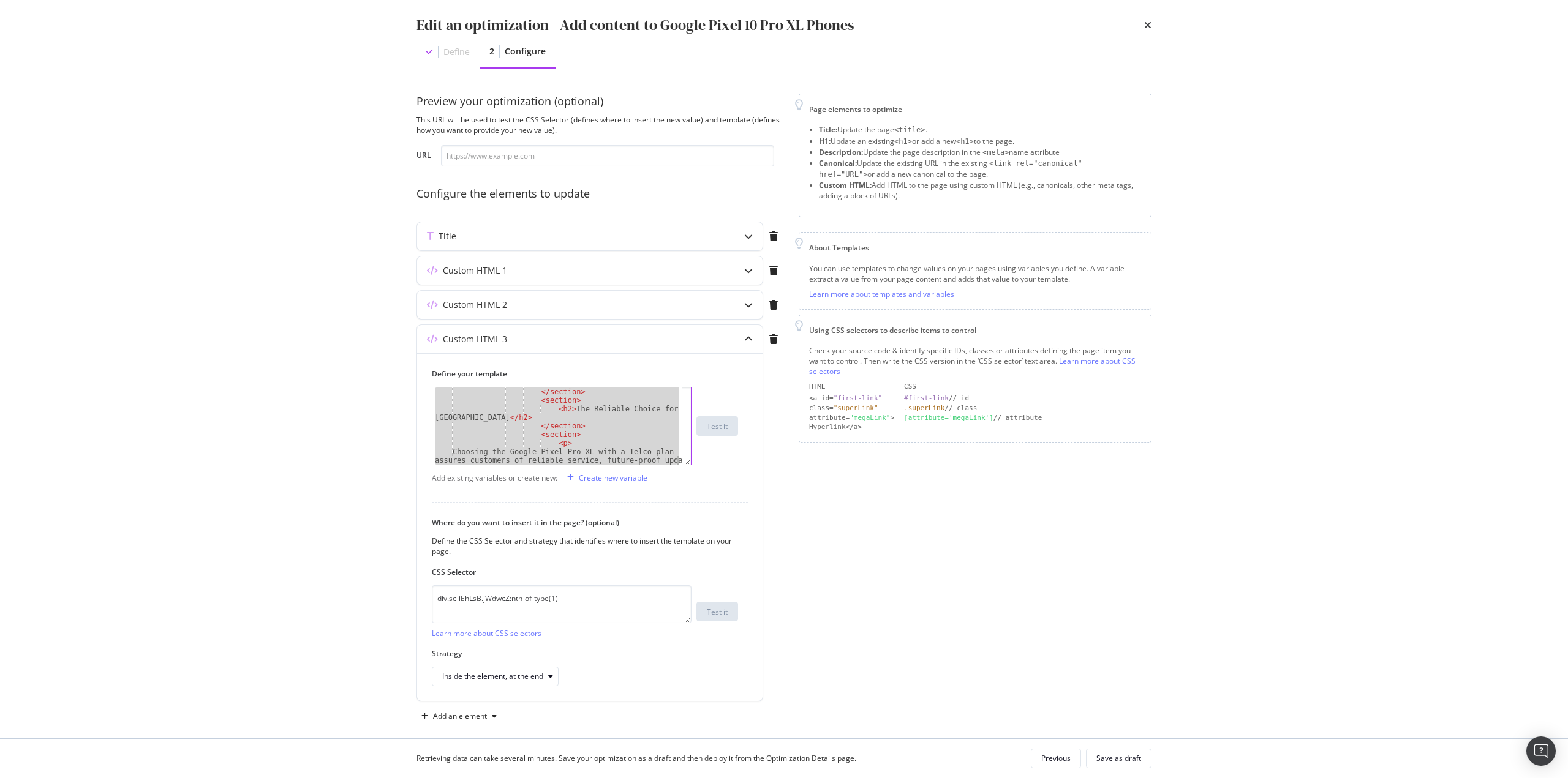
scroll to position [1071, 0]
drag, startPoint x: 434, startPoint y: 392, endPoint x: 760, endPoint y: 790, distance: 514.5
click at [760, 337] on html "Activation PageWorkers Overview Monitoring Settings Add content to Google Pixel…" at bounding box center [784, 389] width 1568 height 778
type textarea "</div> </div>"
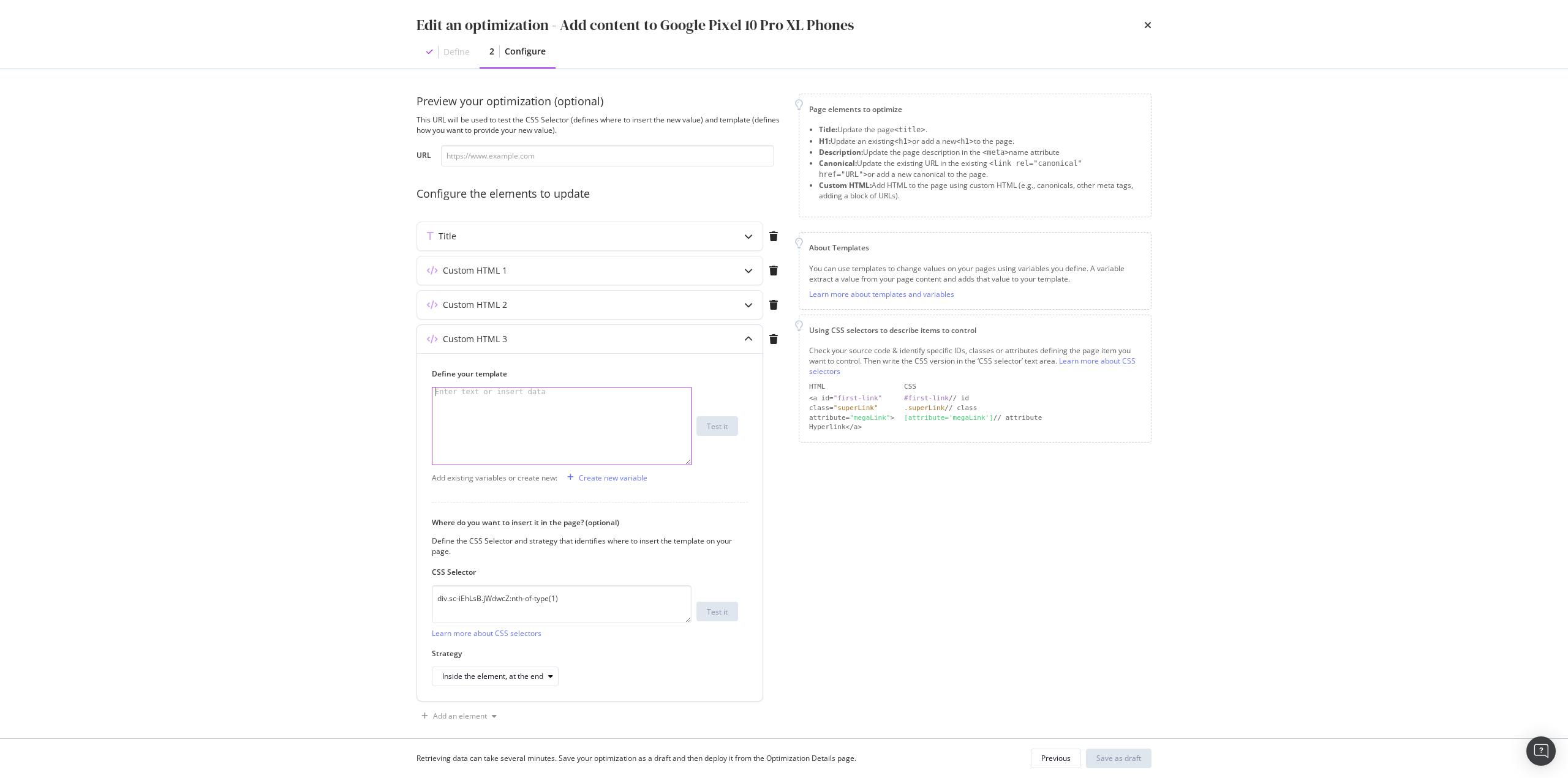
paste textarea "</div>"
type textarea "</div>"
click at [1131, 759] on div "Save as draft" at bounding box center [1119, 758] width 45 height 10
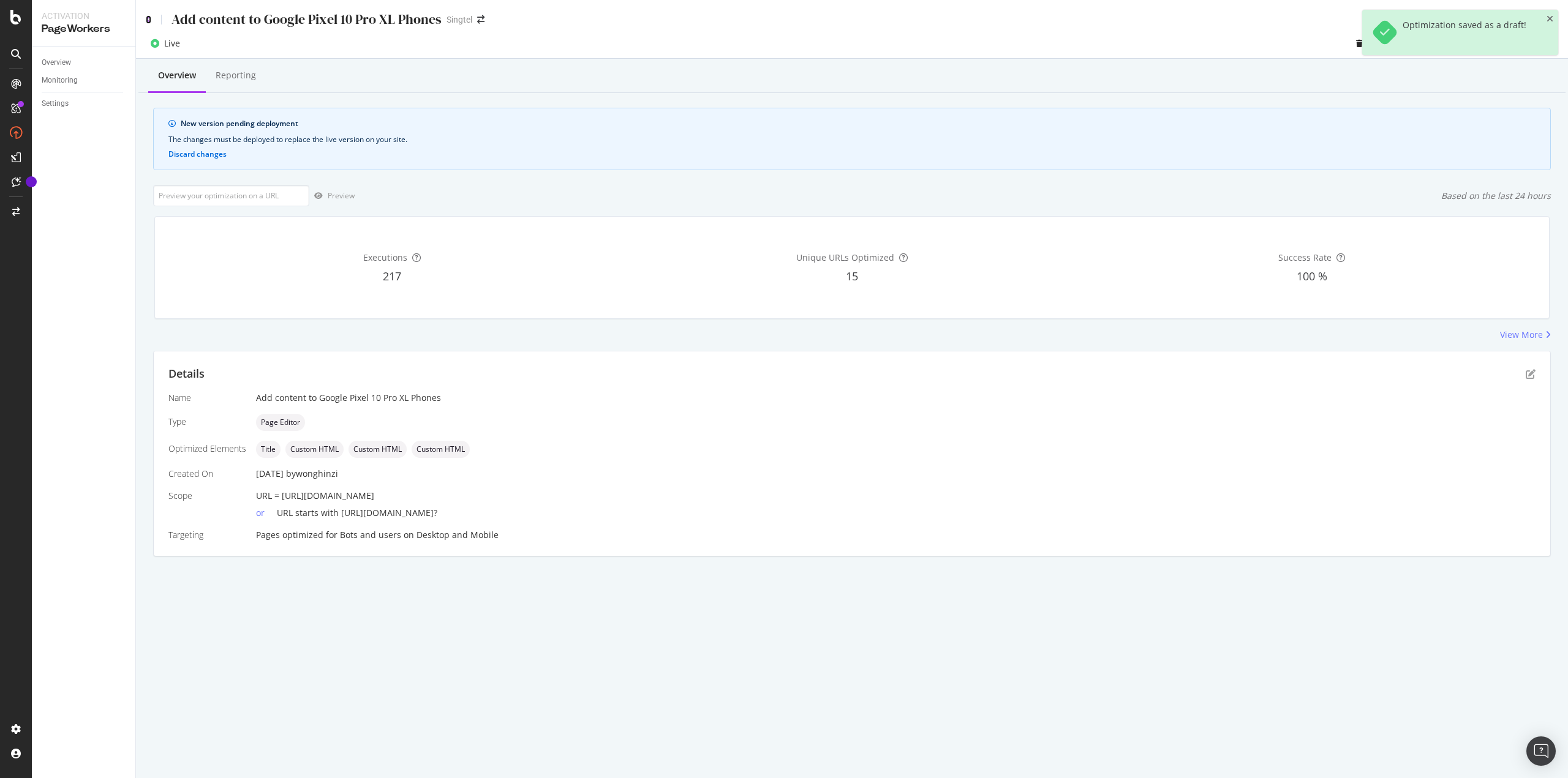
click at [148, 19] on icon at bounding box center [148, 19] width 6 height 8
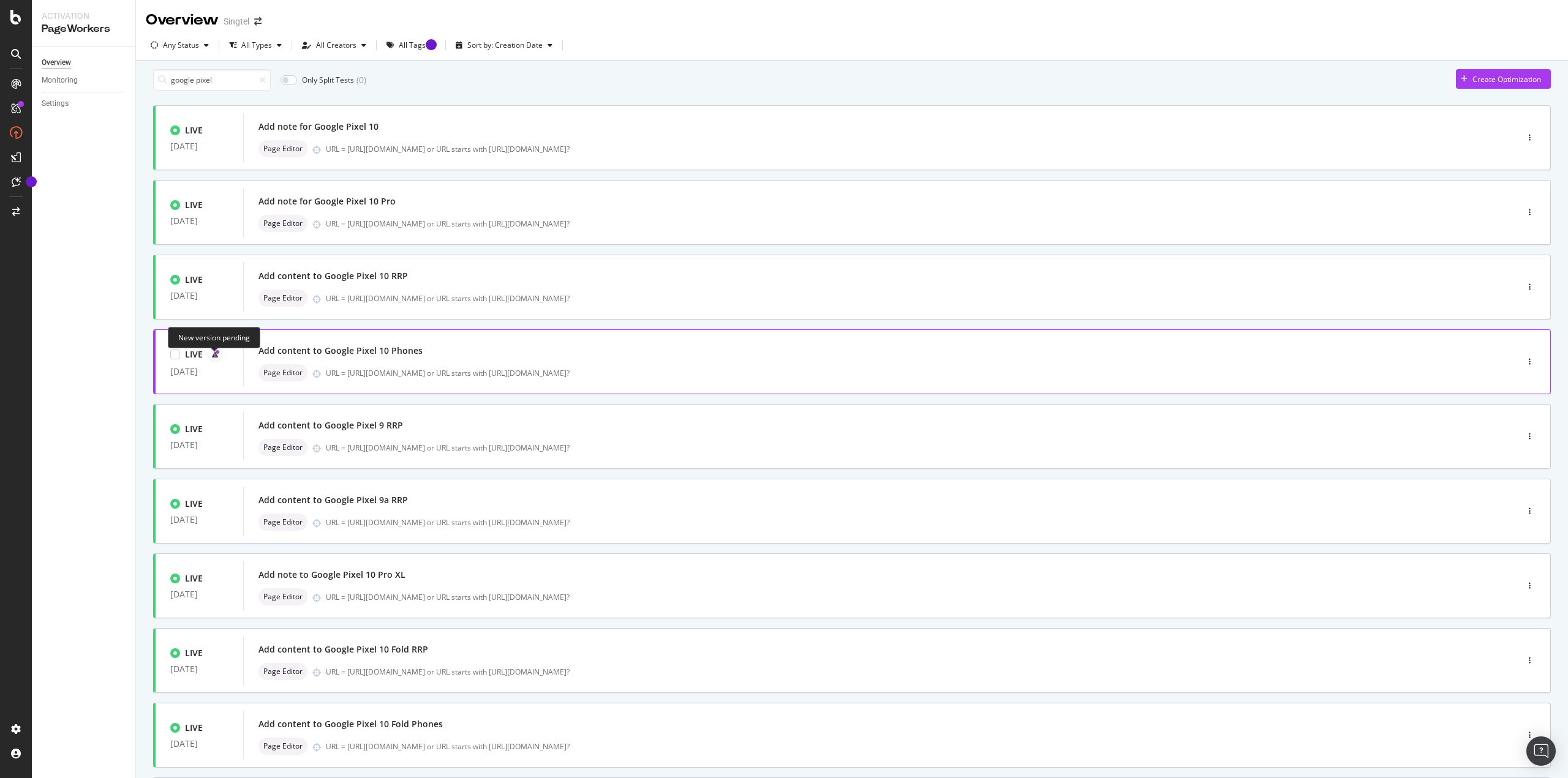
click at [213, 357] on icon at bounding box center [215, 354] width 6 height 6
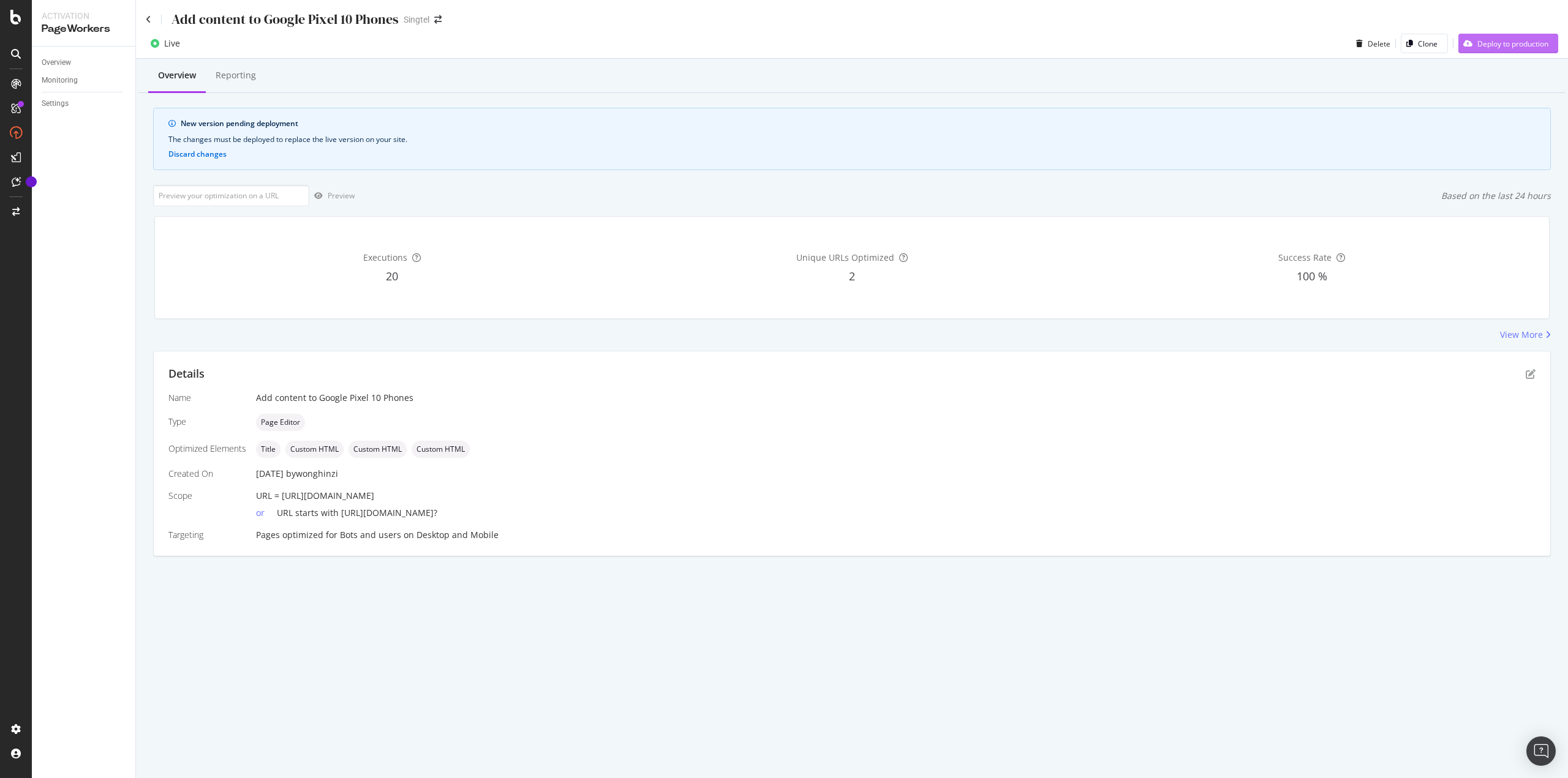
click at [1482, 41] on div "Deploy to production" at bounding box center [1513, 43] width 71 height 10
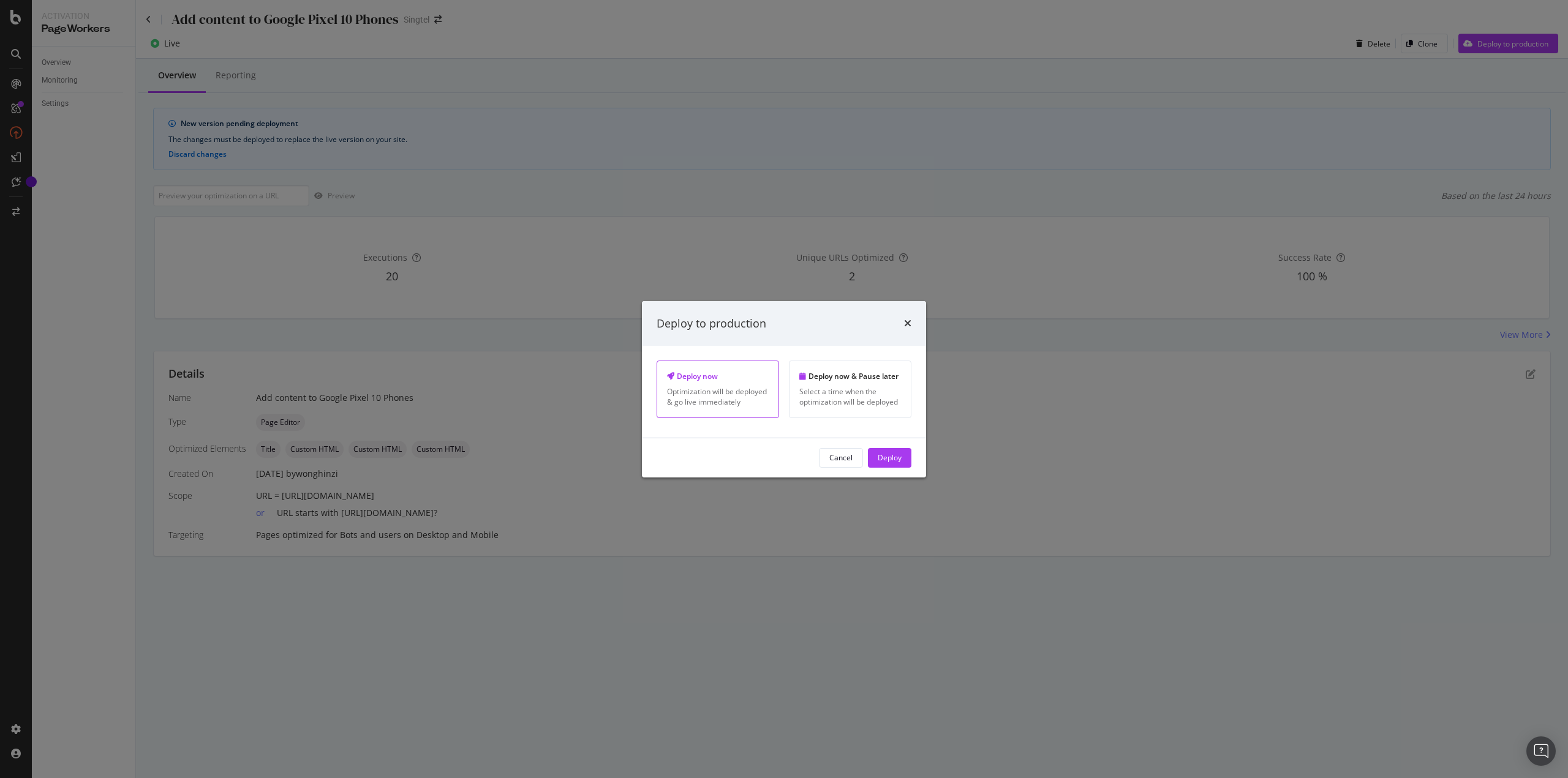
click at [899, 443] on div "Cancel Deploy" at bounding box center [784, 457] width 284 height 39
click at [879, 461] on div "Deploy" at bounding box center [890, 457] width 24 height 10
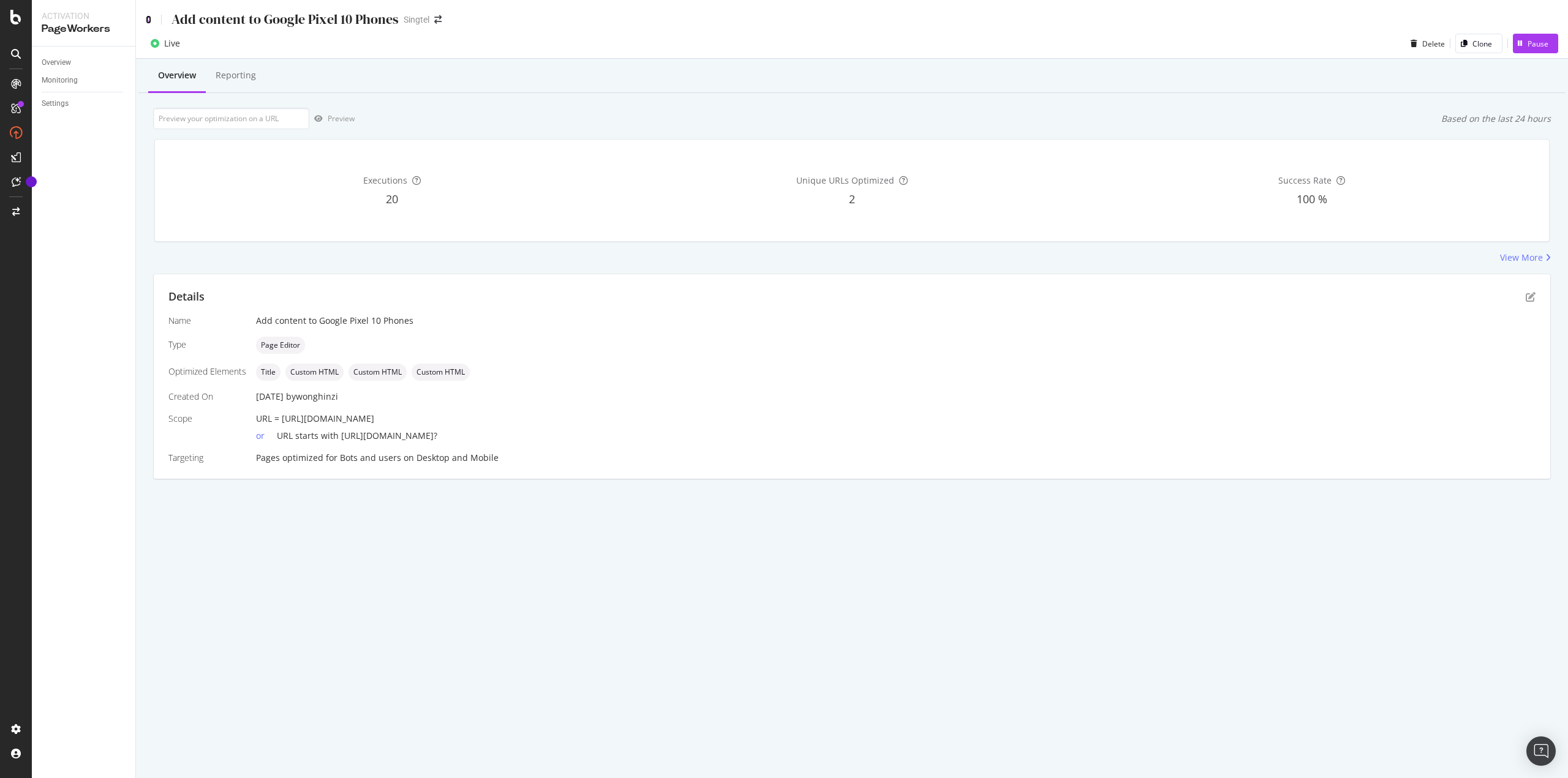
click at [150, 16] on icon at bounding box center [148, 19] width 6 height 8
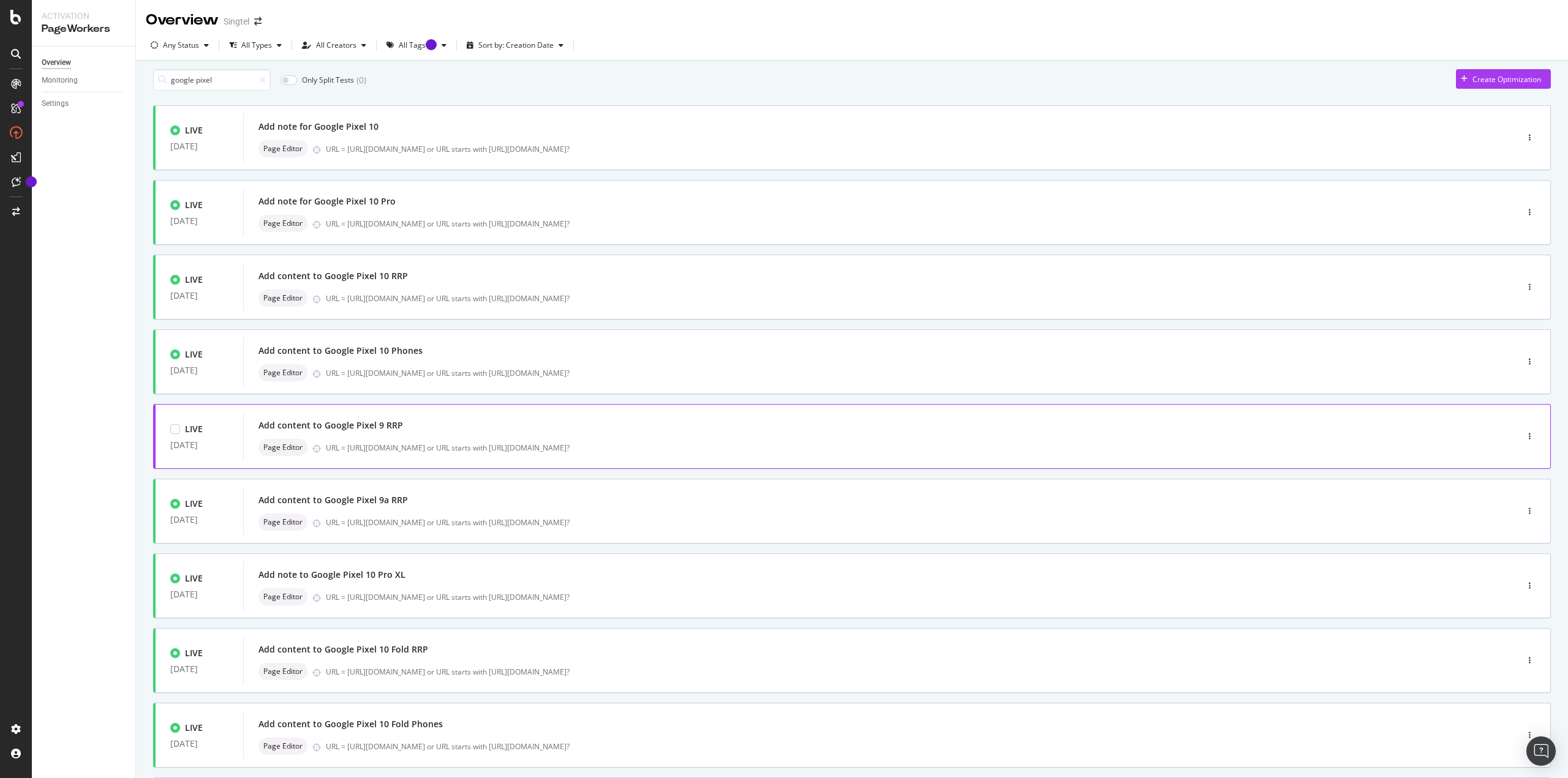
scroll to position [150, 0]
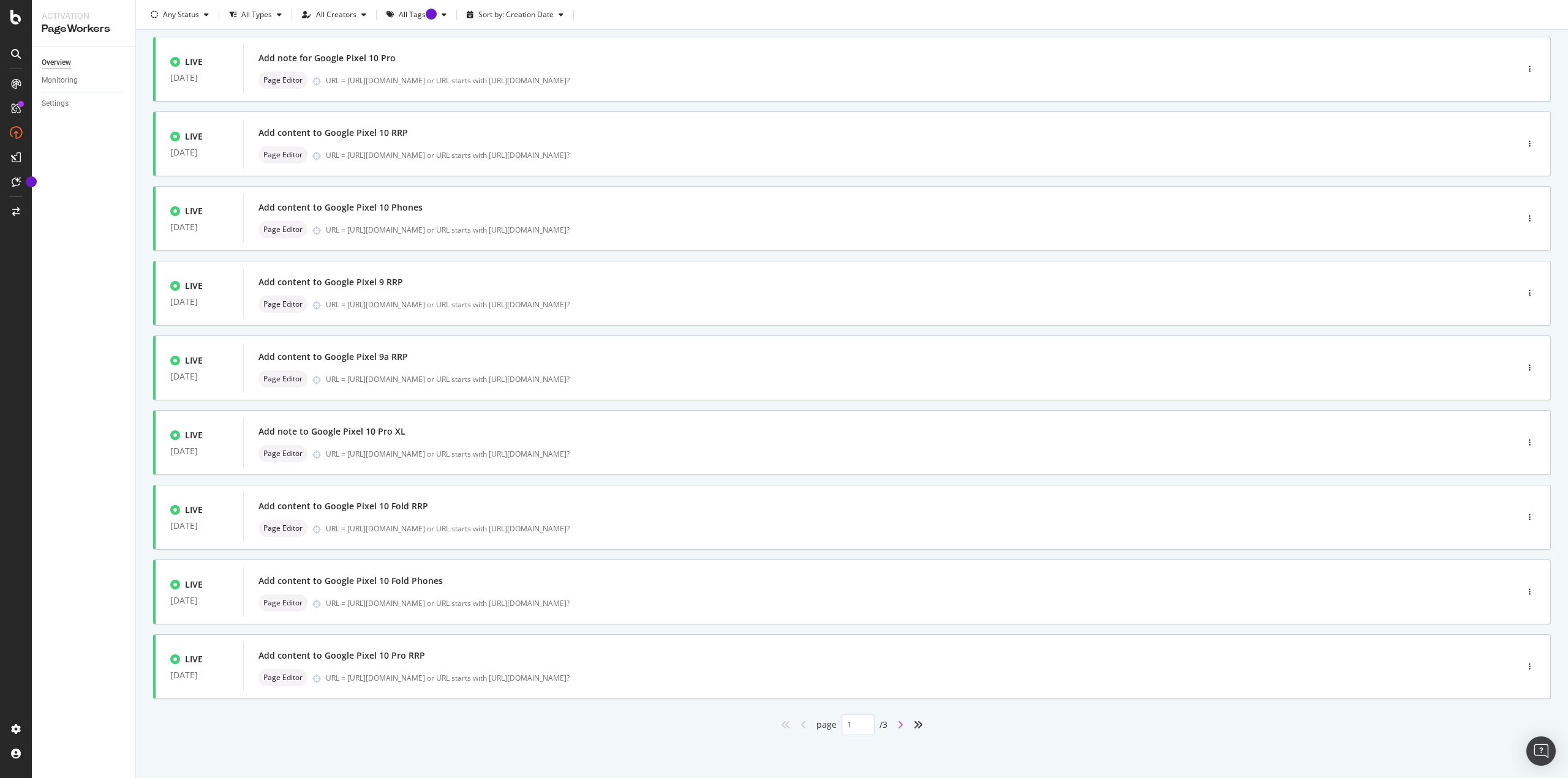
click at [897, 723] on icon "angle-right" at bounding box center [900, 725] width 6 height 10
type input "2"
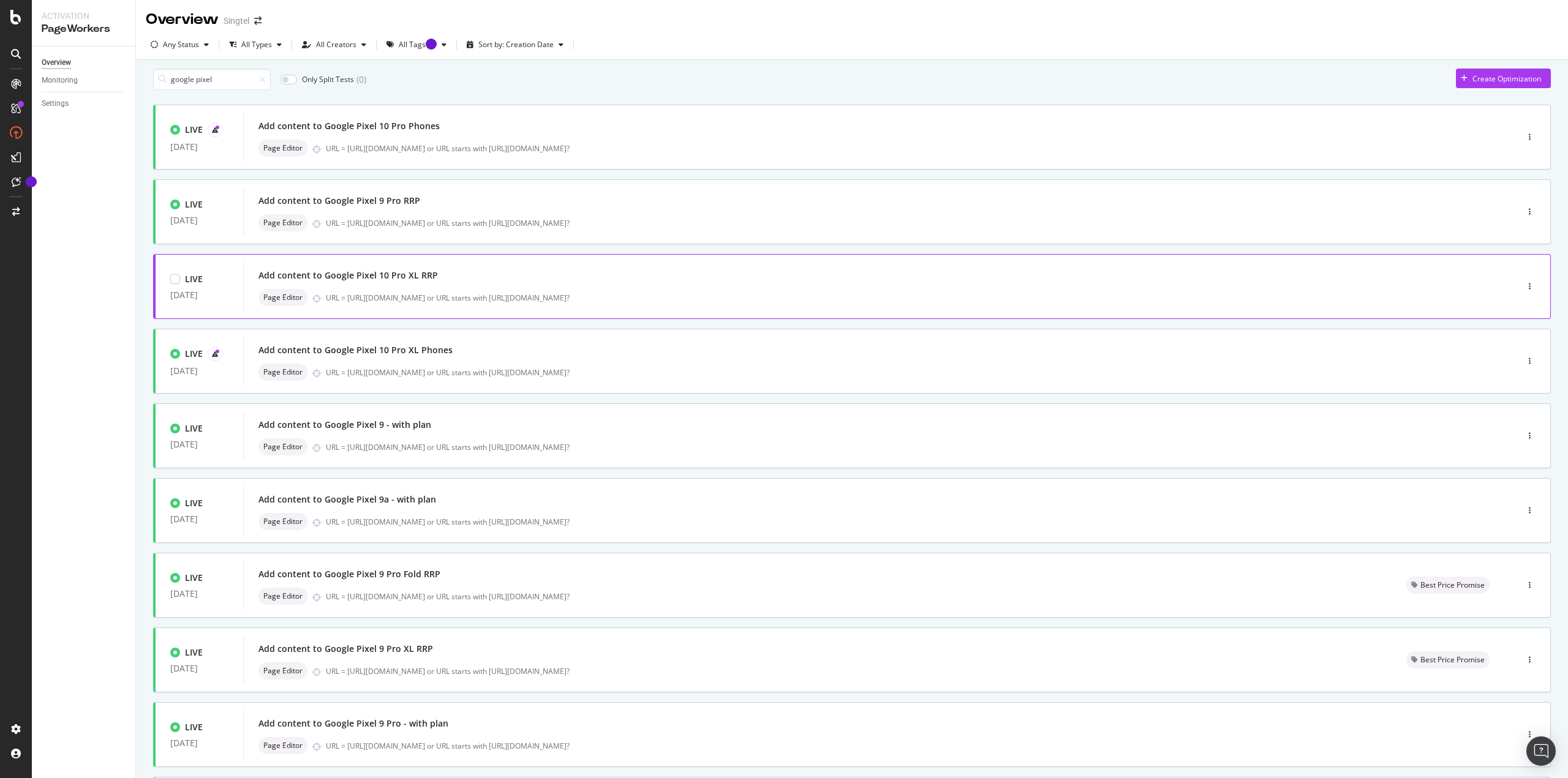
scroll to position [0, 0]
click at [214, 133] on icon at bounding box center [215, 130] width 6 height 6
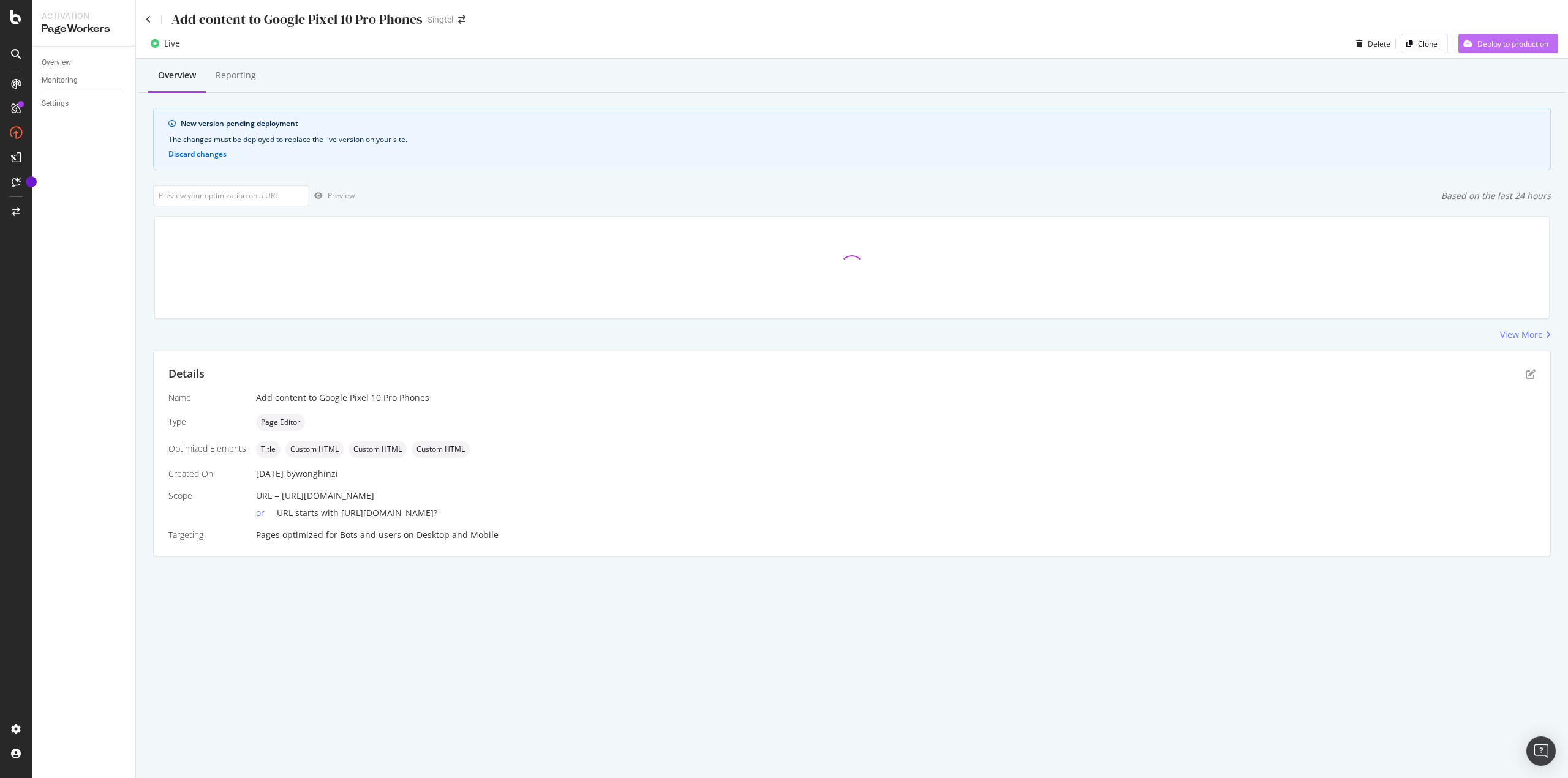
click at [1543, 43] on div "Deploy to production" at bounding box center [1513, 43] width 71 height 10
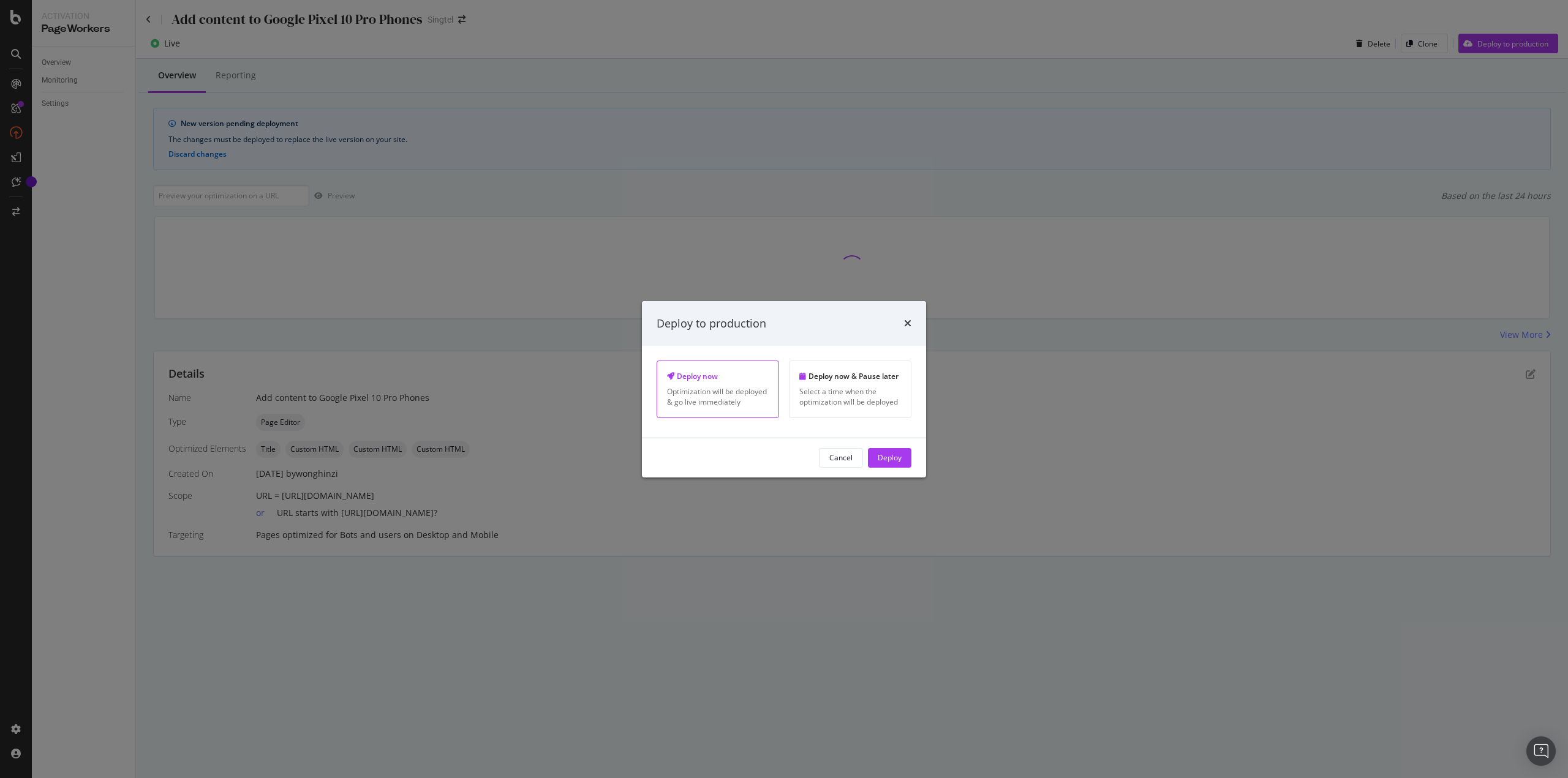
click at [886, 459] on div "Deploy" at bounding box center [890, 457] width 24 height 10
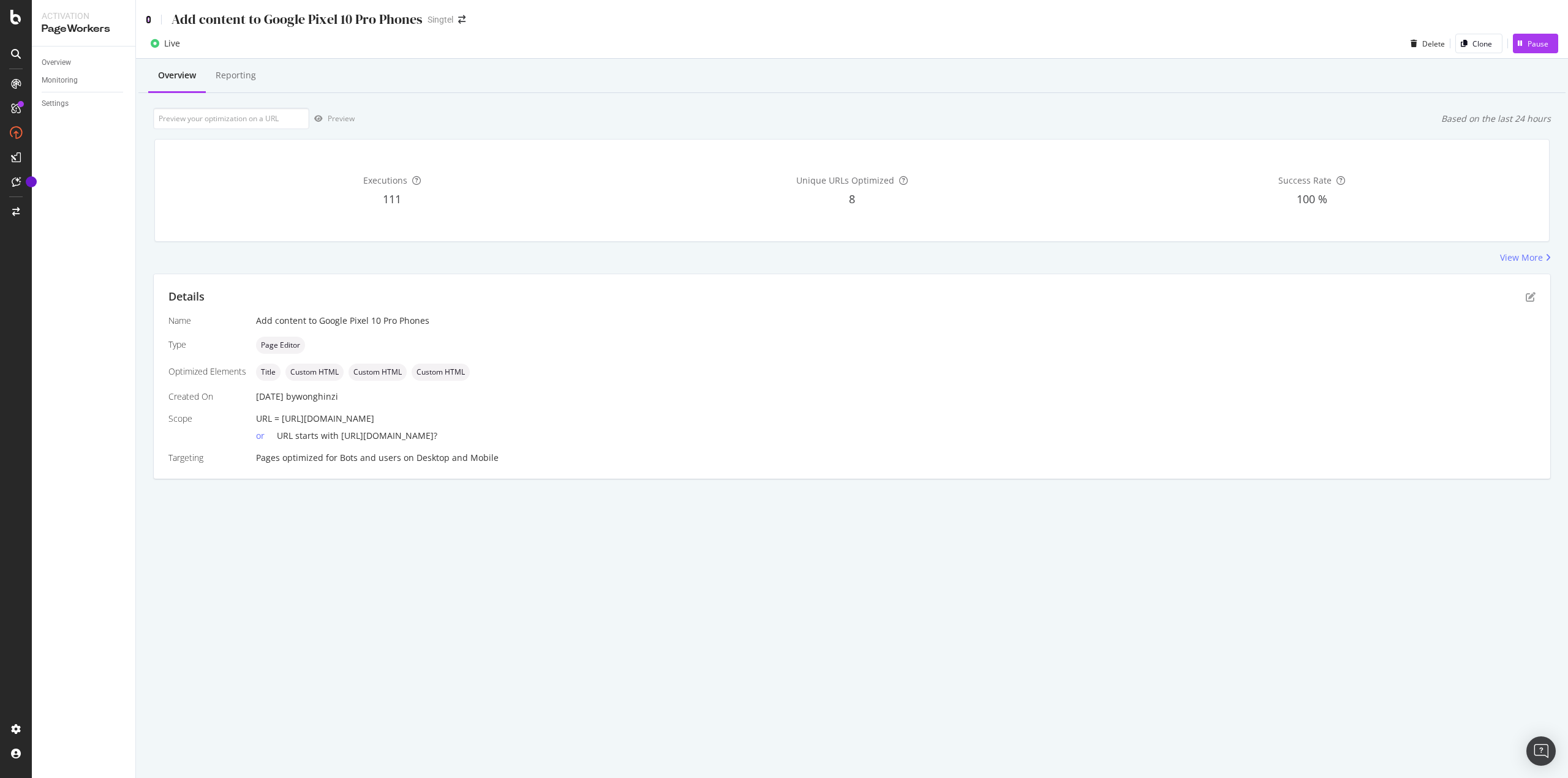
click at [149, 20] on icon at bounding box center [148, 19] width 6 height 8
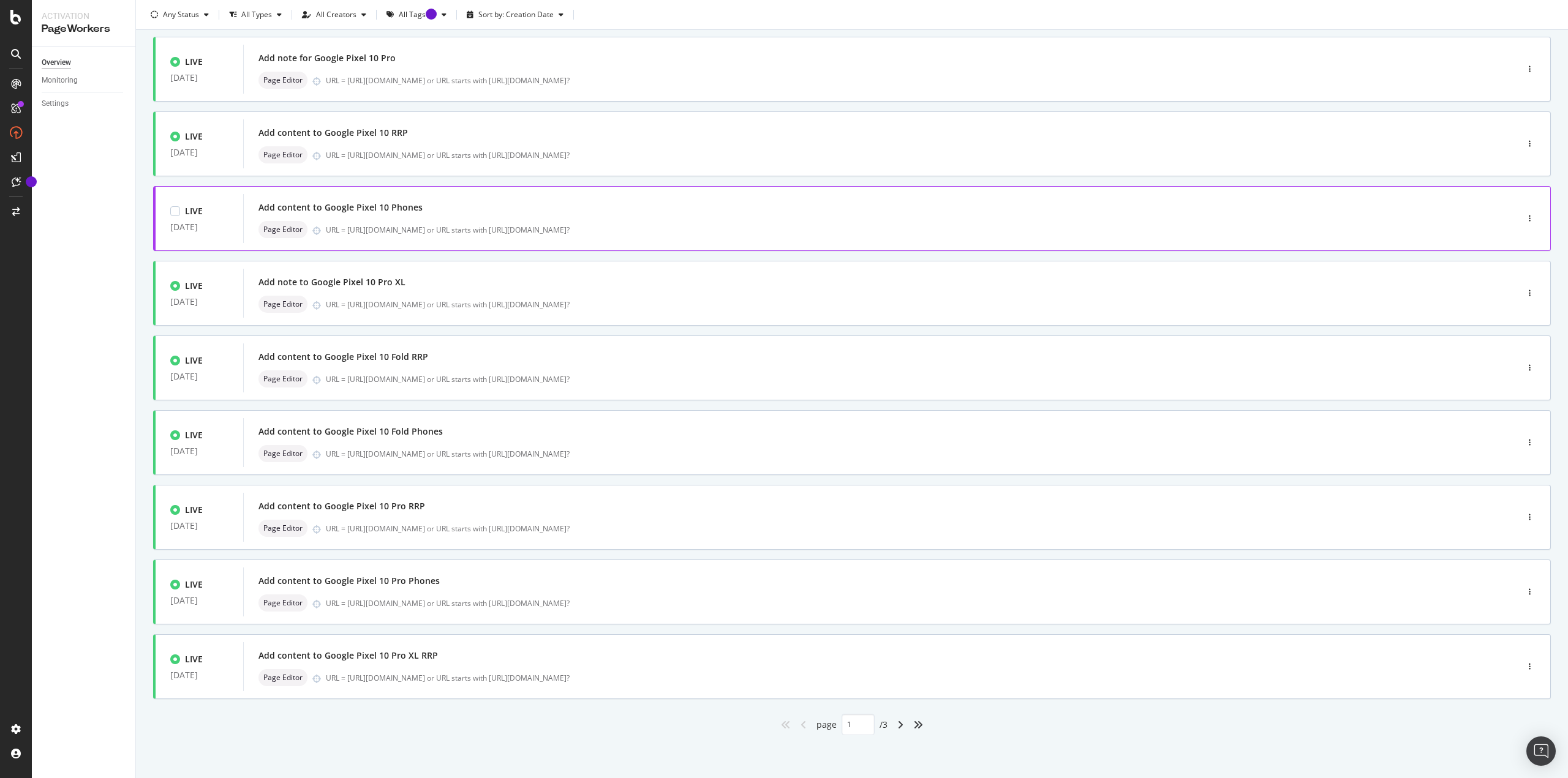
scroll to position [150, 0]
drag, startPoint x: 896, startPoint y: 719, endPoint x: 903, endPoint y: 726, distance: 9.9
click at [897, 720] on icon "angle-right" at bounding box center [900, 725] width 6 height 10
type input "2"
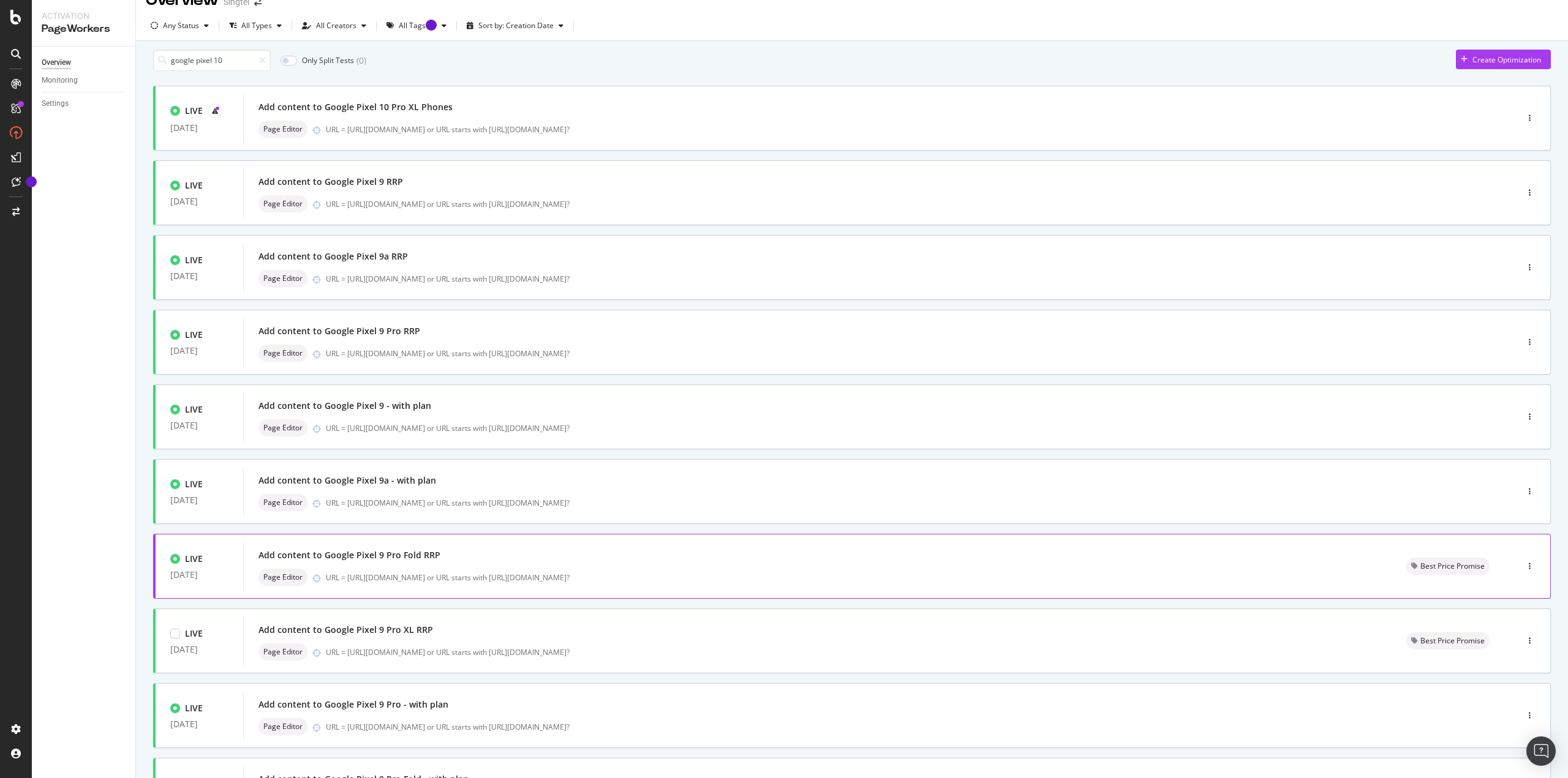
scroll to position [0, 0]
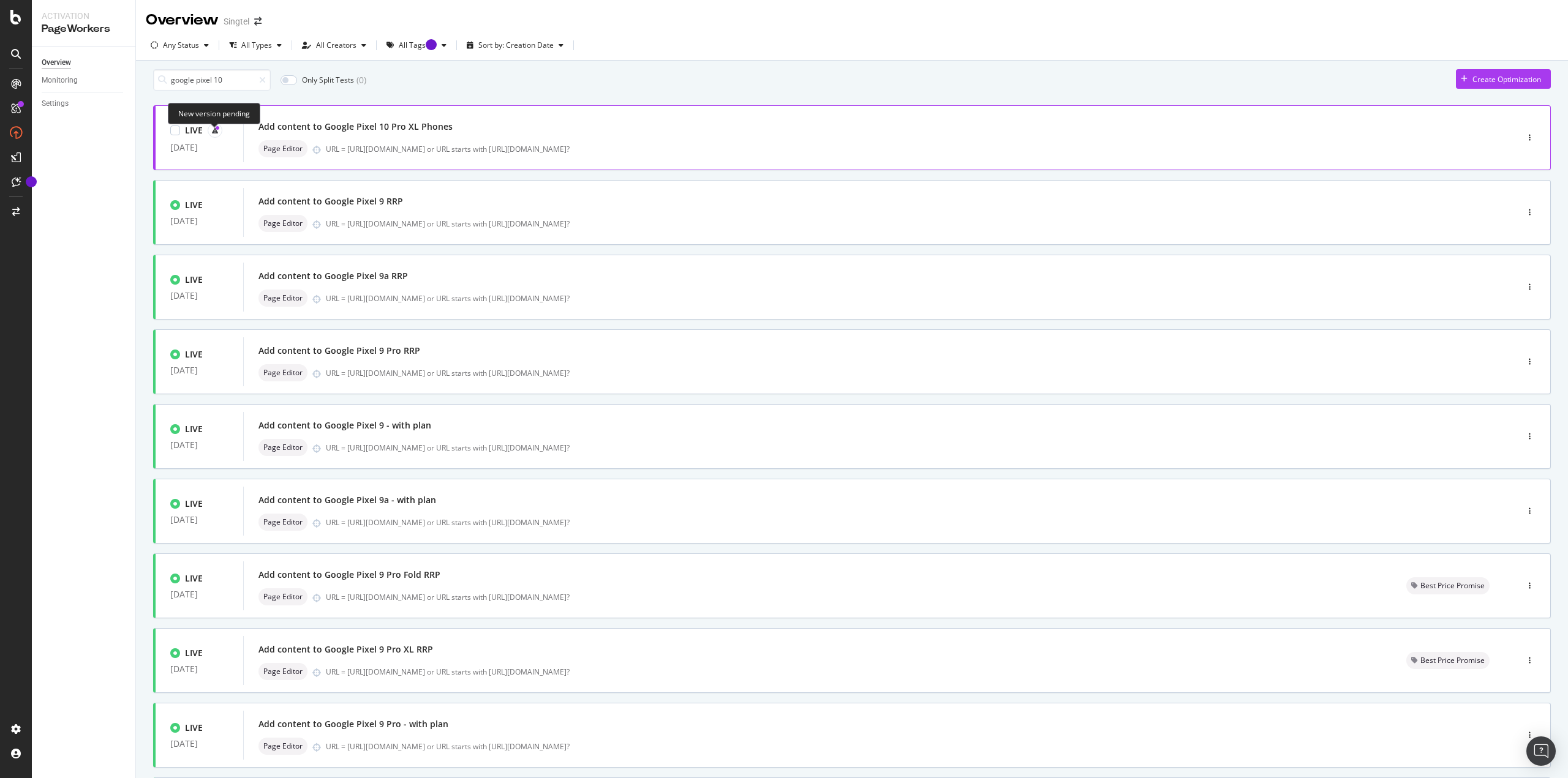
click at [214, 133] on icon at bounding box center [215, 130] width 6 height 6
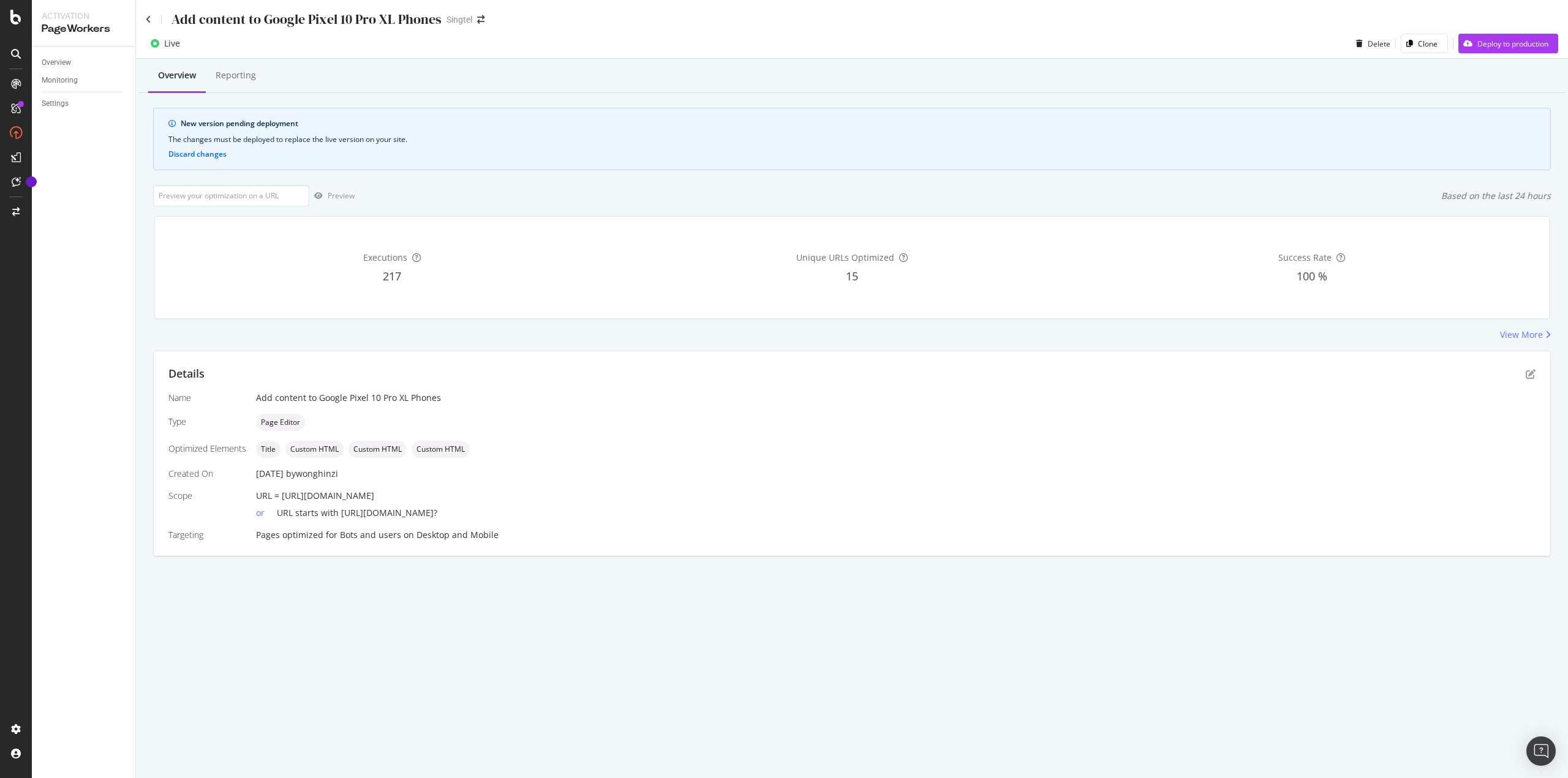
click at [1514, 29] on div "Live Delete Clone Deploy to production" at bounding box center [852, 43] width 1432 height 30
click at [1515, 41] on div "Deploy to production" at bounding box center [1513, 43] width 71 height 10
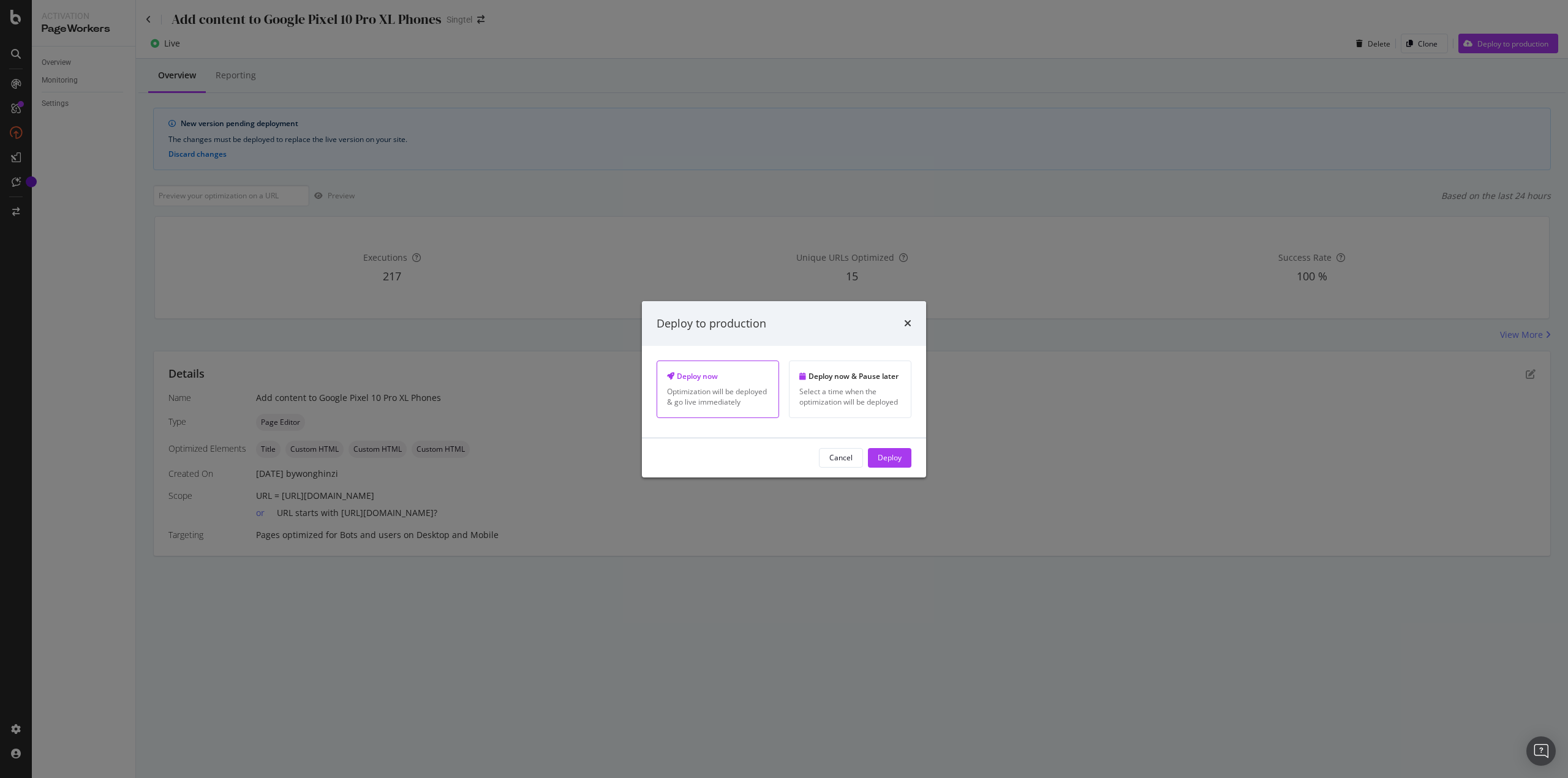
click at [886, 461] on div "Deploy" at bounding box center [890, 457] width 24 height 10
